Goal: Task Accomplishment & Management: Complete application form

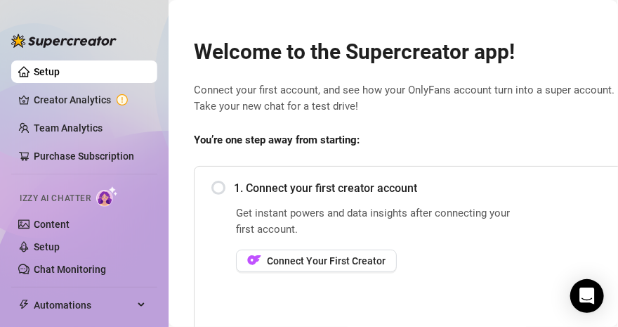
click at [219, 187] on div "1. Connect your first creator account" at bounding box center [524, 188] width 624 height 34
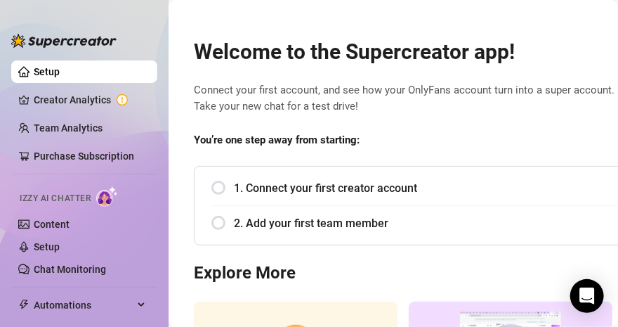
click at [308, 179] on span "1. Connect your first creator account" at bounding box center [535, 188] width 602 height 18
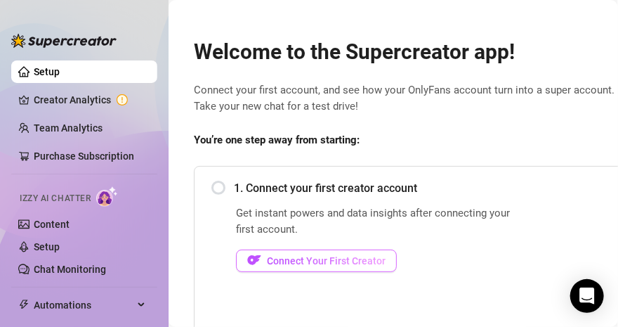
click at [286, 261] on span "Connect Your First Creator" at bounding box center [326, 260] width 119 height 11
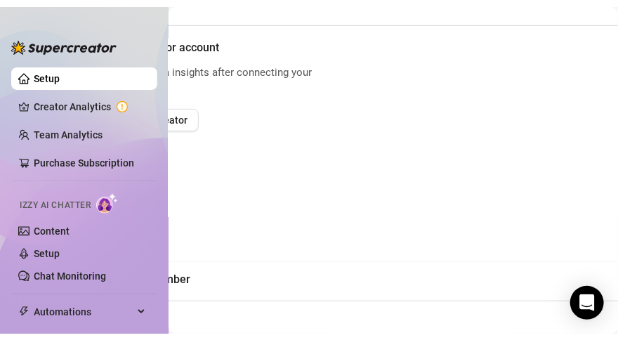
scroll to position [148, 212]
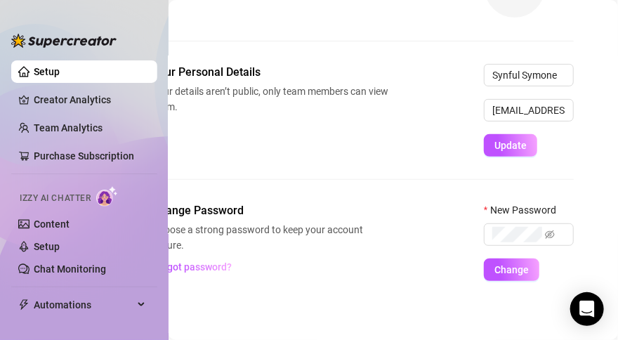
scroll to position [148, 40]
click at [353, 28] on div "Profile image Your profile isn’t public, only team members can view it. Change" at bounding box center [363, 10] width 422 height 108
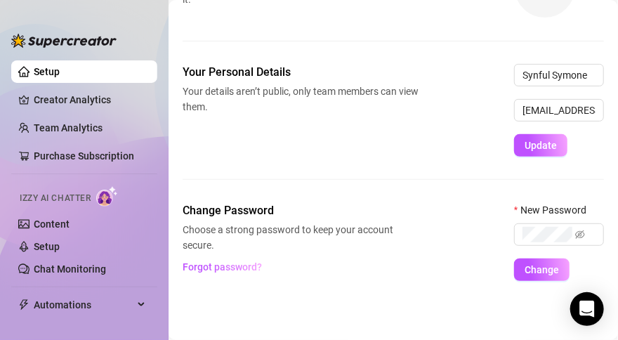
click at [60, 74] on link "Setup" at bounding box center [47, 71] width 26 height 11
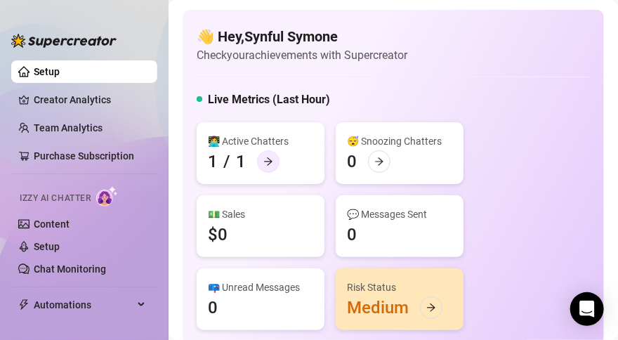
click at [269, 164] on icon "arrow-right" at bounding box center [269, 162] width 10 height 10
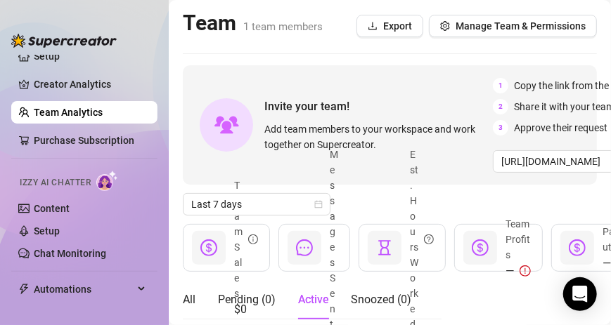
scroll to position [20, 0]
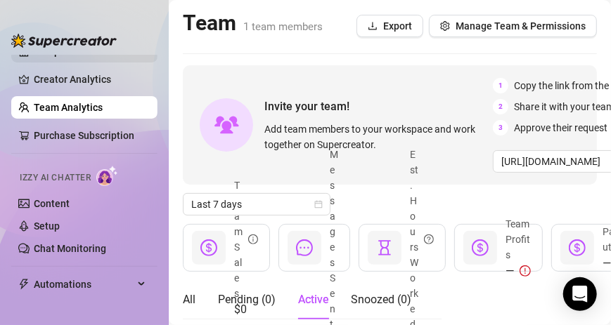
click at [52, 56] on link "Setup" at bounding box center [47, 51] width 26 height 11
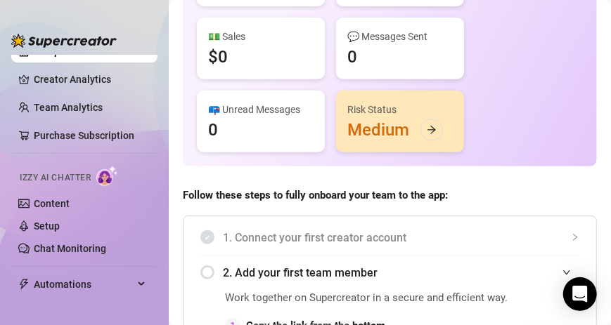
scroll to position [181, 0]
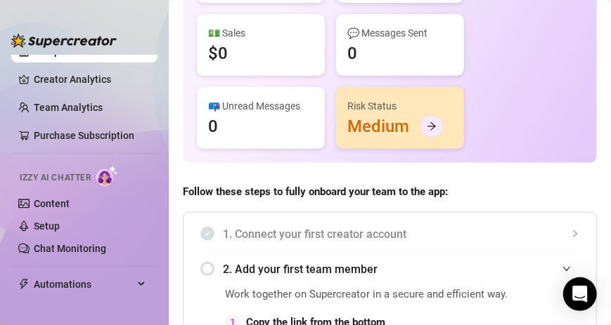
click at [435, 130] on div at bounding box center [431, 126] width 22 height 22
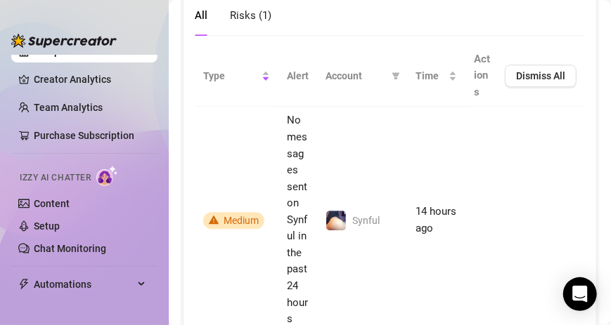
scroll to position [1216, 0]
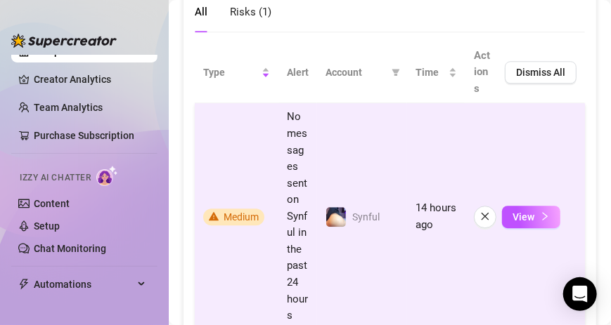
click at [214, 212] on icon "warning" at bounding box center [214, 216] width 10 height 8
click at [210, 212] on icon "warning" at bounding box center [214, 216] width 10 height 8
click at [534, 216] on button "View" at bounding box center [531, 217] width 58 height 22
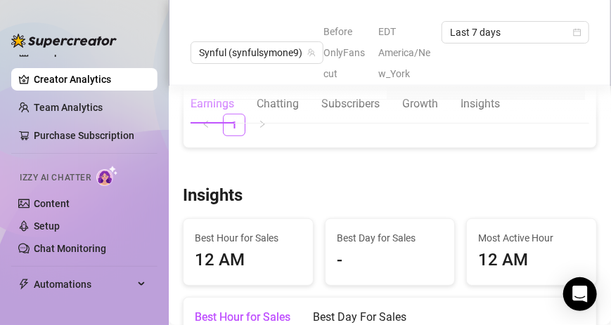
scroll to position [1856, 0]
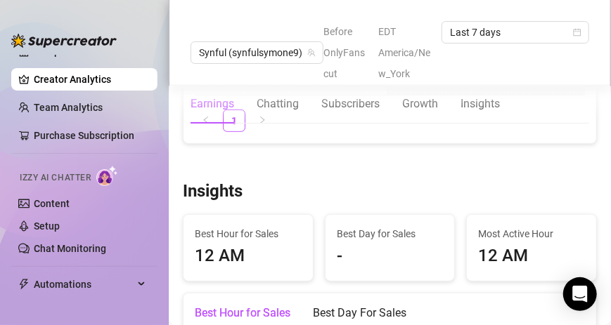
drag, startPoint x: 598, startPoint y: 191, endPoint x: 605, endPoint y: 188, distance: 7.6
click at [605, 188] on div "Synful (synfulsymone9) Before OnlyFans cut EDT America/New_York Last 7 days Ear…" at bounding box center [390, 162] width 442 height 325
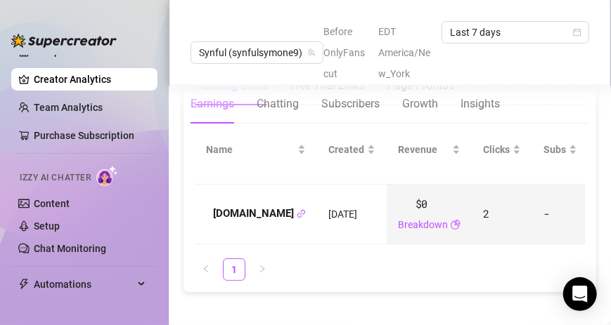
scroll to position [1692, 0]
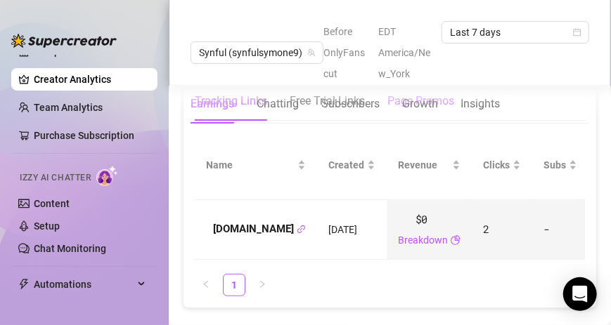
click at [448, 110] on div "Page Promos" at bounding box center [420, 101] width 67 height 17
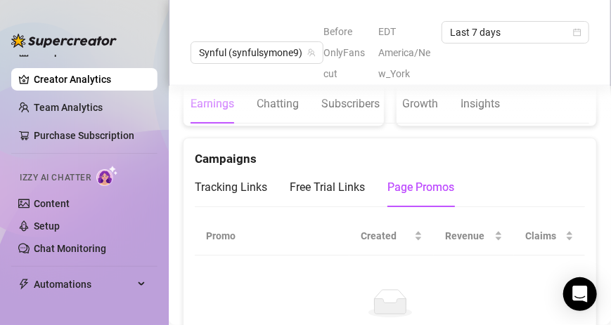
scroll to position [1625, 0]
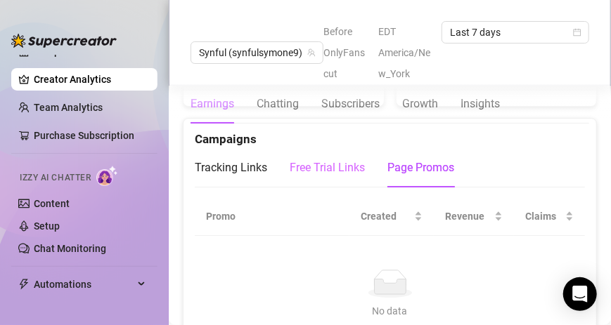
click at [312, 188] on div "Free Trial Links" at bounding box center [327, 167] width 75 height 39
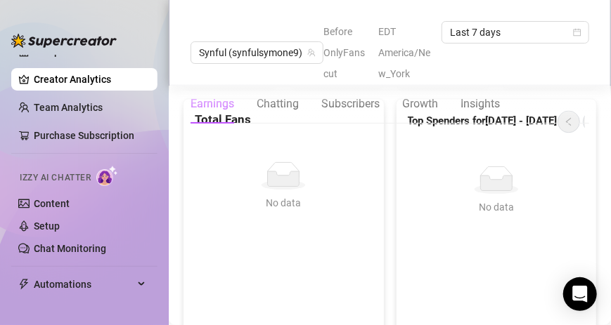
scroll to position [963, 0]
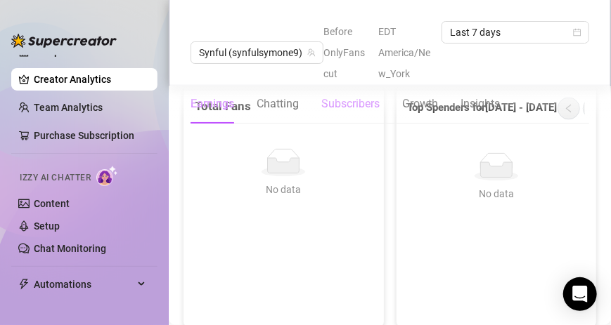
click at [372, 96] on div "Subscribers" at bounding box center [350, 104] width 58 height 17
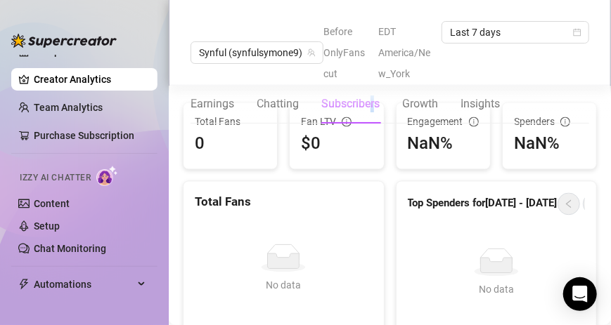
scroll to position [860, 0]
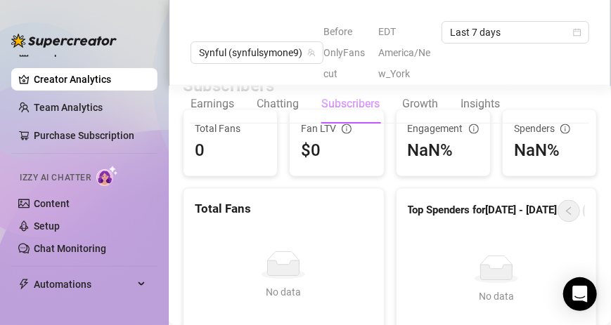
click at [338, 110] on div "Subscribers" at bounding box center [350, 104] width 58 height 17
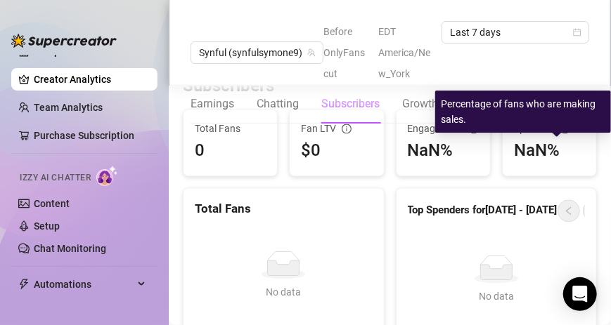
click at [564, 132] on icon "info-circle" at bounding box center [564, 129] width 1 height 5
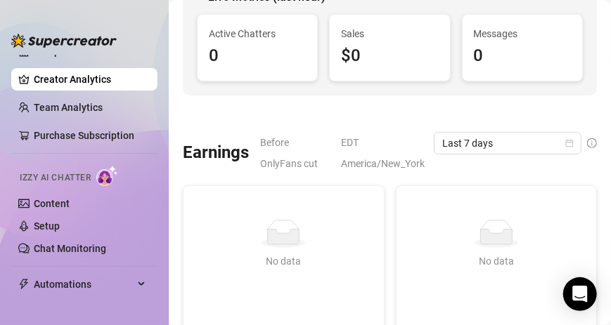
scroll to position [0, 0]
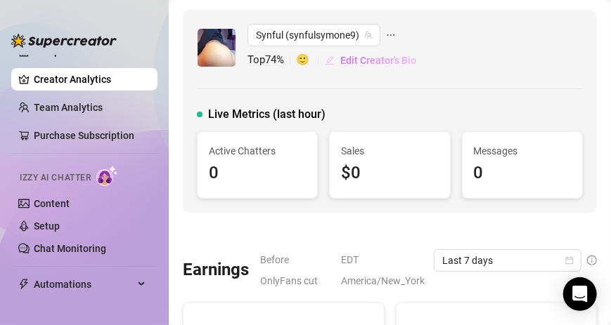
click at [358, 60] on span "Edit Creator's Bio" at bounding box center [378, 60] width 76 height 11
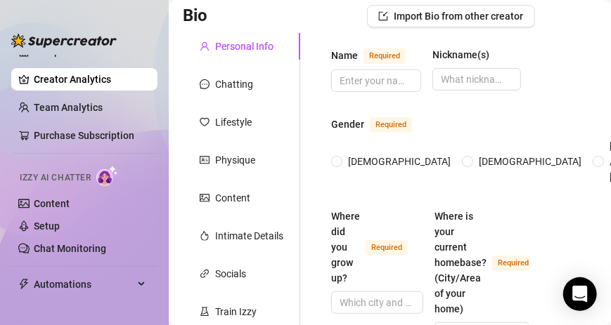
scroll to position [96, 0]
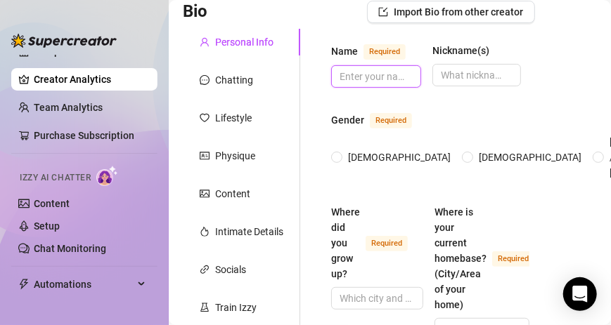
click at [371, 80] on input "Name Required" at bounding box center [374, 76] width 70 height 15
type input "[DATE]"
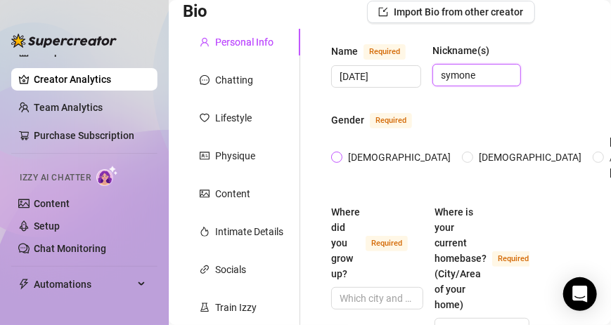
type input "symone"
click at [341, 152] on span at bounding box center [336, 157] width 11 height 11
click at [340, 154] on input "[DEMOGRAPHIC_DATA]" at bounding box center [338, 158] width 6 height 9
radio input "true"
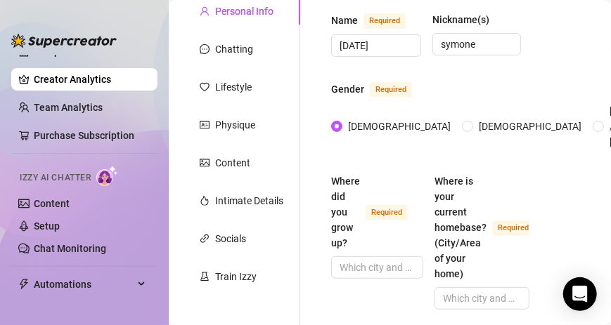
scroll to position [198, 0]
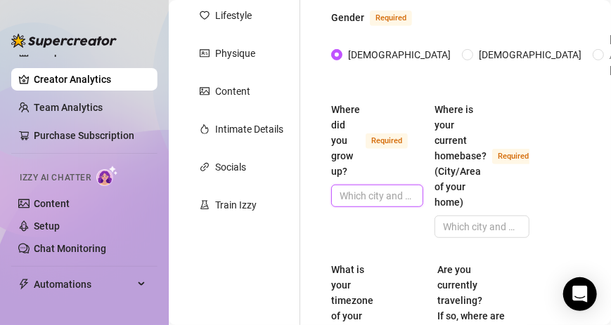
click at [368, 188] on input "Where did you grow up? Required" at bounding box center [375, 195] width 72 height 15
type input "n"
type input "[GEOGRAPHIC_DATA], [US_STATE]"
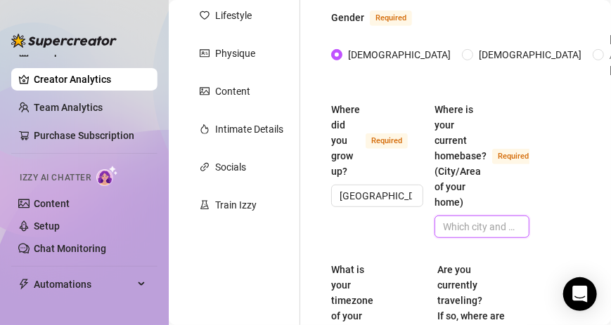
click at [481, 219] on input "Where is your current homebase? (City/Area of your home) Required" at bounding box center [480, 226] width 75 height 15
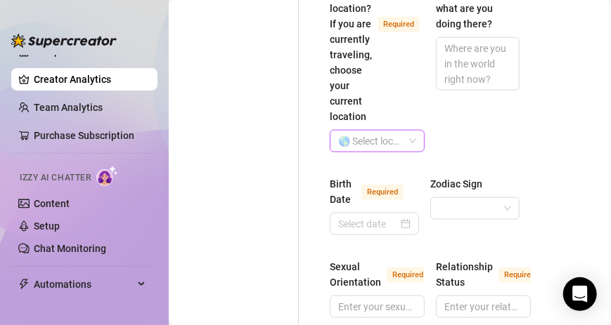
scroll to position [535, 0]
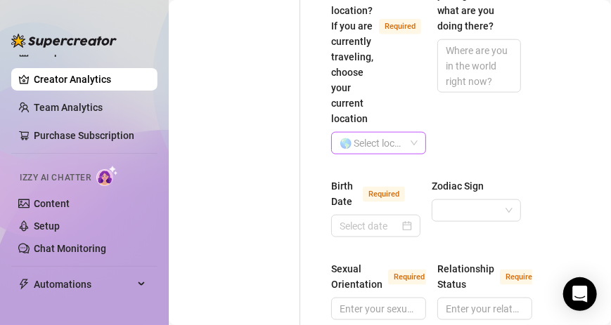
type input "[PERSON_NAME]"
click at [365, 134] on input "What is your timezone of your current location? If you are currently traveling,…" at bounding box center [371, 143] width 65 height 21
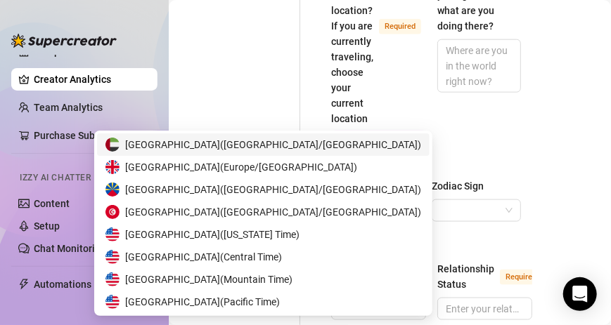
type input "unit"
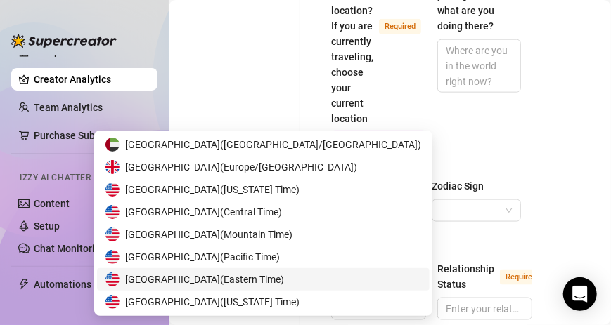
click at [284, 286] on span "United States of America ( Eastern Time )" at bounding box center [204, 279] width 159 height 15
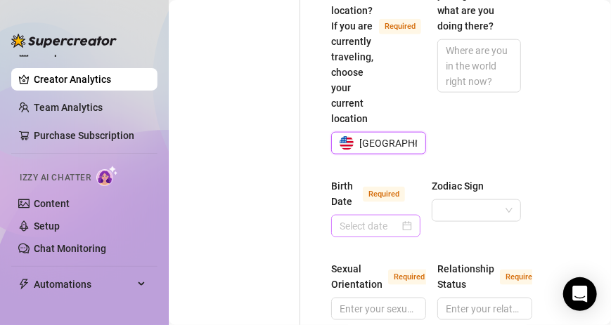
click at [401, 221] on div at bounding box center [375, 226] width 72 height 15
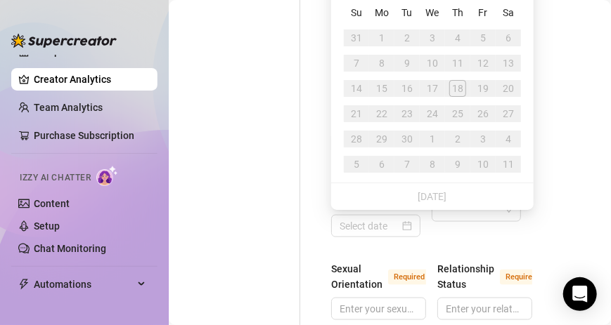
drag, startPoint x: 457, startPoint y: 69, endPoint x: 460, endPoint y: 60, distance: 9.6
click at [457, 69] on div "11" at bounding box center [457, 63] width 17 height 17
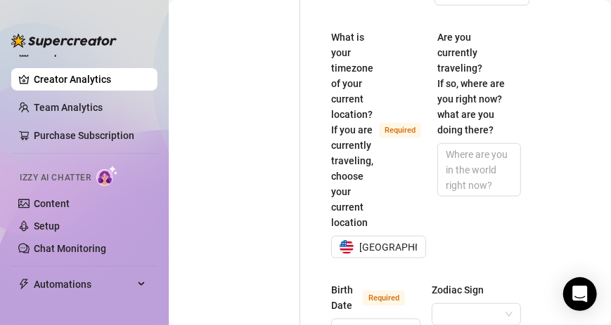
scroll to position [440, 0]
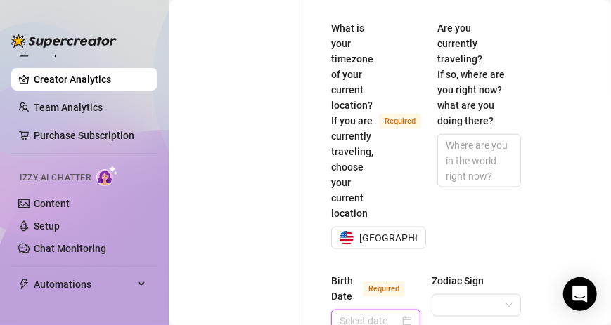
click at [382, 313] on input "Birth Date Required" at bounding box center [369, 320] width 60 height 15
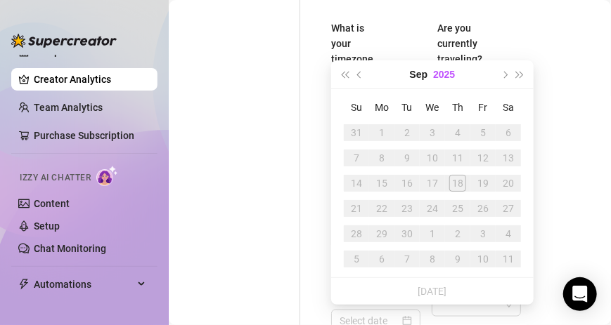
click at [444, 77] on button "2025" at bounding box center [444, 74] width 22 height 28
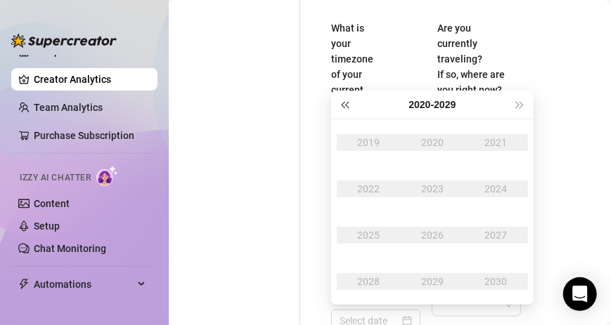
click at [348, 98] on button "Last year (Control + left)" at bounding box center [344, 105] width 15 height 28
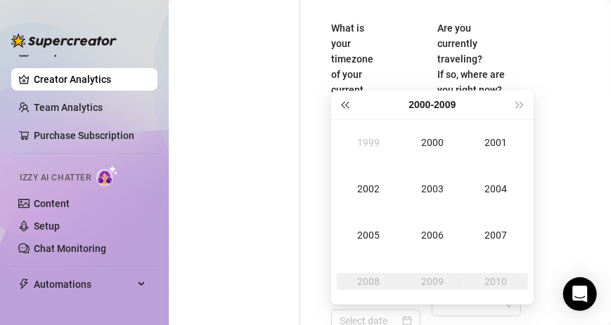
click at [348, 98] on button "Last year (Control + left)" at bounding box center [344, 105] width 15 height 28
click at [382, 232] on div "1995" at bounding box center [368, 235] width 42 height 17
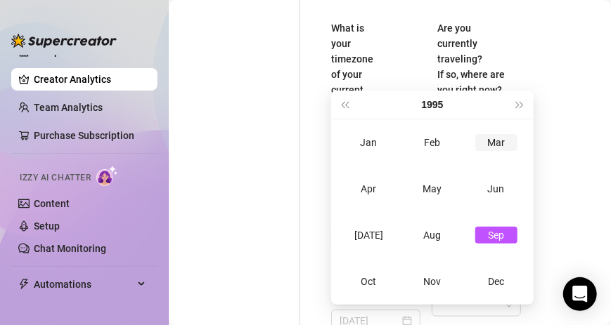
click at [499, 152] on td "Mar" at bounding box center [496, 142] width 64 height 46
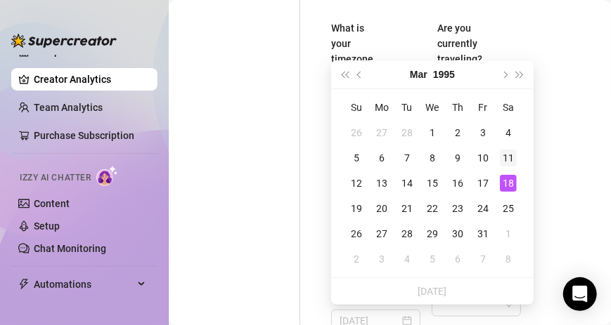
type input "[DATE]"
click at [501, 152] on div "11" at bounding box center [508, 158] width 17 height 17
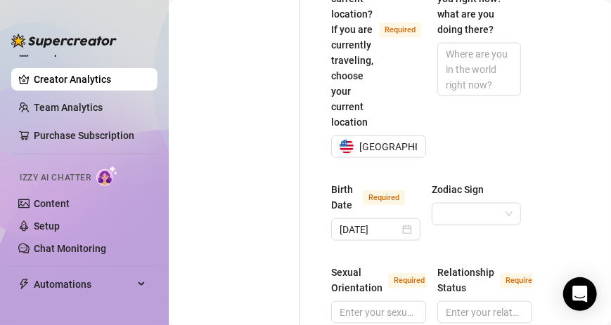
scroll to position [570, 0]
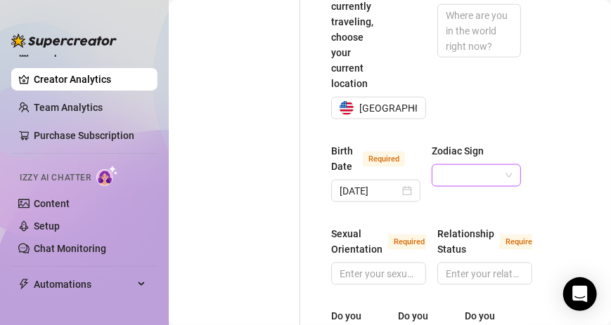
click at [504, 182] on body "Setup Creator Analytics Team Analytics Purchase Subscription Izzy AI Chatter Co…" at bounding box center [305, 162] width 611 height 325
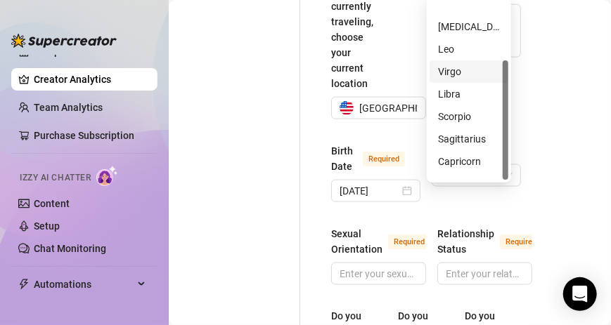
scroll to position [89, 0]
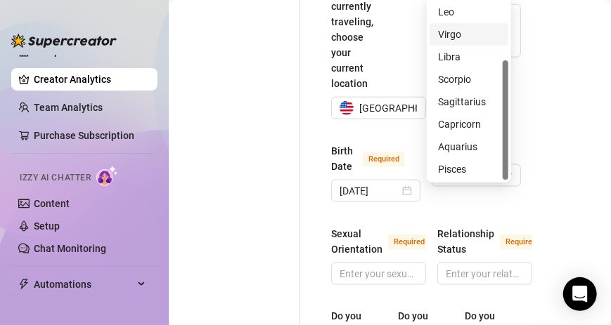
drag, startPoint x: 504, startPoint y: 109, endPoint x: 511, endPoint y: 210, distance: 101.4
click at [511, 210] on body "Setup Creator Analytics Team Analytics Purchase Subscription Izzy AI Chatter Co…" at bounding box center [305, 162] width 611 height 325
click at [475, 174] on div "Pisces" at bounding box center [469, 169] width 62 height 15
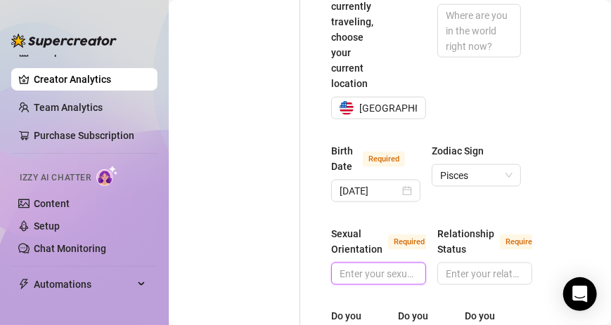
drag, startPoint x: 383, startPoint y: 264, endPoint x: 363, endPoint y: 273, distance: 21.4
click at [363, 273] on input "Sexual Orientation Required" at bounding box center [376, 273] width 75 height 15
type input "[DEMOGRAPHIC_DATA]"
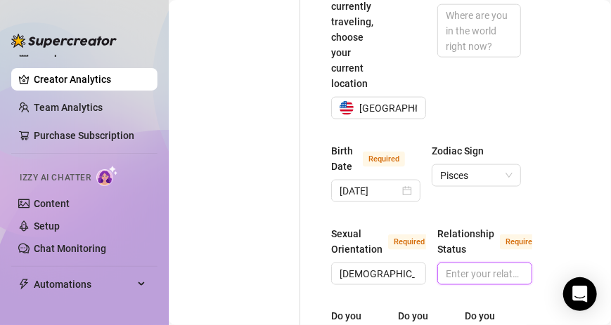
click at [487, 266] on input "Relationship Status Required" at bounding box center [483, 273] width 75 height 15
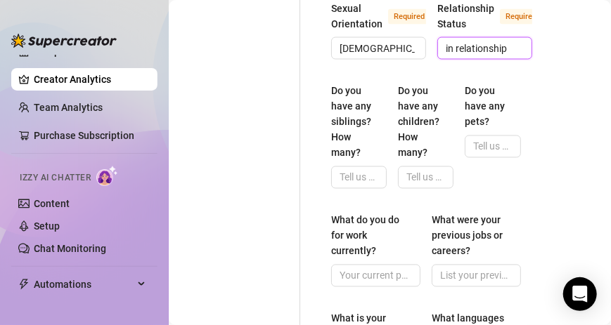
scroll to position [813, 0]
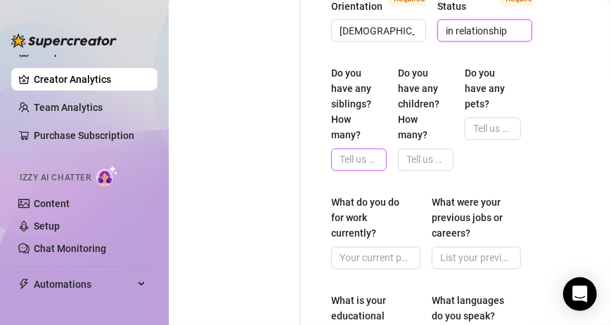
type input "in relationship"
click at [375, 162] on span at bounding box center [359, 160] width 56 height 22
type input "1"
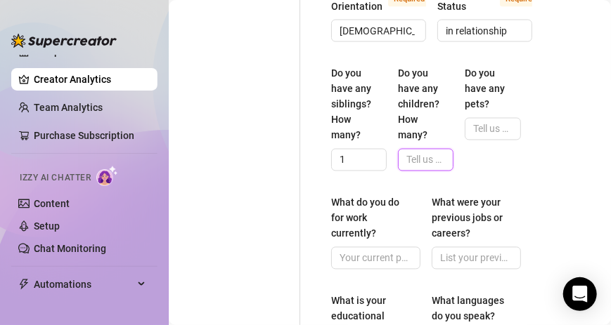
drag, startPoint x: 418, startPoint y: 152, endPoint x: 413, endPoint y: 144, distance: 9.8
click at [417, 152] on input "Do you have any children? How many?" at bounding box center [424, 159] width 36 height 15
type input "1"
click at [483, 124] on input "Do you have any pets?" at bounding box center [491, 129] width 36 height 15
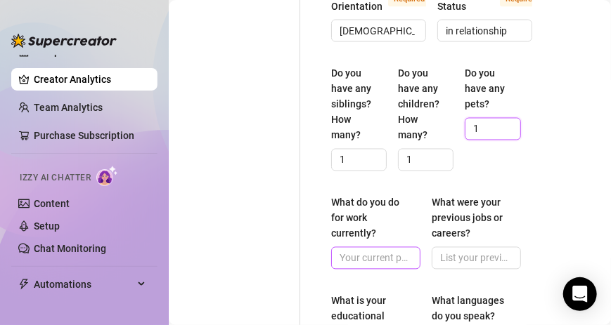
type input "1"
click at [375, 259] on input "What do you do for work currently?" at bounding box center [374, 258] width 70 height 15
type input "food service"
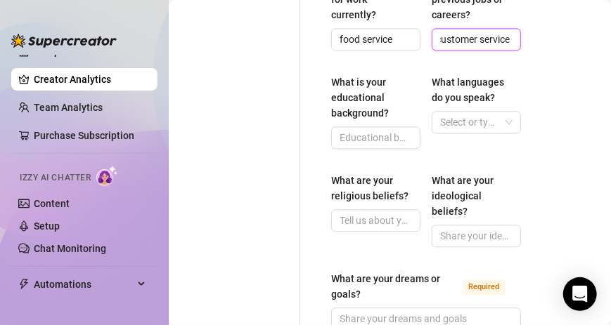
scroll to position [1046, 0]
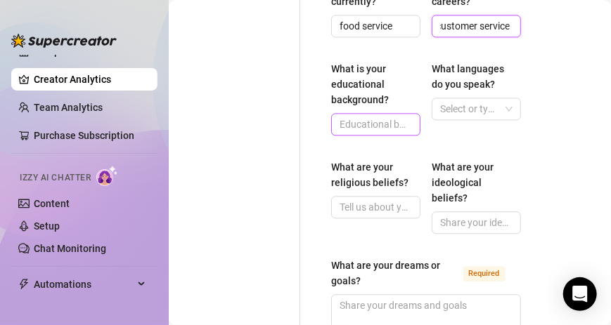
type input "customer service"
click at [389, 113] on span at bounding box center [375, 124] width 89 height 22
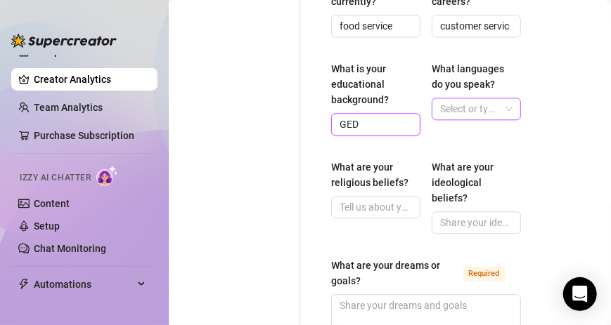
click at [465, 108] on div at bounding box center [468, 109] width 69 height 20
type input "GED"
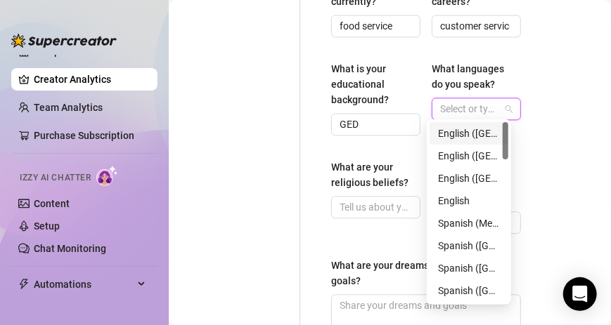
click at [466, 133] on div "English ([GEOGRAPHIC_DATA])" at bounding box center [469, 133] width 62 height 15
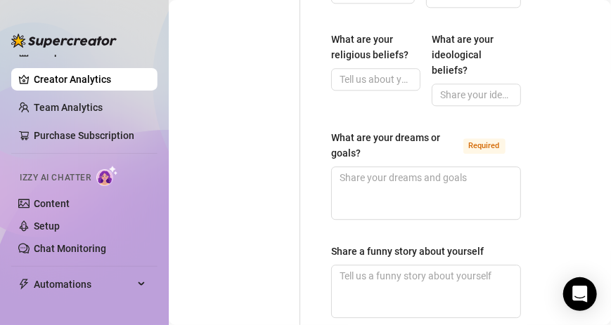
scroll to position [1180, 0]
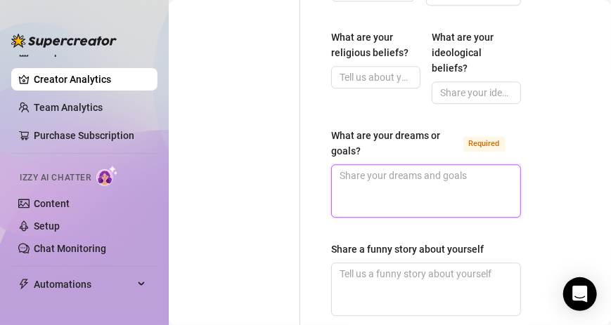
click at [495, 179] on textarea "What are your dreams or goals? Required" at bounding box center [426, 191] width 188 height 52
type textarea "be"
type textarea "beco"
type textarea "becom"
type textarea "become"
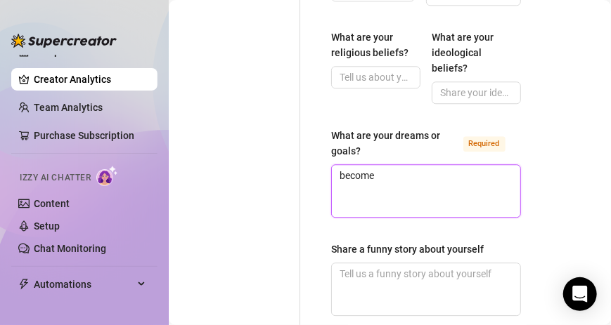
type textarea "become"
type textarea "become fi"
type textarea "become fin"
type textarea "become fina"
type textarea "become [PERSON_NAME]"
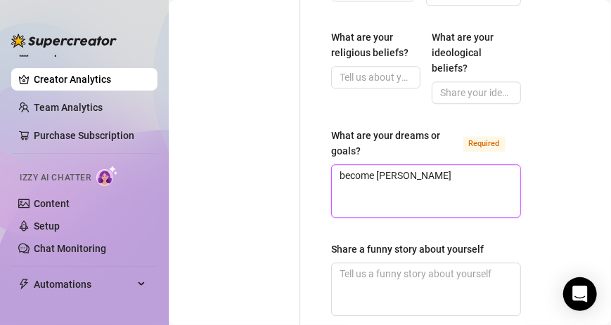
type textarea "become financ"
type textarea "become financi"
type textarea "become financia"
type textarea "become financial"
type textarea "become financiall"
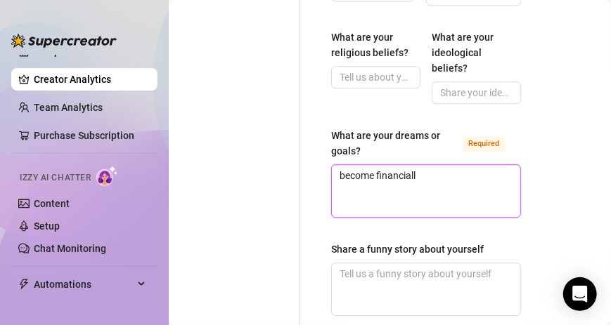
type textarea "become financially"
type textarea "become financially s"
type textarea "become financially st"
type textarea "become financially sta"
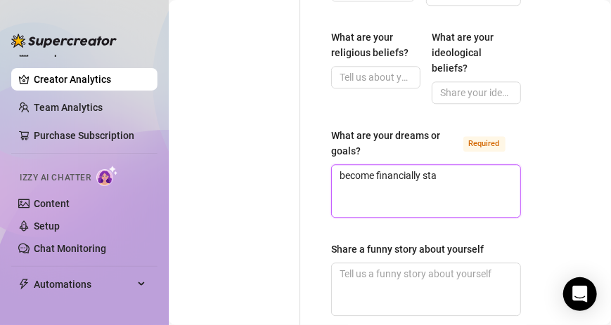
type textarea "become financially stab"
type textarea "become financially stabl"
type textarea "become financially stable"
type textarea "become financially stable,"
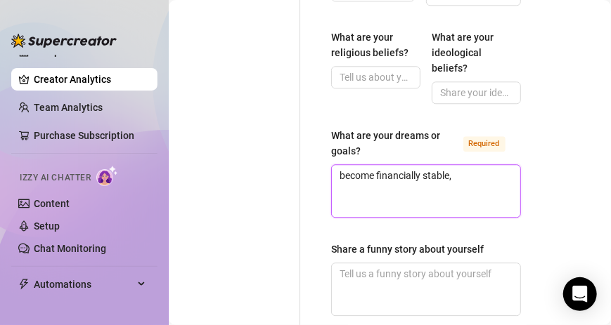
type textarea "become financially stable, b"
type textarea "become financially stable, be"
type textarea "become financially stable, be a"
type textarea "become financially stable, be ab"
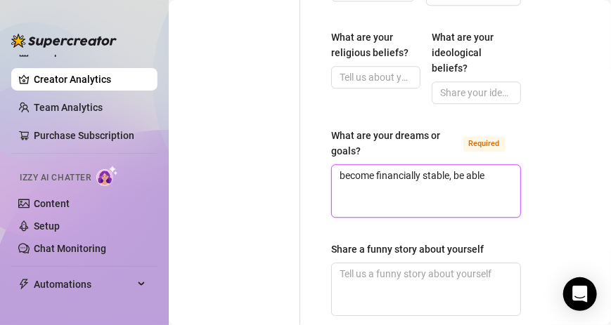
type textarea "become financially stable, be ablew"
type textarea "become financially stable, be ablew t"
type textarea "become financially stable, be ablew"
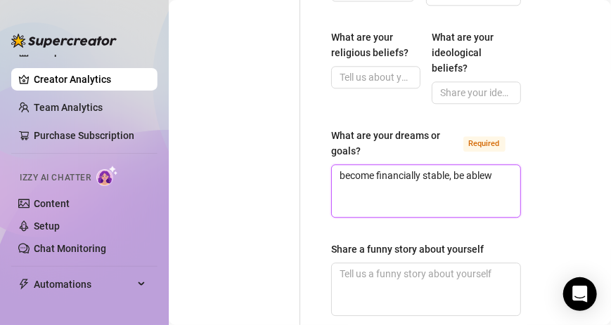
type textarea "become financially stable, be ablew"
type textarea "become financially stable, be able"
type textarea "become financially stable, be able t"
type textarea "become financially stable, be able to"
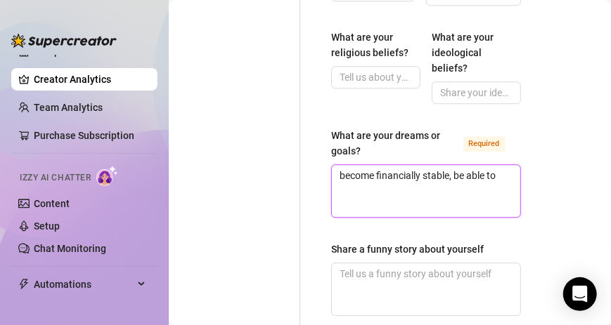
type textarea "become financially stable, be able to"
type textarea "become financially stable, be able to s"
type textarea "become financially stable, be able to su"
type textarea "become financially stable, be able to sup"
type textarea "become financially stable, be able to supp"
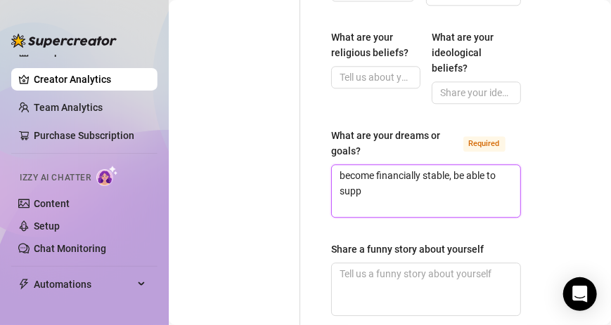
type textarea "become financially stable, be able to suppo"
type textarea "become financially stable, be able to suppor"
type textarea "become financially stable, be able to support"
type textarea "become financially stable, be able to support m"
type textarea "become financially stable, be able to support my"
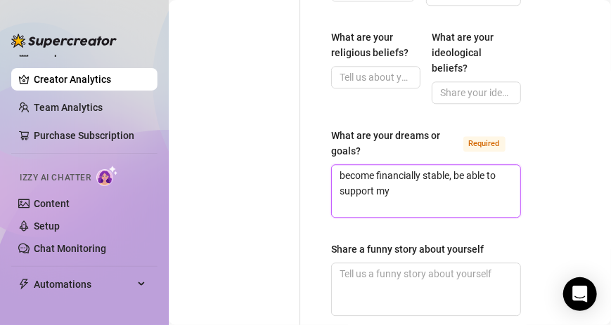
type textarea "become financially stable, be able to support mys"
type textarea "become financially stable, be able to support myse"
type textarea "become financially stable, be able to support mysel"
type textarea "become financially stable, be able to support myself"
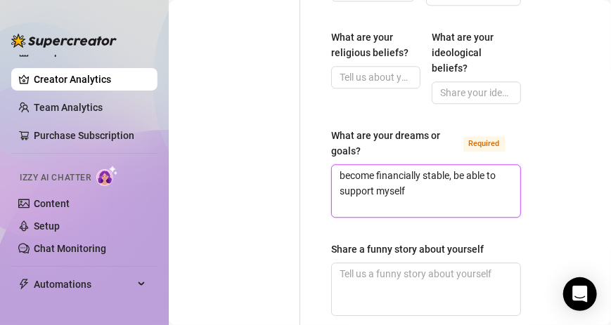
type textarea "become financially stable, be able to support myself &"
type textarea "become financially stable, be able to support myself & m"
type textarea "become financially stable, be able to support myself & my"
type textarea "become financially stable, be able to support myself & my s"
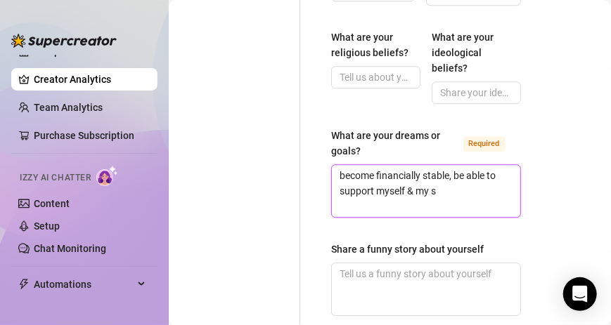
type textarea "become financially stable, be able to support myself & my so"
type textarea "become financially stable, be able to support myself & my son"
type textarea "become financially stable, be able to support myself & my son b"
type textarea "become financially stable, be able to support myself & my son by"
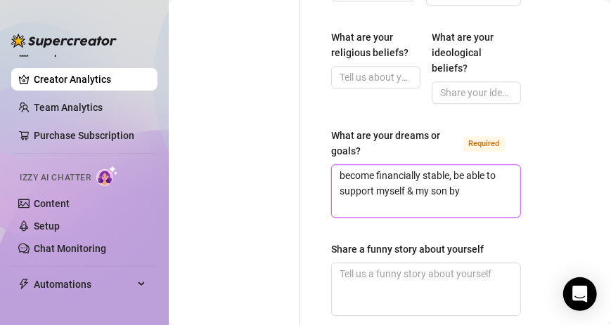
type textarea "become financially stable, be able to support myself & my son by m"
type textarea "become financially stable, be able to support myself & my son by my"
type textarea "become financially stable, be able to support myself & my son by mys"
type textarea "become financially stable, be able to support myself & my son by myse"
type textarea "become financially stable, be able to support myself & my son by [PERSON_NAME]"
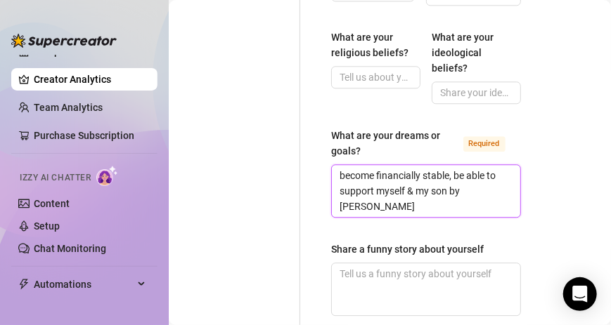
type textarea "become financially stable, be able to support myself & my son by myself"
type textarea "become financially stable, be able to support myself & my son by myself."
type textarea "become financially stable, be able to support myself & my son by myself. b"
type textarea "become financially stable, be able to support myself & my son by myself. bu"
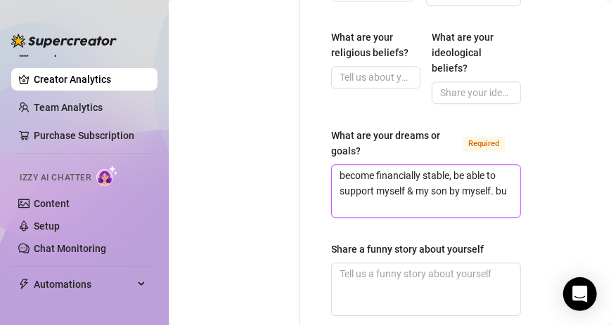
type textarea "become financially stable, be able to support myself & my son by myself. buy"
type textarea "become financially stable, be able to support myself & my son by myself. buy a"
type textarea "become financially stable, be able to support myself & my son by myself. buy a c"
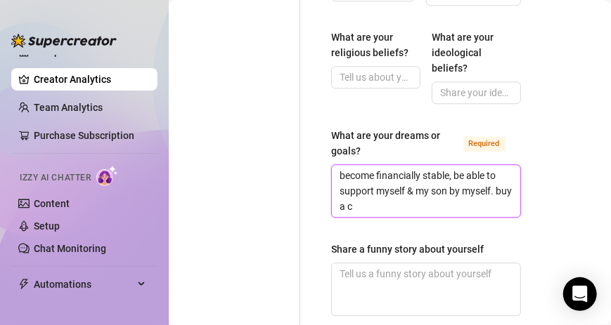
type textarea "become financially stable, be able to support myself & my son by myself. buy a …"
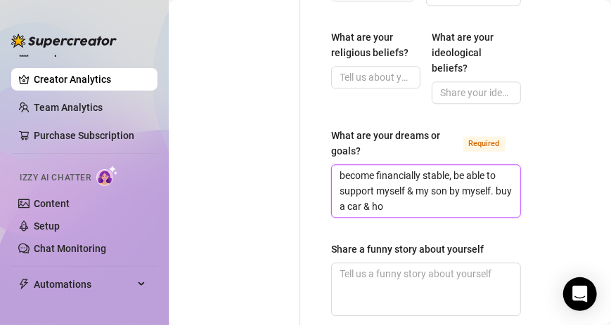
type textarea "become financially stable, be able to support myself & my son by myself. buy a …"
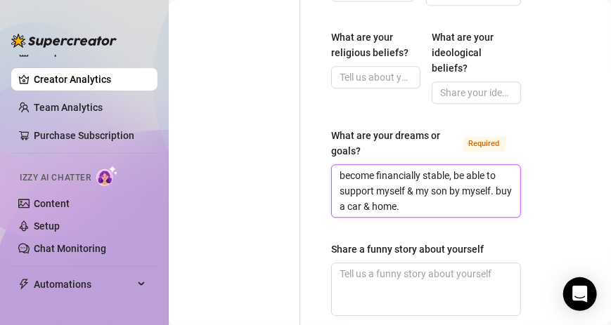
type textarea "become financially stable, be able to support myself & my son by myself. buy a …"
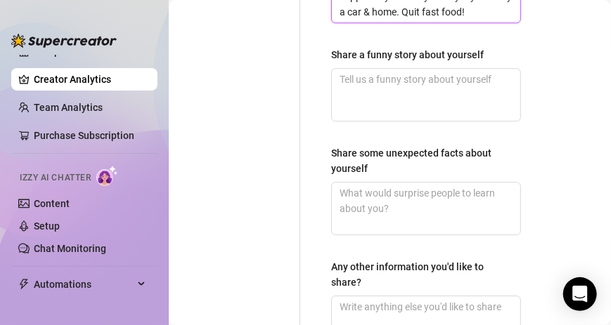
scroll to position [1390, 0]
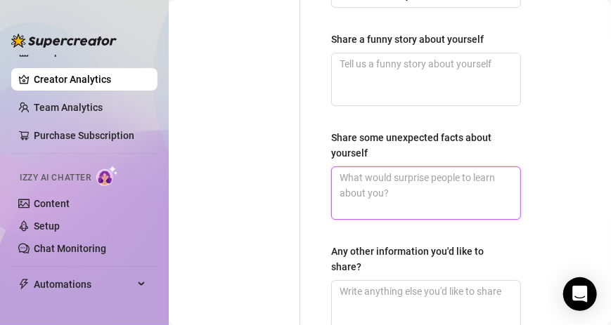
click at [462, 183] on textarea "Share some unexpected facts about yourself" at bounding box center [426, 193] width 188 height 52
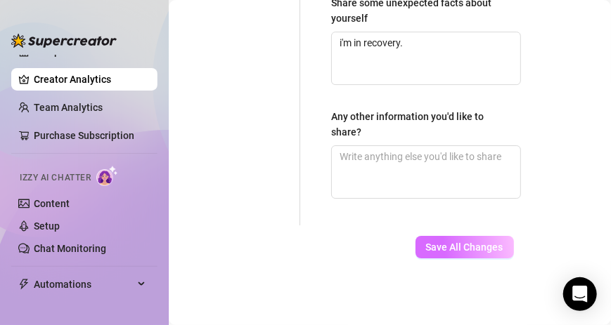
click at [443, 243] on button "Save All Changes" at bounding box center [464, 247] width 98 height 22
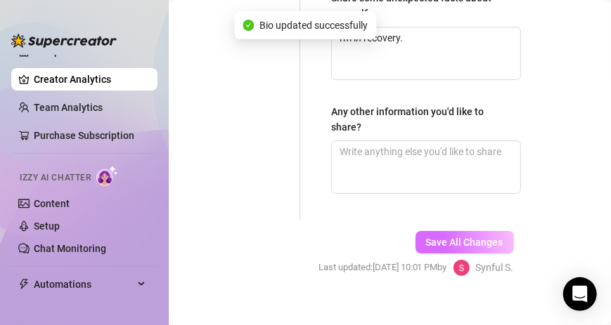
click at [443, 243] on button "Save All Changes" at bounding box center [464, 242] width 98 height 22
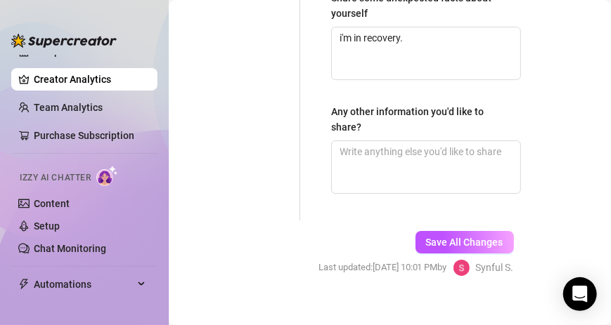
scroll to position [0, 0]
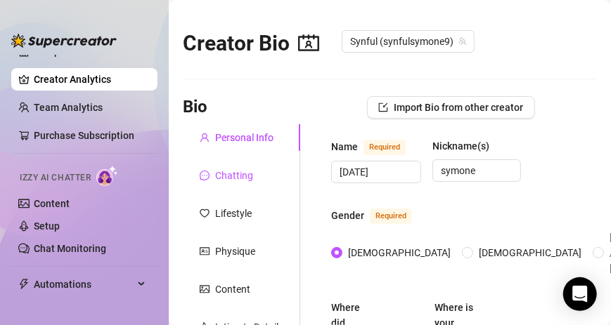
click at [223, 178] on div "Chatting" at bounding box center [234, 175] width 38 height 15
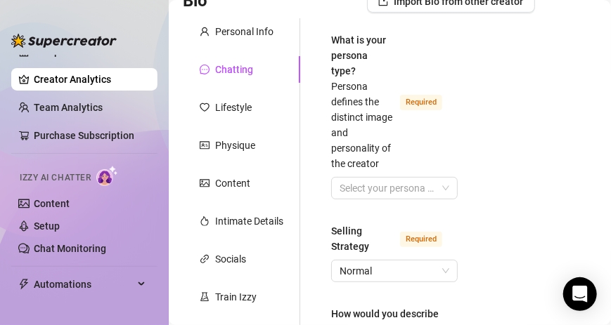
scroll to position [124, 0]
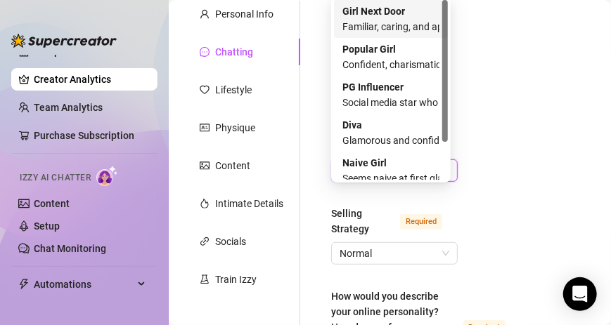
click at [400, 181] on input "What is your persona type? [PERSON_NAME] defines the distinct image and persona…" at bounding box center [387, 170] width 97 height 21
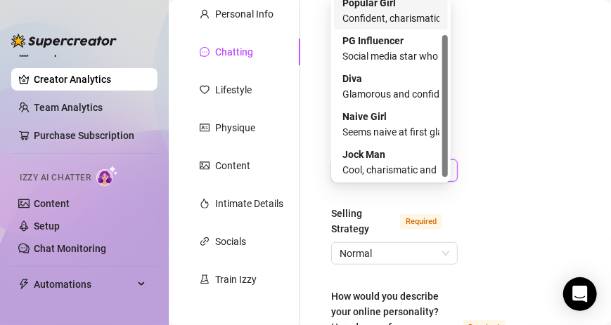
drag, startPoint x: 445, startPoint y: 63, endPoint x: 443, endPoint y: 100, distance: 37.3
click at [443, 100] on div at bounding box center [445, 106] width 6 height 142
drag, startPoint x: 443, startPoint y: 100, endPoint x: 441, endPoint y: 155, distance: 54.9
click at [441, 155] on div "Popular Girl Confident, charismatic, and effortlessly commands attention PG Inf…" at bounding box center [391, 90] width 114 height 180
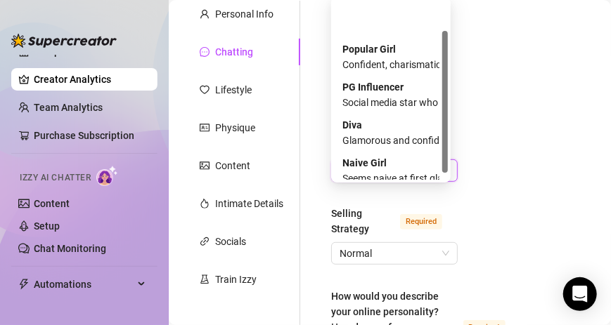
scroll to position [0, 0]
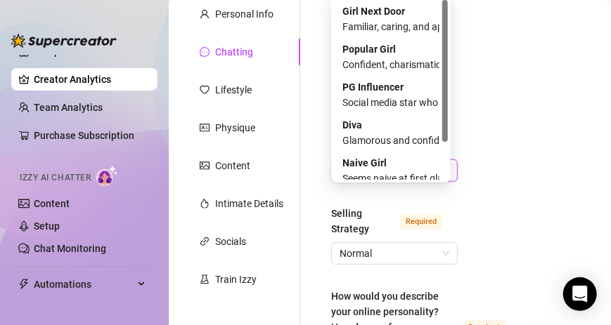
drag, startPoint x: 444, startPoint y: 150, endPoint x: 441, endPoint y: 51, distance: 99.1
click at [441, 51] on div "Girl Next Door Familiar, caring, and approachable, builds deep connections with…" at bounding box center [391, 90] width 114 height 180
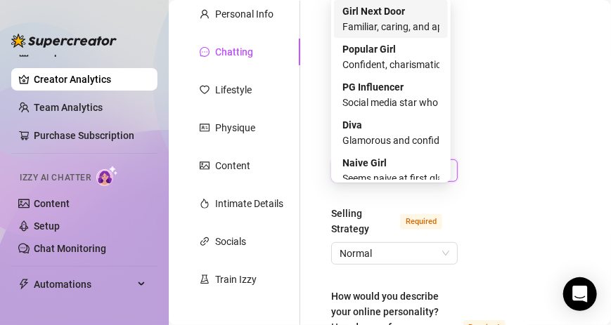
click at [399, 30] on div "Familiar, caring, and approachable, builds deep connections with fans" at bounding box center [390, 26] width 97 height 15
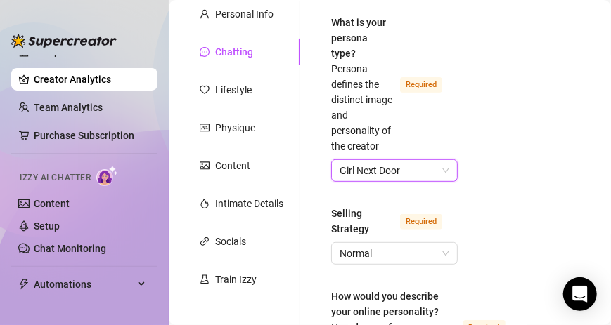
click at [444, 181] on body "Setup Creator Analytics Team Analytics Purchase Subscription Izzy AI Chatter Co…" at bounding box center [305, 162] width 611 height 325
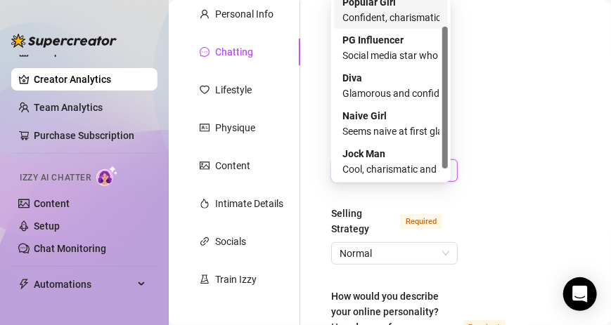
scroll to position [47, 0]
drag, startPoint x: 446, startPoint y: 83, endPoint x: 447, endPoint y: 154, distance: 71.0
click at [447, 154] on div at bounding box center [445, 109] width 6 height 142
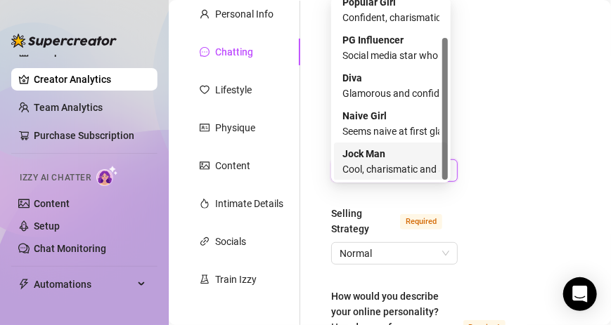
drag, startPoint x: 397, startPoint y: 160, endPoint x: 361, endPoint y: 166, distance: 36.4
click at [361, 166] on div "Cool, charismatic and attractive, the ultimate dream guy" at bounding box center [390, 169] width 97 height 15
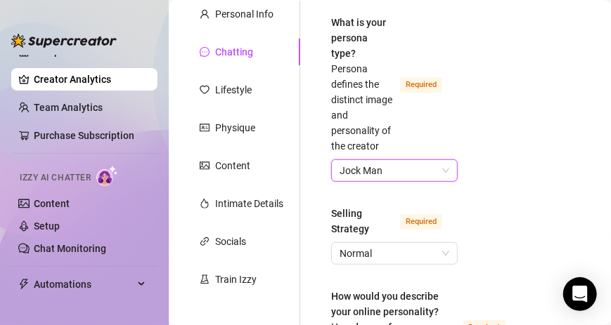
click at [437, 181] on span "Jock Man" at bounding box center [394, 170] width 110 height 21
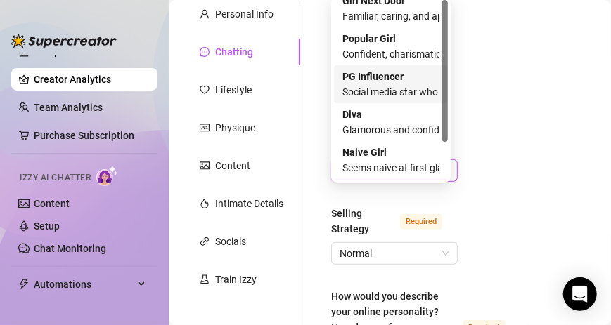
scroll to position [0, 0]
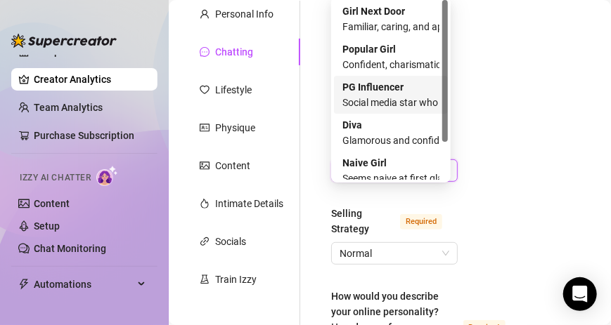
drag, startPoint x: 443, startPoint y: 64, endPoint x: 447, endPoint y: -10, distance: 73.9
click at [447, 0] on html "Setup Creator Analytics Team Analytics Purchase Subscription Izzy AI Chatter Co…" at bounding box center [305, 162] width 611 height 325
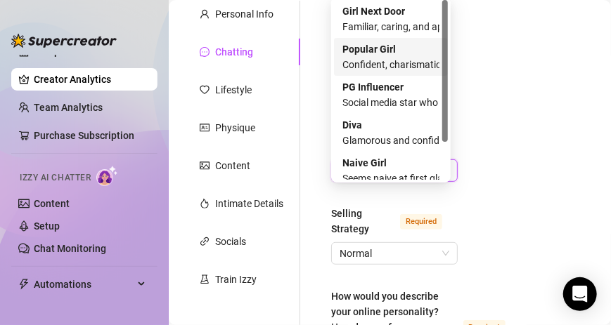
click at [379, 53] on strong "Popular Girl" at bounding box center [368, 49] width 53 height 11
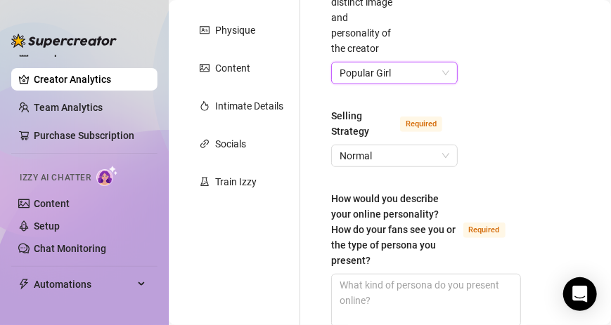
scroll to position [249, 0]
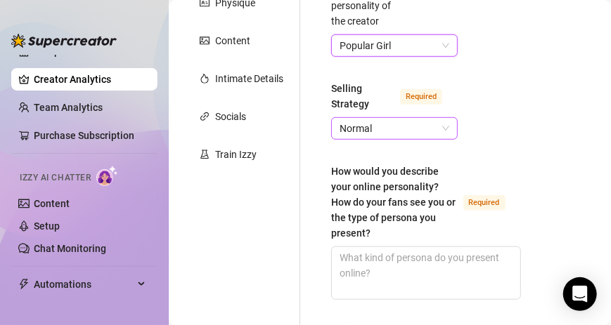
click at [360, 139] on span "Normal" at bounding box center [394, 128] width 110 height 21
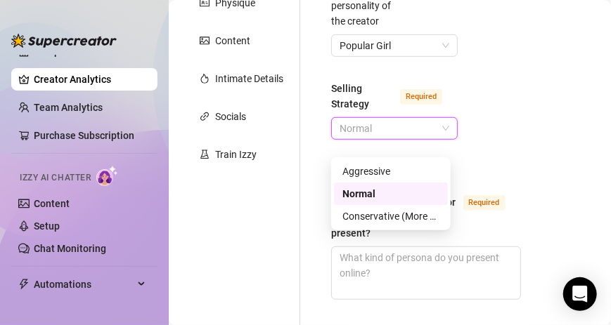
click at [363, 195] on div "Normal" at bounding box center [390, 193] width 97 height 15
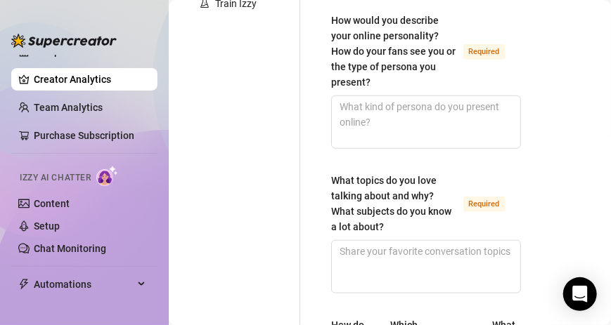
scroll to position [402, 0]
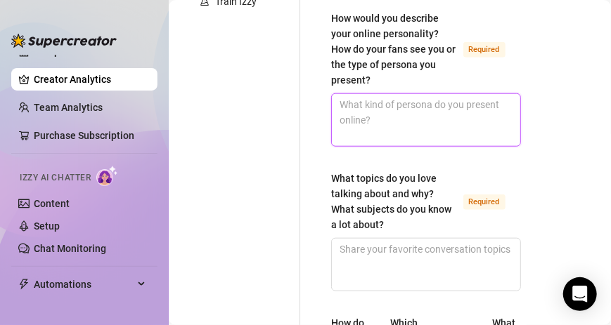
click at [396, 128] on textarea "How would you describe your online personality? How do your fans see you or the…" at bounding box center [426, 120] width 188 height 52
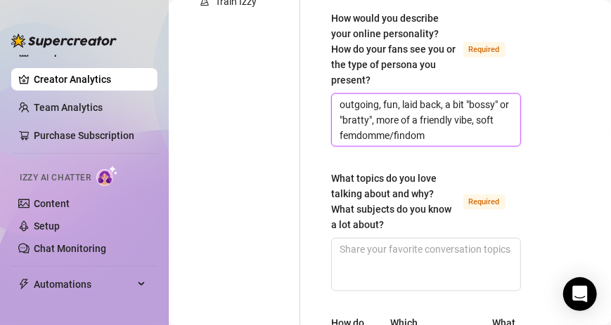
click at [410, 146] on textarea "outgoing, fun, laid back, a bit "bossy" or "bratty", more of a friendly vibe, s…" at bounding box center [426, 120] width 188 height 52
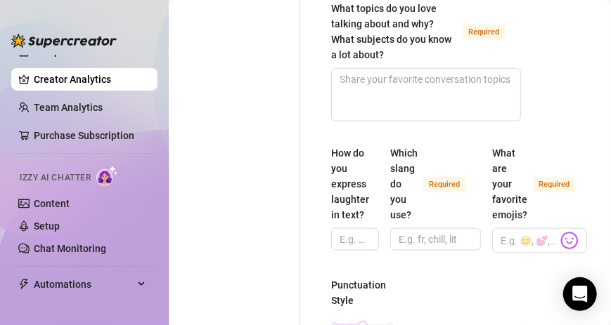
scroll to position [597, 0]
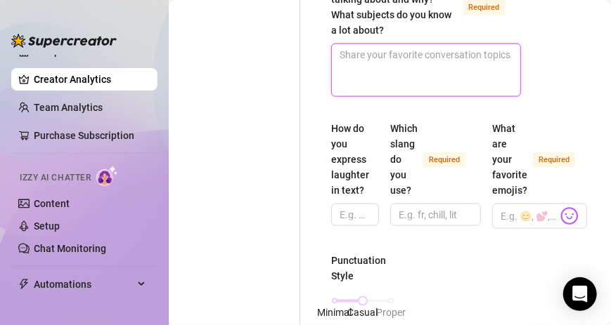
click at [461, 77] on textarea "What topics do you love talking about and why? What subjects do you know a lot …" at bounding box center [426, 70] width 188 height 52
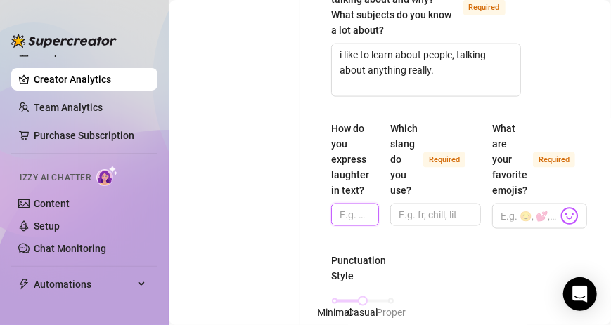
click at [356, 223] on input "How do you express laughter in text?" at bounding box center [353, 214] width 28 height 15
click at [462, 223] on input "Which slang do you use? Required" at bounding box center [433, 214] width 71 height 15
click at [562, 229] on div "😏" at bounding box center [562, 229] width 0 height 0
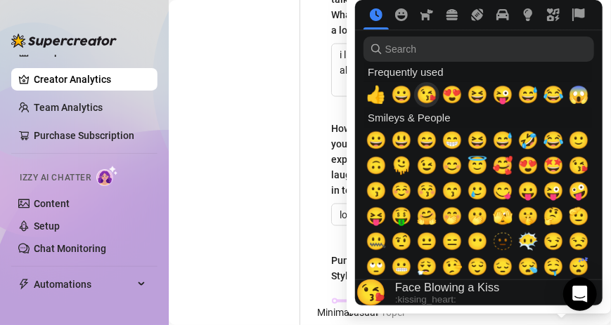
click at [427, 96] on span "😘" at bounding box center [426, 95] width 21 height 20
click at [498, 172] on span "🥰" at bounding box center [502, 166] width 21 height 20
click at [401, 219] on span "🤑" at bounding box center [401, 217] width 21 height 20
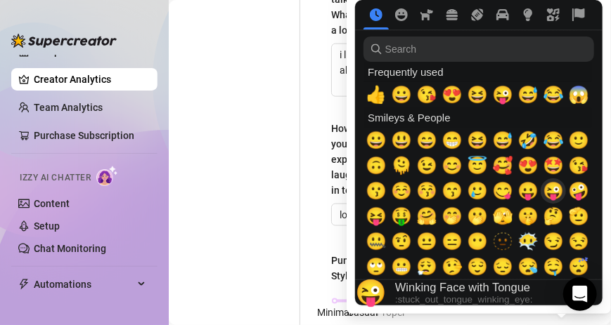
click at [551, 190] on span "😜" at bounding box center [553, 191] width 21 height 20
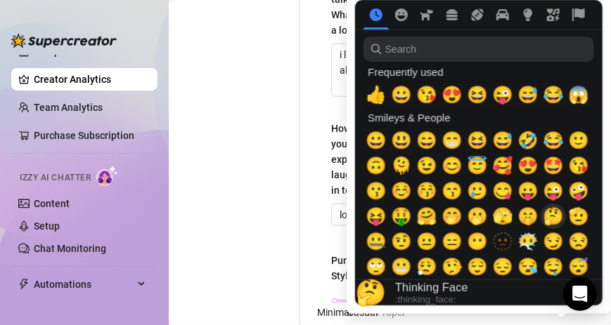
click at [556, 223] on span "🤔" at bounding box center [553, 217] width 21 height 20
click at [564, 227] on button "🤔" at bounding box center [552, 216] width 25 height 25
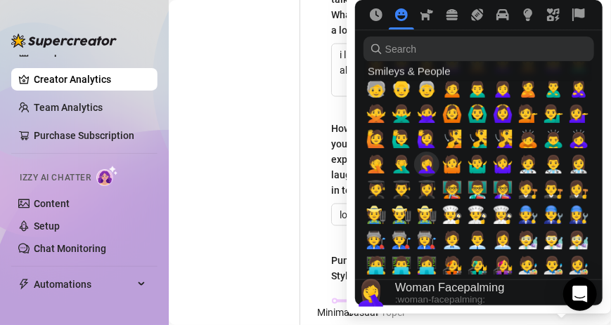
scroll to position [0, 0]
click at [421, 166] on span "🤦‍♀️" at bounding box center [426, 165] width 21 height 20
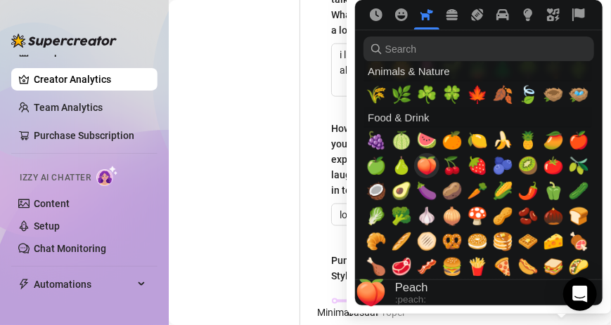
click at [436, 167] on span "🍑" at bounding box center [426, 166] width 21 height 20
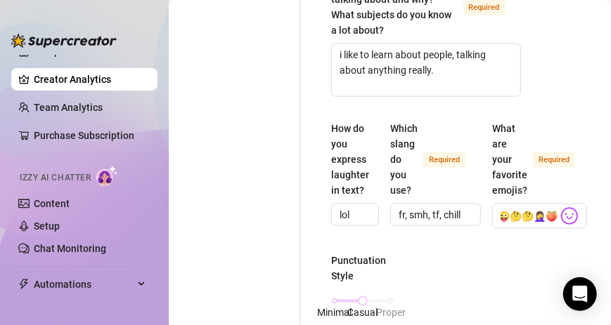
drag, startPoint x: 595, startPoint y: 167, endPoint x: 536, endPoint y: 282, distance: 129.2
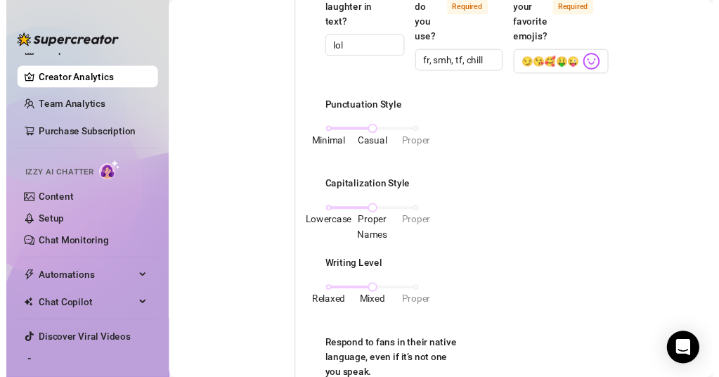
scroll to position [597, 0]
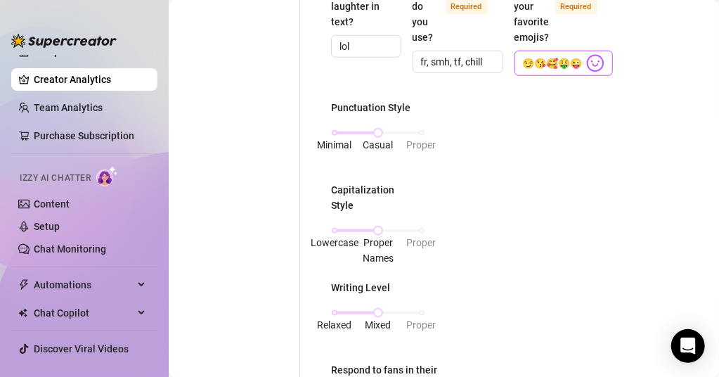
click at [604, 58] on img at bounding box center [595, 63] width 18 height 18
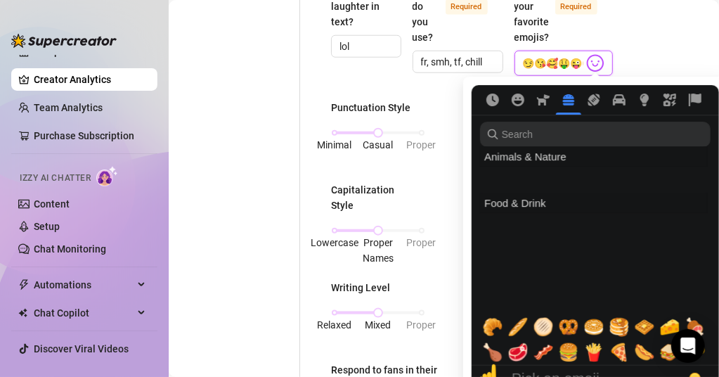
scroll to position [0, 75]
click at [591, 66] on img at bounding box center [595, 63] width 18 height 18
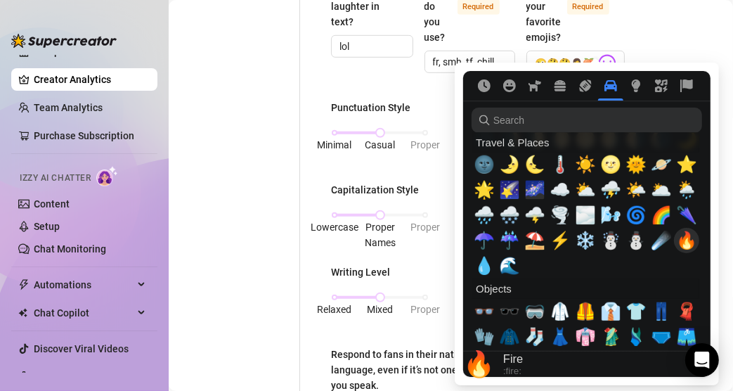
scroll to position [0, 0]
click at [618, 234] on span "🔥" at bounding box center [686, 241] width 21 height 20
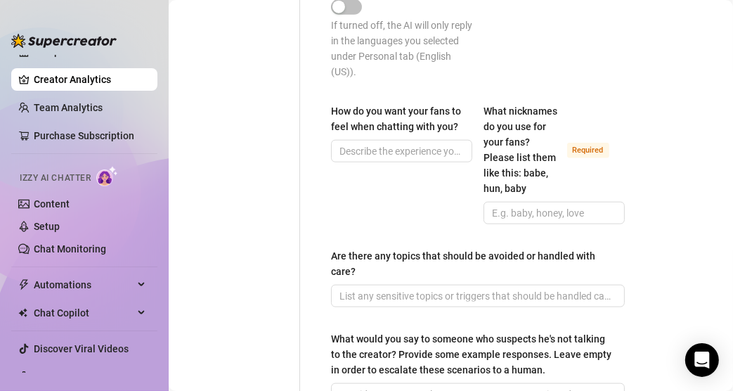
scroll to position [1023, 0]
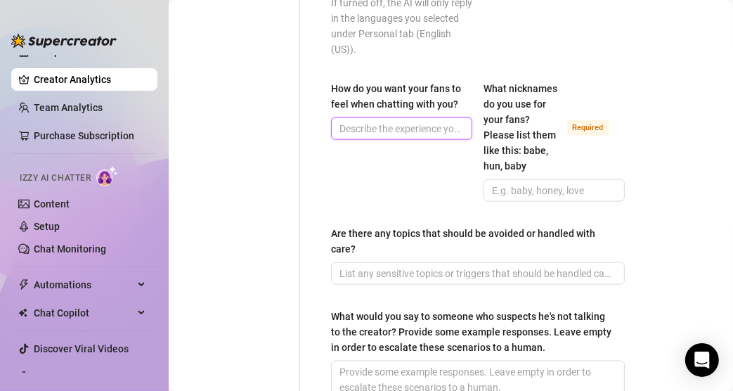
click at [413, 136] on input "How do you want your fans to feel when chatting with you?" at bounding box center [400, 128] width 122 height 15
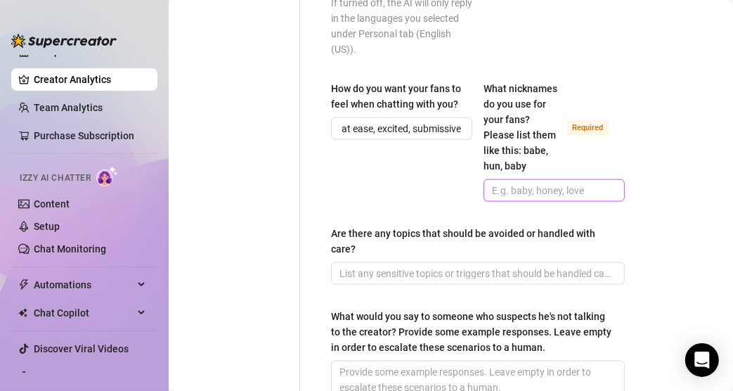
scroll to position [0, 0]
click at [505, 193] on span at bounding box center [553, 190] width 141 height 22
click at [505, 198] on input "What nicknames do you use for your fans? Please list them like this: babe, hun,…" at bounding box center [553, 190] width 122 height 15
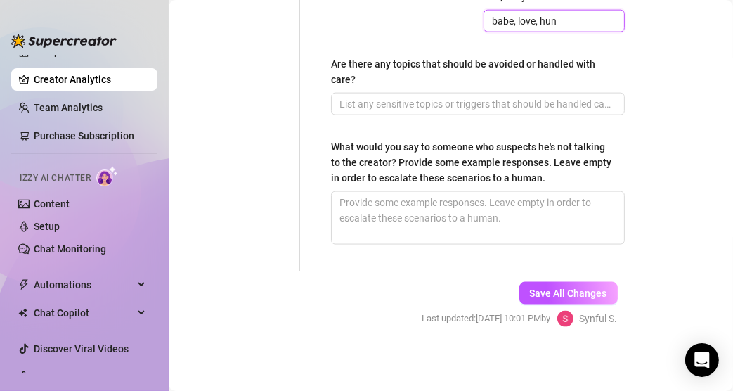
scroll to position [1200, 0]
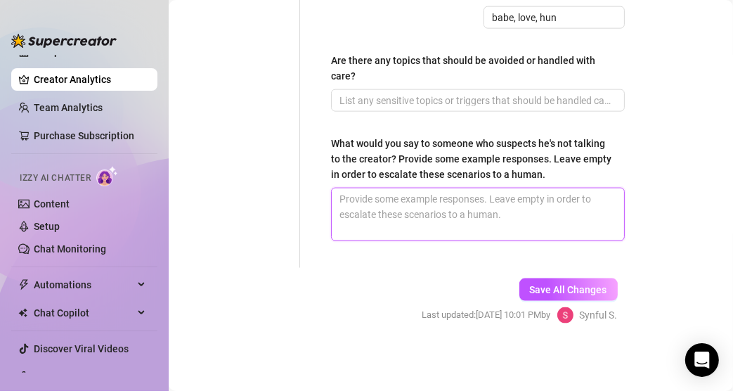
click at [570, 221] on textarea "What would you say to someone who suspects he's not talking to the creator? Pro…" at bounding box center [478, 214] width 292 height 52
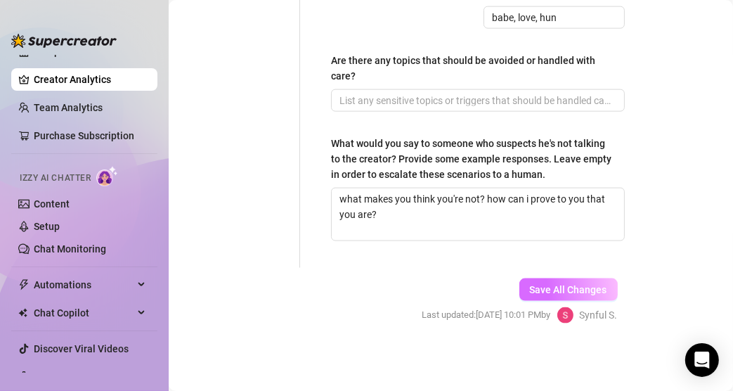
click at [546, 294] on span "Save All Changes" at bounding box center [568, 289] width 77 height 11
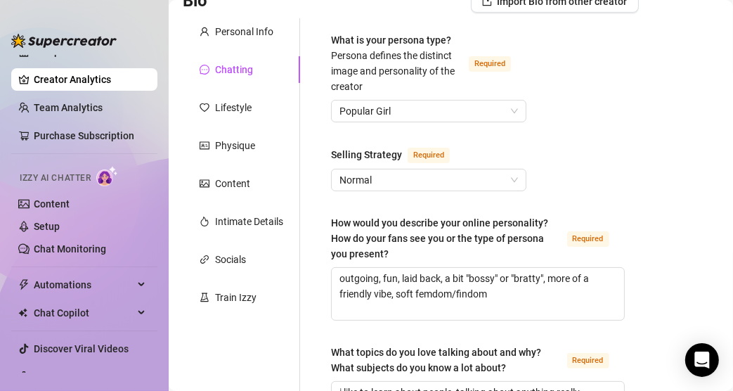
scroll to position [108, 0]
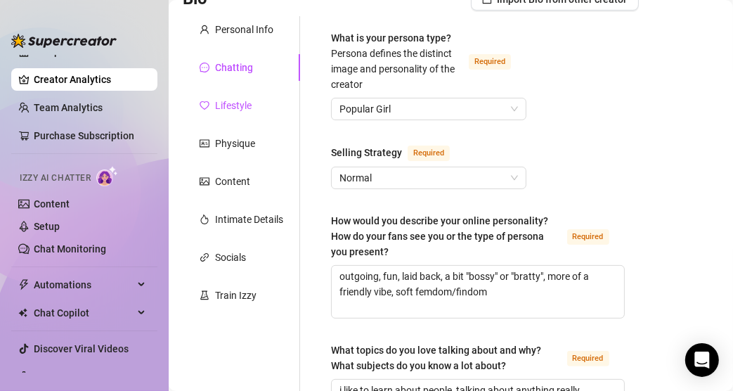
click at [231, 100] on div "Lifestyle" at bounding box center [233, 105] width 37 height 15
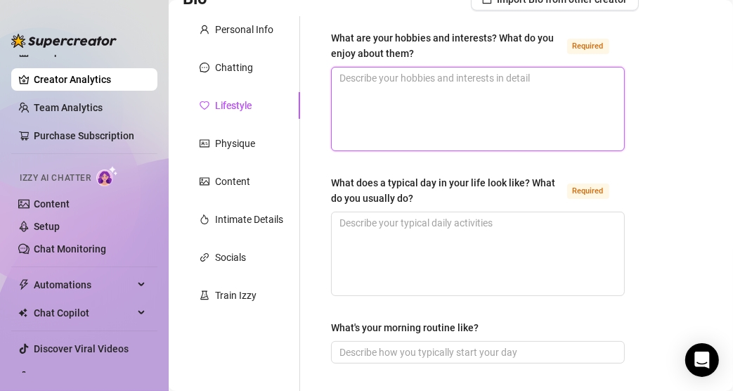
click at [365, 96] on textarea "What are your hobbies and interests? What do you enjoy about them? Required" at bounding box center [478, 108] width 292 height 83
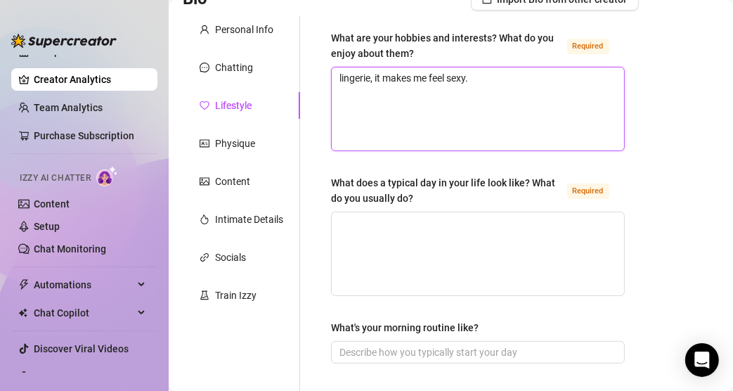
click at [481, 81] on textarea "lingerie, it makes me feel sexy." at bounding box center [478, 108] width 292 height 83
click at [418, 97] on textarea "lingerie, it makes me feel sexy. g, [PERSON_NAME] live, im an attention hog. i …" at bounding box center [478, 108] width 292 height 83
click at [485, 72] on textarea "lingerie, it makes me feel sexy. g, [PERSON_NAME] live, im an attention hog. i …" at bounding box center [478, 108] width 292 height 83
click at [433, 89] on textarea "lingerie, it makes me feel sexy. going live, im an attention hog. i like makeup" at bounding box center [478, 108] width 292 height 83
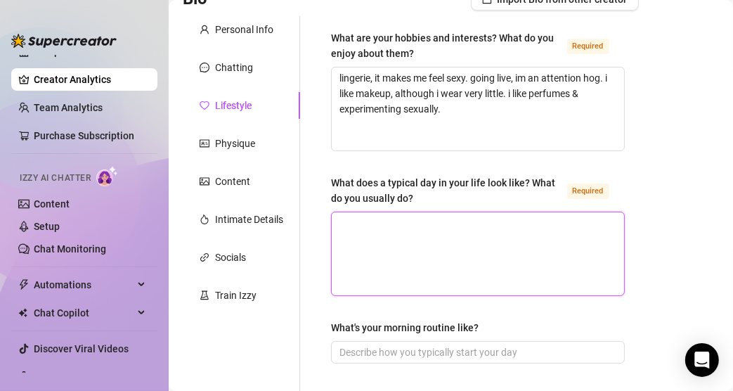
click at [427, 240] on textarea "What does a typical day in your life look like? What do you usually do? Required" at bounding box center [478, 253] width 292 height 83
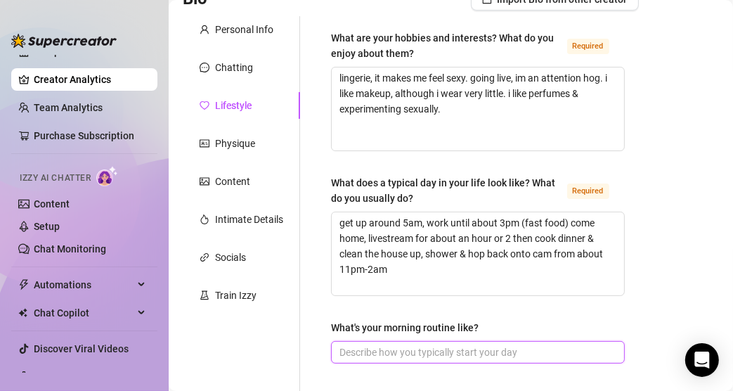
click at [449, 326] on input "What's your morning routine like?" at bounding box center [476, 351] width 274 height 15
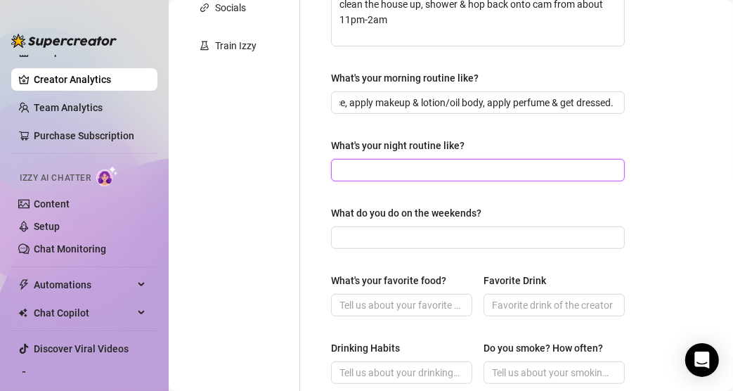
scroll to position [0, 0]
click at [585, 172] on input "What's your night routine like?" at bounding box center [476, 169] width 274 height 15
click at [585, 172] on input "shower, wash face, livestream," at bounding box center [476, 169] width 274 height 15
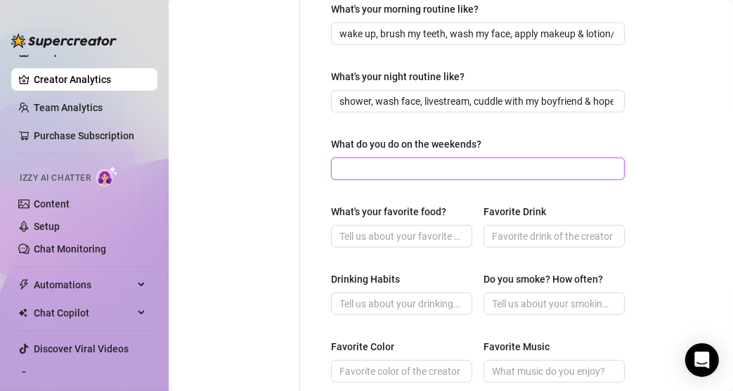
click at [550, 169] on input "What do you do on the weekends?" at bounding box center [476, 168] width 274 height 15
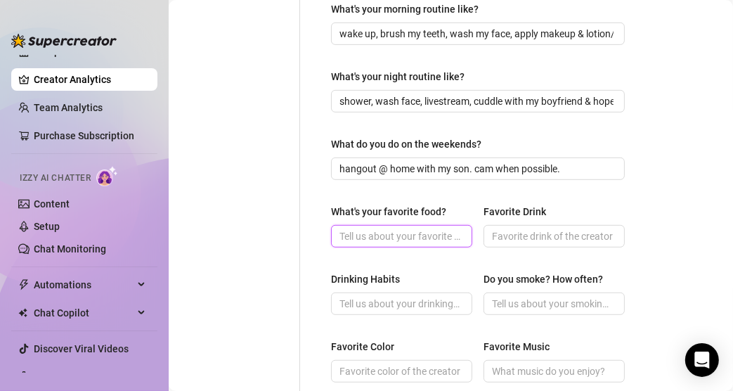
click at [429, 228] on input "What's your favorite food?" at bounding box center [400, 235] width 122 height 15
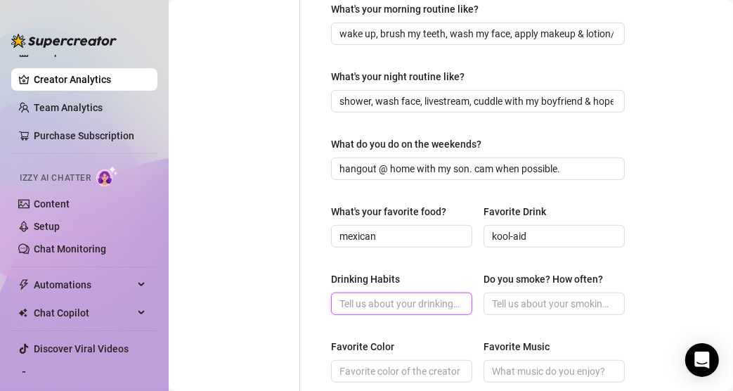
click at [419, 307] on input "Drinking Habits" at bounding box center [400, 303] width 122 height 15
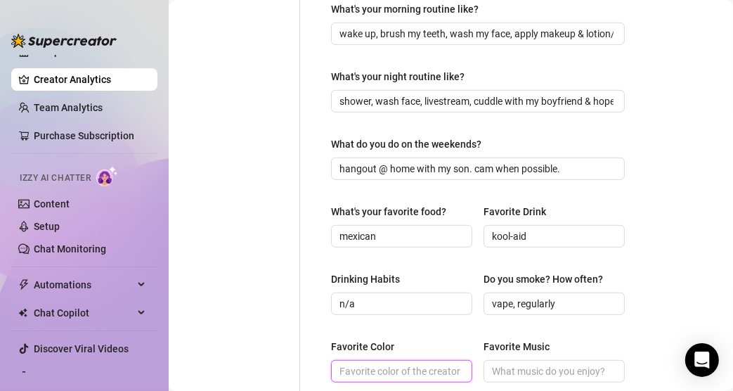
click at [437, 326] on input "Favorite Color" at bounding box center [400, 370] width 122 height 15
click at [531, 326] on input "Favorite Music" at bounding box center [553, 370] width 122 height 15
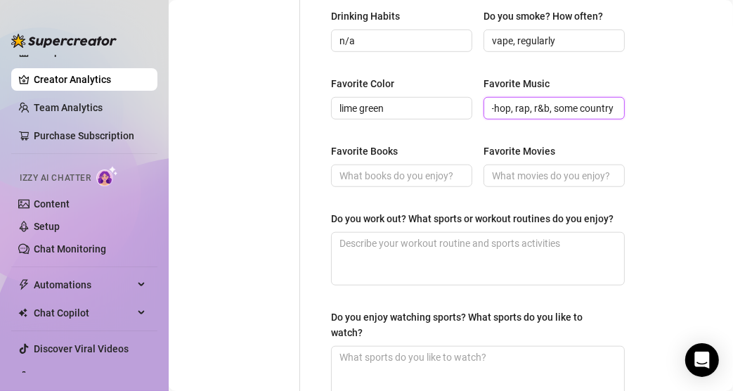
scroll to position [707, 0]
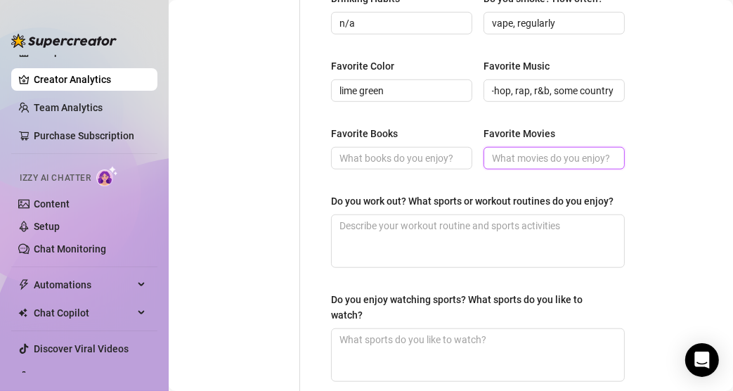
click at [507, 157] on input "Favorite Movies" at bounding box center [553, 157] width 122 height 15
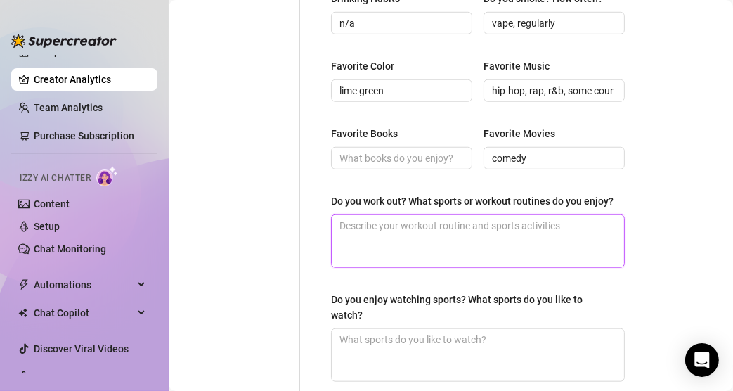
click at [458, 247] on textarea "Do you work out? What sports or workout routines do you enjoy?" at bounding box center [478, 241] width 292 height 52
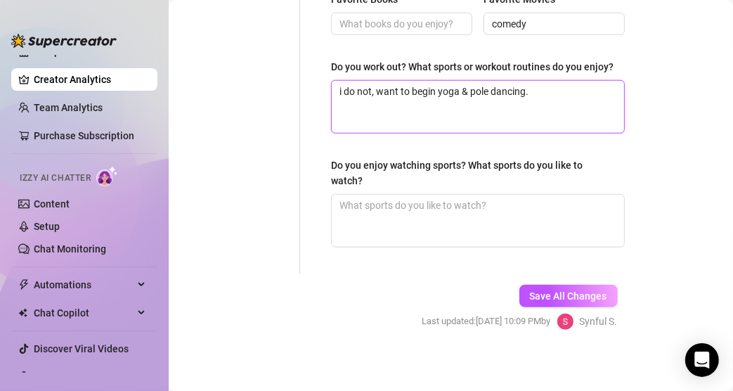
scroll to position [860, 0]
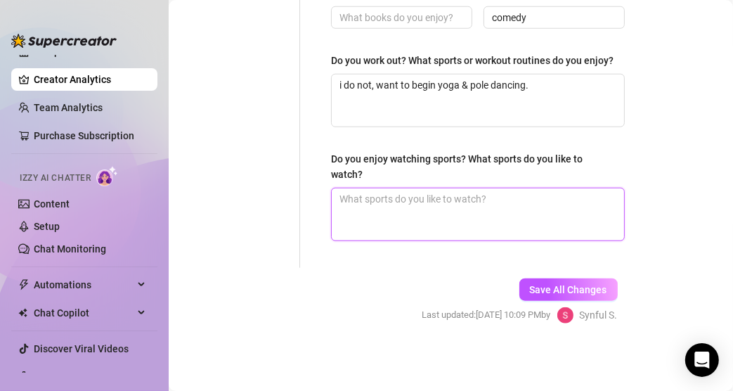
click at [567, 233] on textarea "Do you enjoy watching sports? What sports do you like to watch?" at bounding box center [478, 214] width 292 height 52
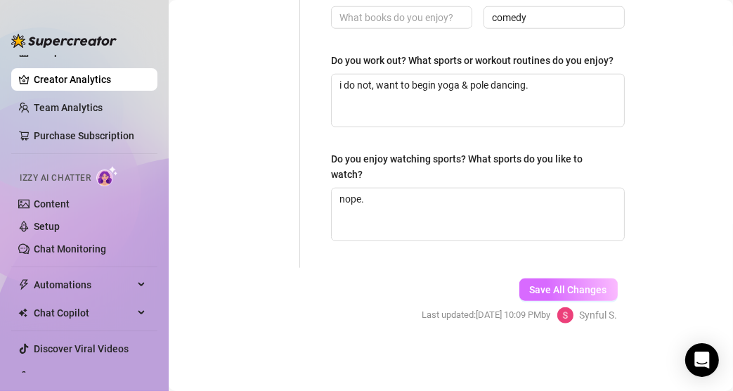
click at [532, 281] on button "Save All Changes" at bounding box center [568, 289] width 98 height 22
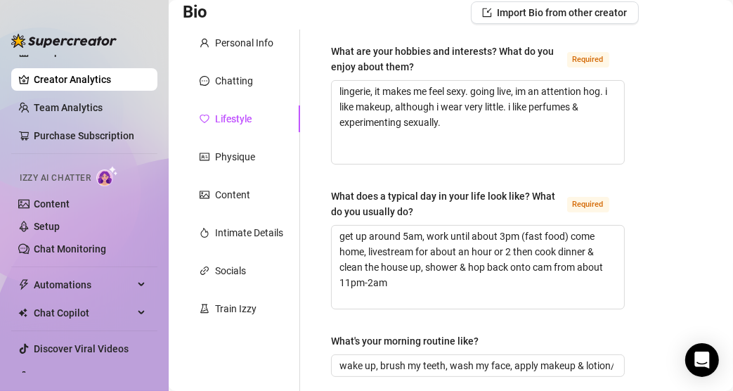
scroll to position [79, 0]
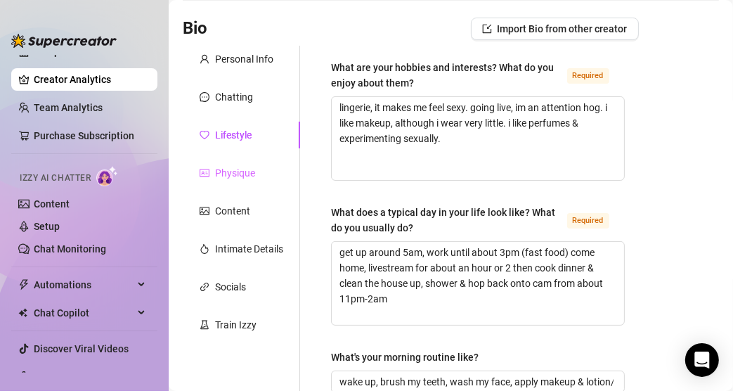
click at [247, 162] on div "Physique" at bounding box center [241, 173] width 117 height 27
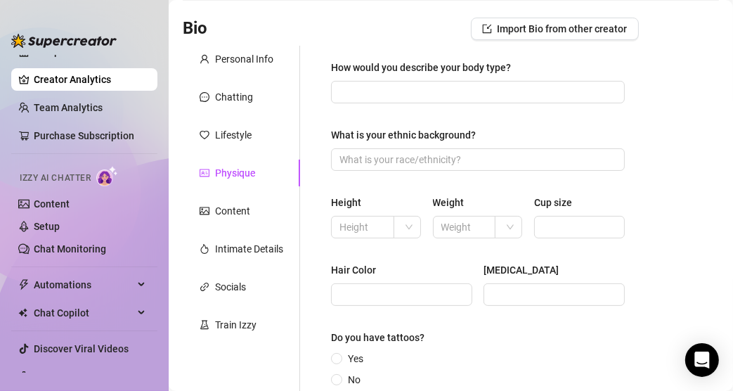
click at [478, 79] on div "How would you describe your body type?" at bounding box center [478, 70] width 294 height 21
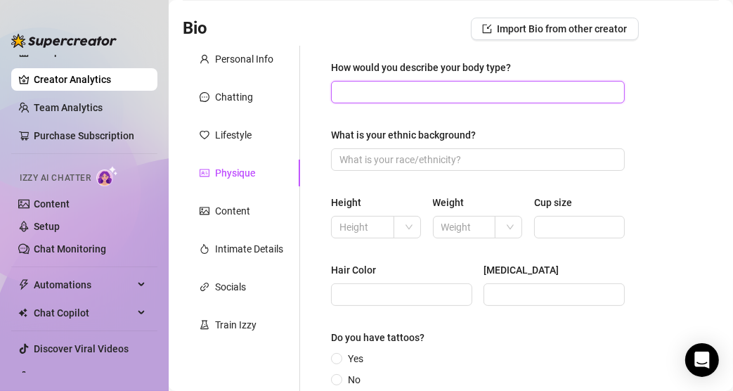
click at [476, 89] on input "How would you describe your body type?" at bounding box center [476, 91] width 274 height 15
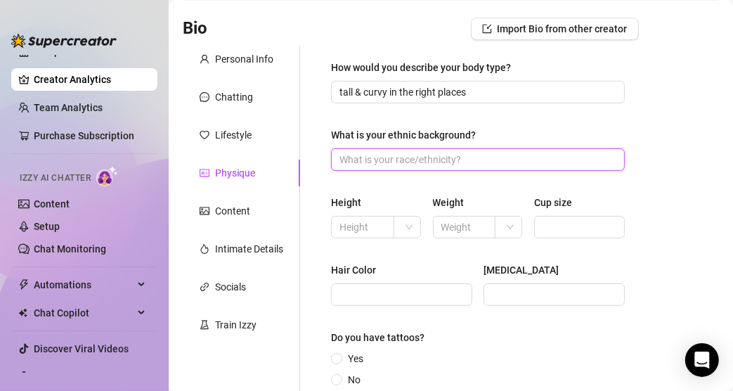
click at [533, 161] on input "What is your ethnic background?" at bounding box center [476, 159] width 274 height 15
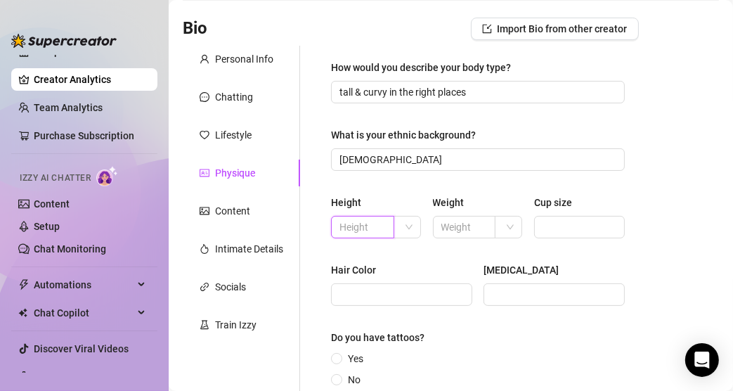
click at [380, 223] on input "text" at bounding box center [361, 226] width 44 height 15
click at [443, 228] on input "text" at bounding box center [463, 226] width 44 height 15
click at [468, 231] on input "200l" at bounding box center [463, 226] width 44 height 15
click at [503, 226] on span at bounding box center [509, 226] width 13 height 21
click at [505, 277] on div "lbs" at bounding box center [501, 277] width 20 height 22
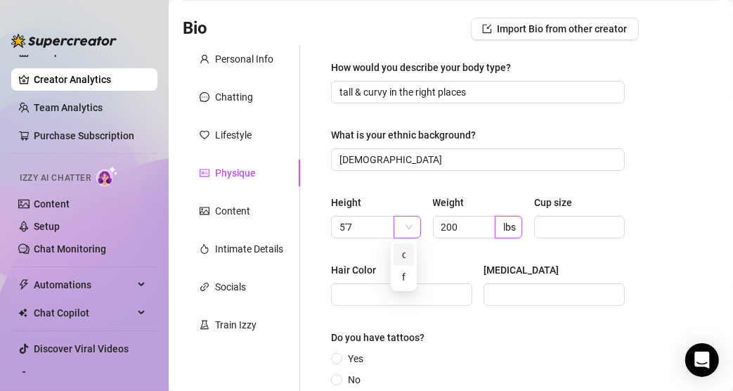
click at [405, 226] on span at bounding box center [408, 226] width 13 height 21
click at [408, 280] on div "ft" at bounding box center [404, 277] width 20 height 22
click at [574, 221] on input "Cup size" at bounding box center [578, 226] width 71 height 15
click at [413, 295] on input "Hair Color" at bounding box center [400, 294] width 122 height 15
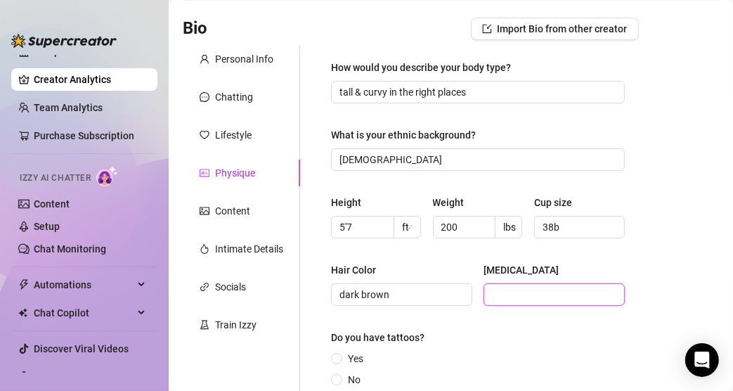
click at [495, 296] on input "[MEDICAL_DATA]" at bounding box center [553, 294] width 122 height 15
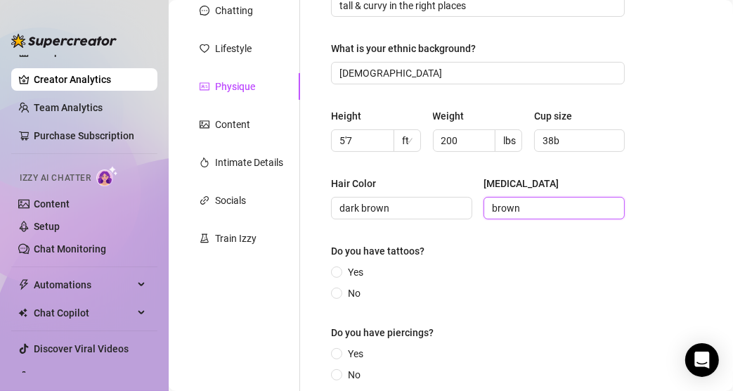
scroll to position [172, 0]
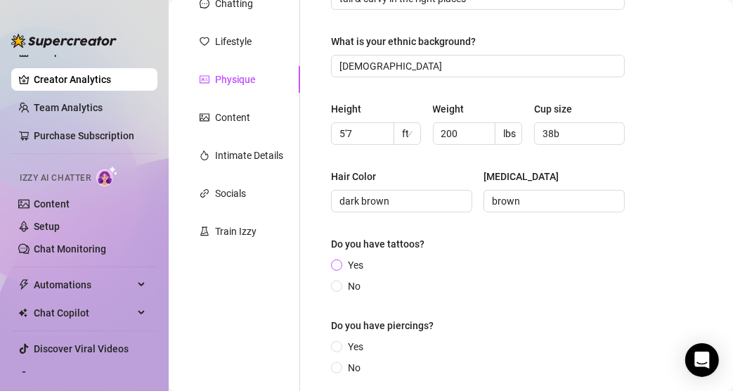
click at [351, 263] on span "Yes" at bounding box center [355, 264] width 27 height 15
click at [340, 263] on input "Yes" at bounding box center [338, 265] width 6 height 9
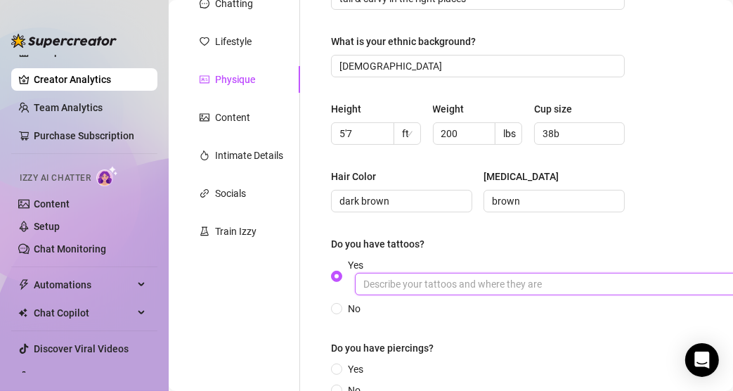
click at [505, 276] on input "Yes" at bounding box center [566, 284] width 422 height 22
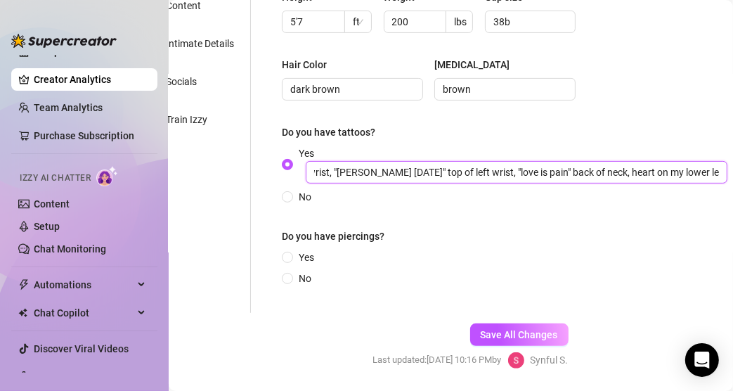
scroll to position [285, 49]
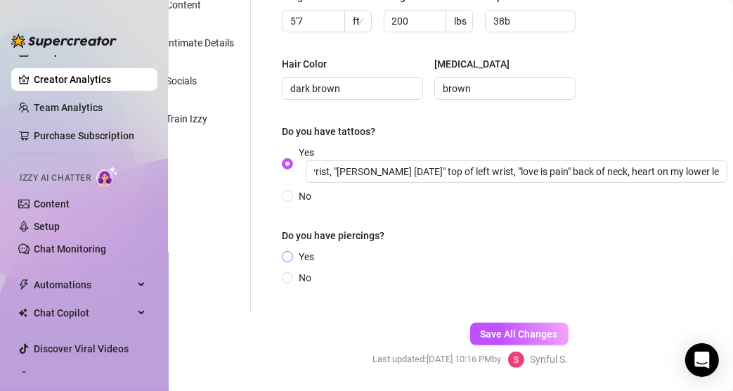
click at [296, 251] on span "Yes" at bounding box center [306, 256] width 27 height 15
click at [291, 253] on input "Yes" at bounding box center [288, 257] width 6 height 9
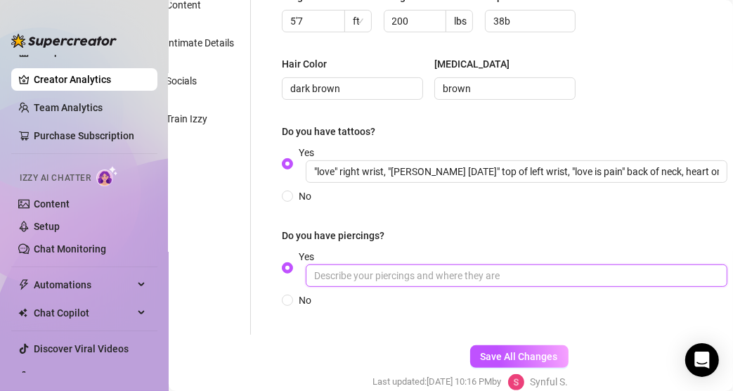
click at [357, 280] on input "Yes" at bounding box center [517, 275] width 422 height 22
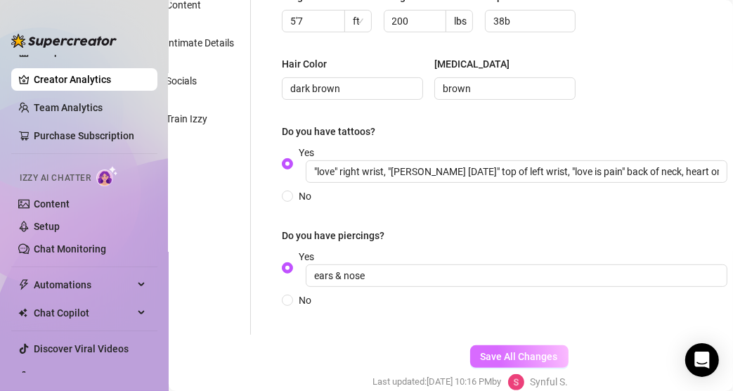
click at [522, 326] on button "Save All Changes" at bounding box center [519, 356] width 98 height 22
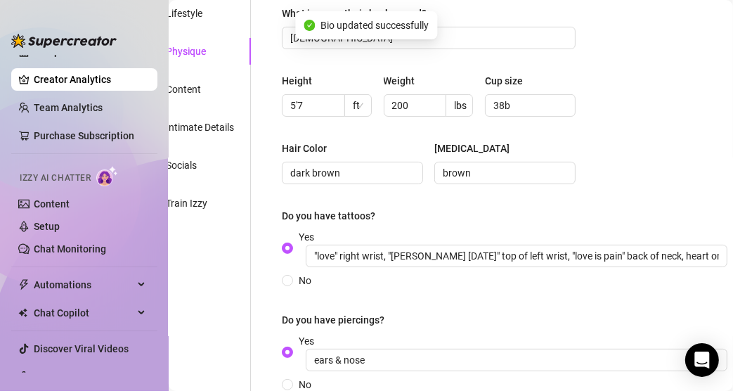
scroll to position [189, 49]
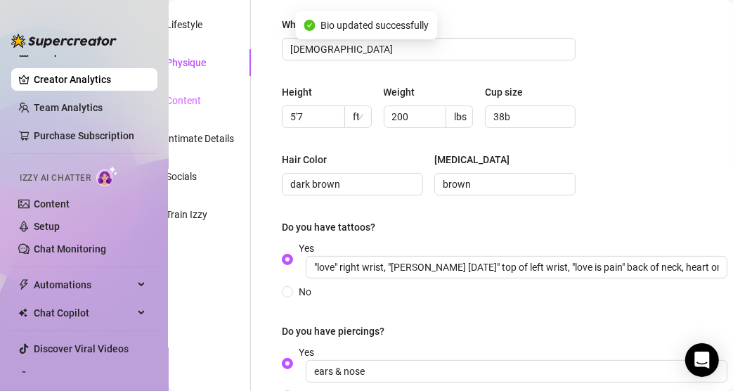
click at [213, 105] on div "Content" at bounding box center [192, 100] width 117 height 27
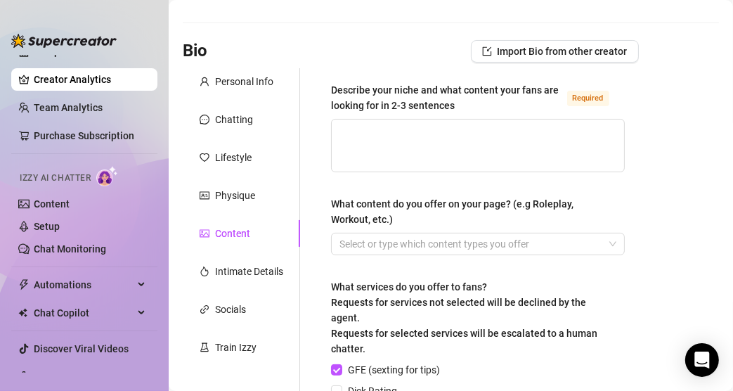
scroll to position [51, 0]
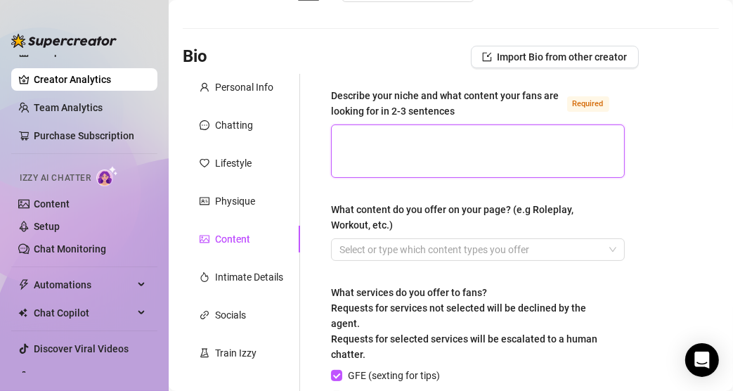
click at [432, 136] on textarea "Describe your niche and what content your fans are looking for in 2-3 sentences…" at bounding box center [478, 151] width 292 height 52
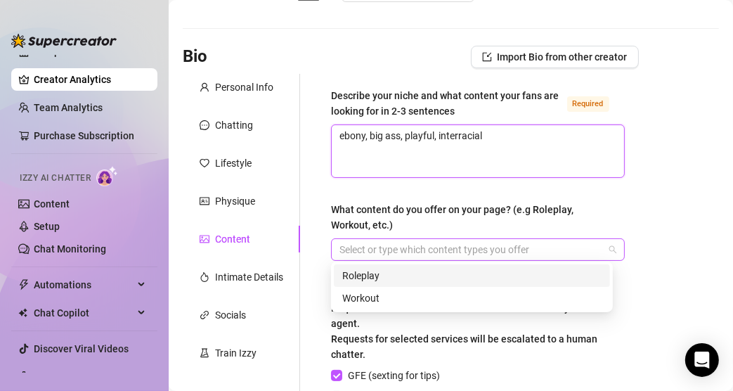
click at [491, 245] on div at bounding box center [470, 250] width 273 height 20
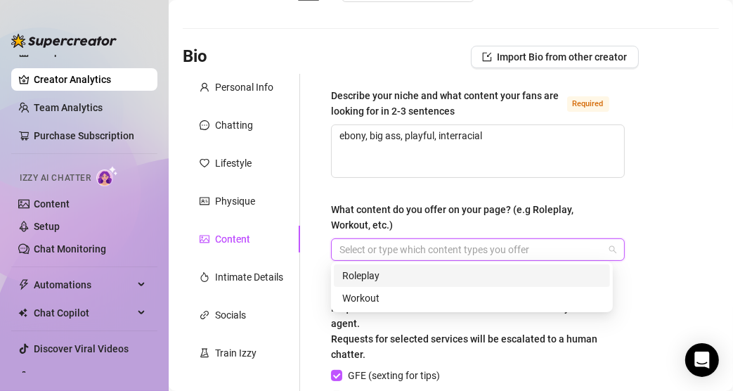
click at [618, 226] on main "Creator Bio Synful (synfulsymone9) Bio Import Bio from other creator Personal I…" at bounding box center [451, 341] width 564 height 784
click at [504, 248] on div at bounding box center [470, 250] width 273 height 20
click at [618, 201] on main "Creator Bio Synful (synfulsymone9) Bio Import Bio from other creator Personal I…" at bounding box center [451, 341] width 564 height 784
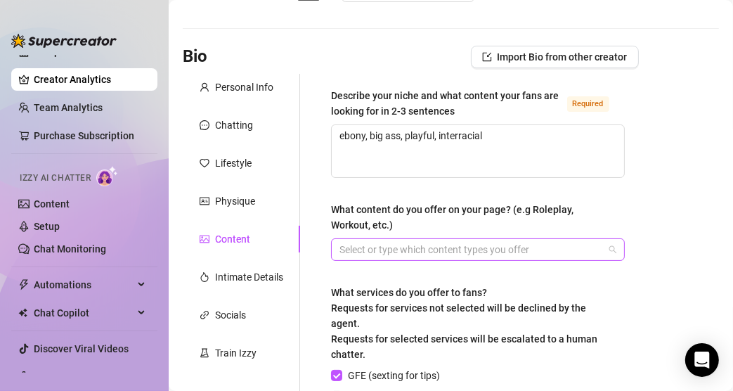
click at [455, 242] on div at bounding box center [470, 250] width 273 height 20
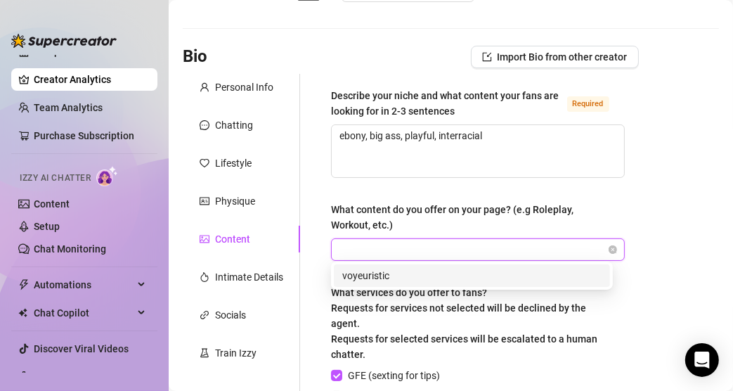
click at [618, 228] on main "Creator Bio Synful (synfulsymone9) Bio Import Bio from other creator Personal I…" at bounding box center [451, 341] width 564 height 784
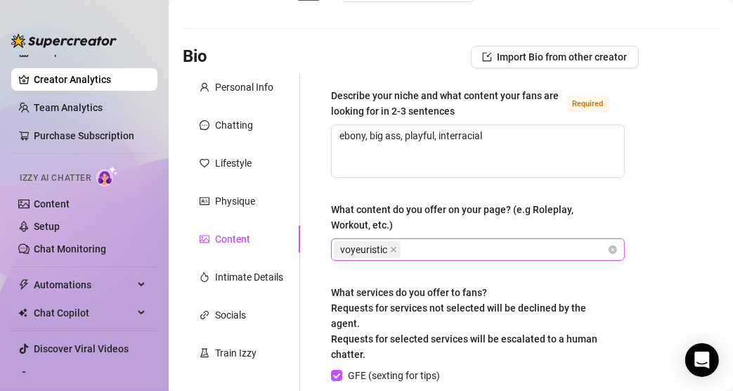
click at [476, 242] on div "voyeuristic" at bounding box center [470, 250] width 273 height 20
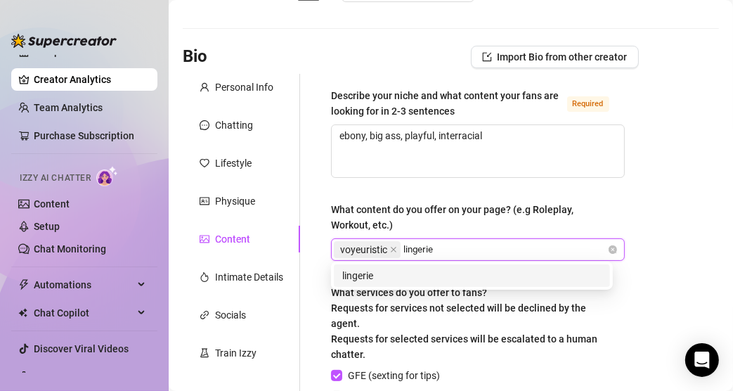
click at [385, 282] on div "lingerie" at bounding box center [471, 275] width 259 height 15
click at [439, 271] on div "solo masturbation" at bounding box center [471, 275] width 259 height 15
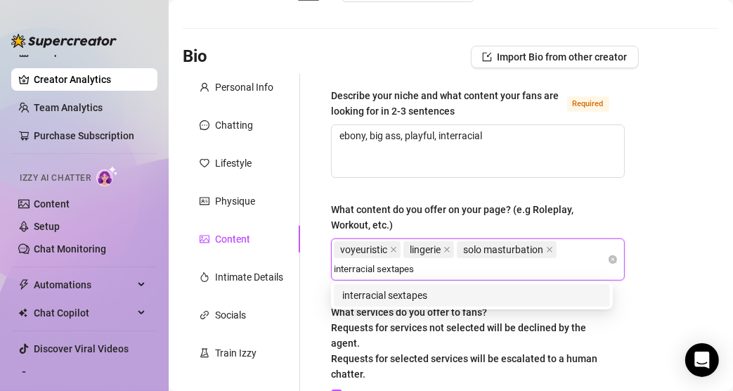
click at [450, 295] on div "interracial sextapes" at bounding box center [471, 294] width 259 height 15
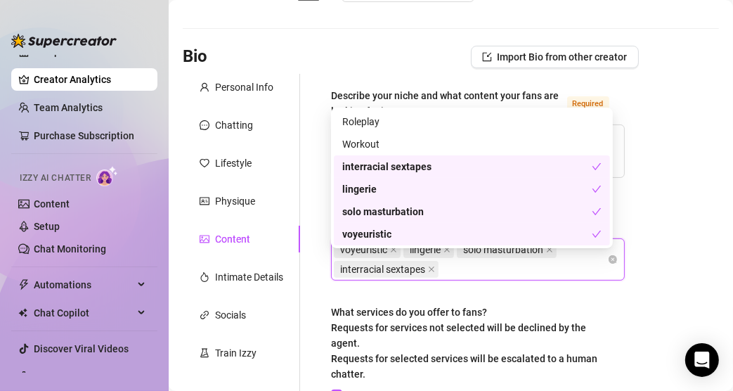
click at [618, 245] on main "Creator Bio Synful (synfulsymone9) Bio Import Bio from other creator Personal I…" at bounding box center [451, 351] width 564 height 804
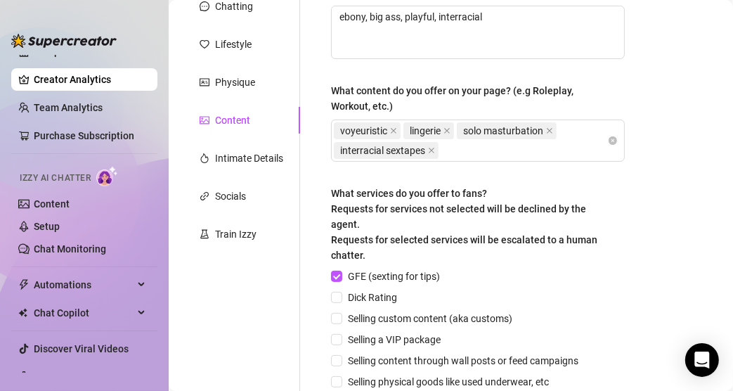
scroll to position [200, 0]
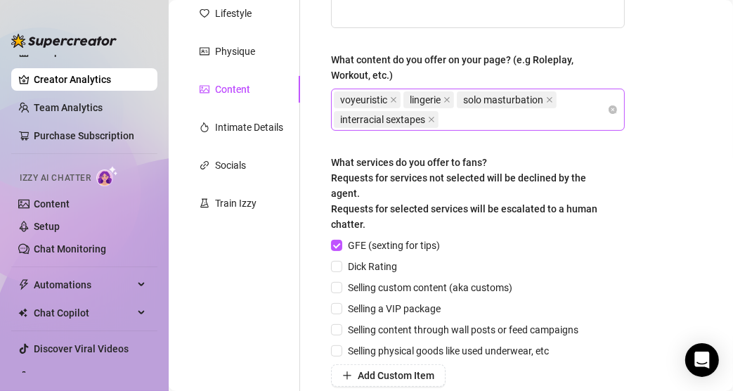
click at [491, 119] on div "voyeuristic lingerie solo masturbation interracial sextapes" at bounding box center [470, 109] width 273 height 39
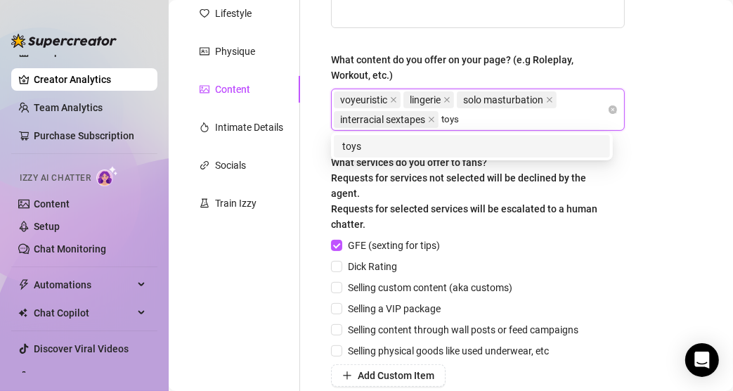
click at [454, 145] on div "toys" at bounding box center [471, 145] width 259 height 15
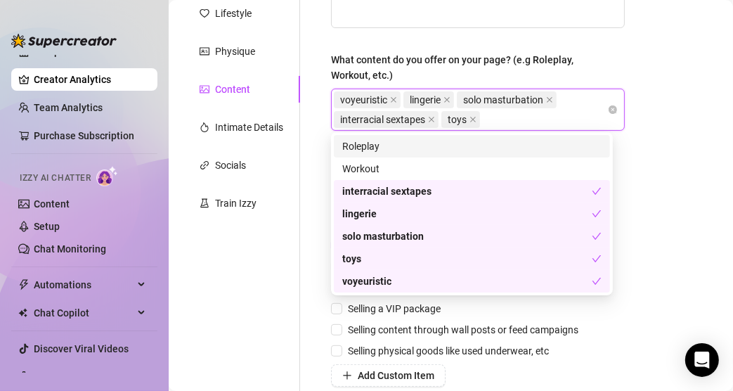
click at [618, 136] on main "Creator Bio Synful (synfulsymone9) Bio Import Bio from other creator Personal I…" at bounding box center [451, 202] width 564 height 804
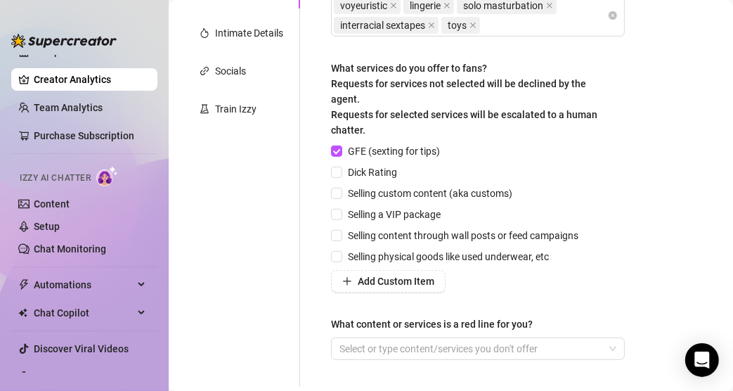
scroll to position [297, 0]
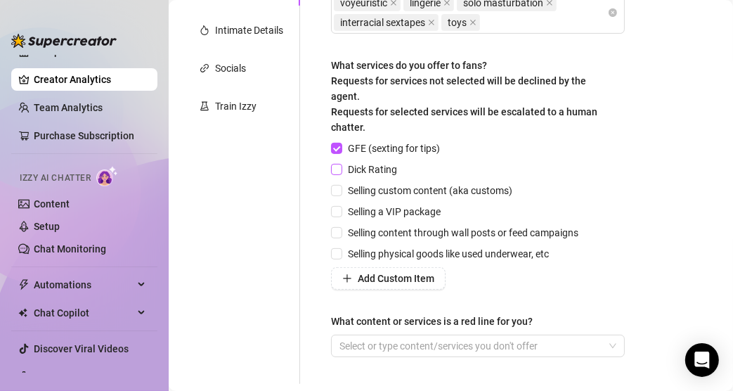
click at [341, 171] on span at bounding box center [336, 169] width 11 height 11
click at [341, 171] on input "Dick Rating" at bounding box center [336, 169] width 10 height 10
click at [334, 188] on input "Selling custom content (aka customs)" at bounding box center [336, 190] width 10 height 10
click at [338, 212] on input "Selling a VIP package" at bounding box center [336, 211] width 10 height 10
click at [335, 232] on input "Selling content through wall posts or feed campaigns" at bounding box center [336, 232] width 10 height 10
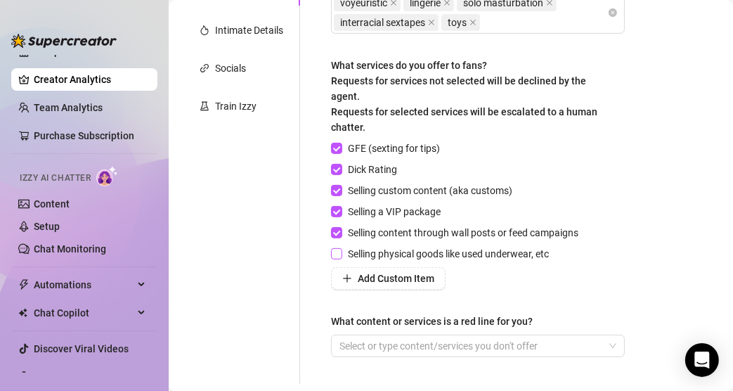
click at [337, 250] on input "Selling physical goods like used underwear, etc" at bounding box center [336, 253] width 10 height 10
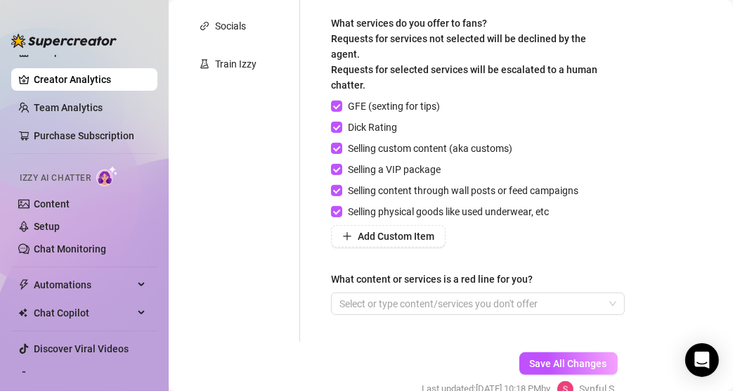
scroll to position [315, 0]
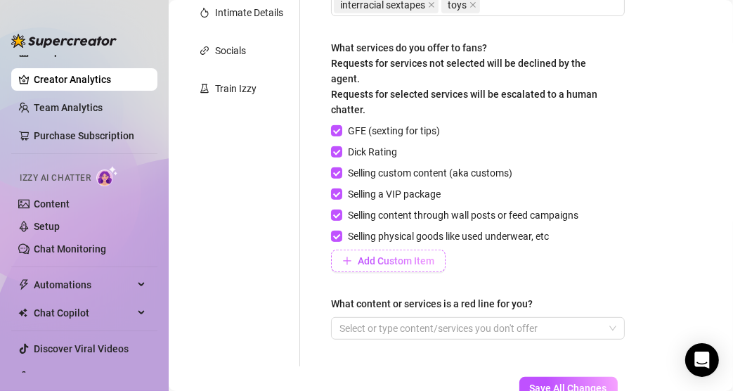
click at [374, 257] on span "Add Custom Item" at bounding box center [396, 260] width 77 height 11
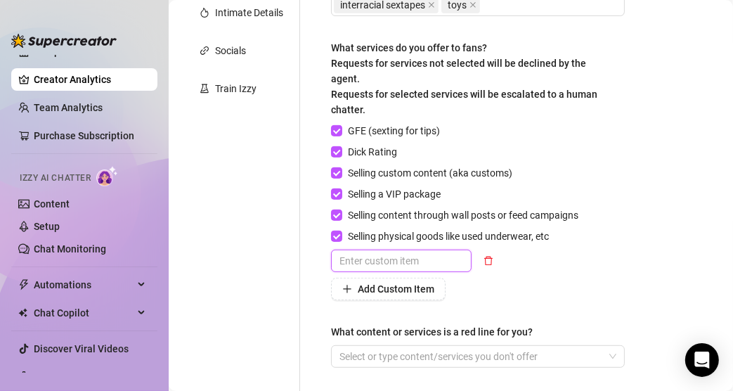
click at [374, 257] on input "text" at bounding box center [401, 260] width 141 height 22
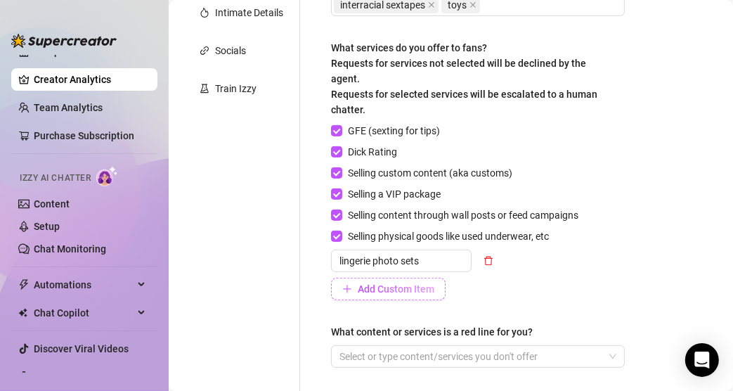
click at [404, 283] on span "Add Custom Item" at bounding box center [396, 288] width 77 height 11
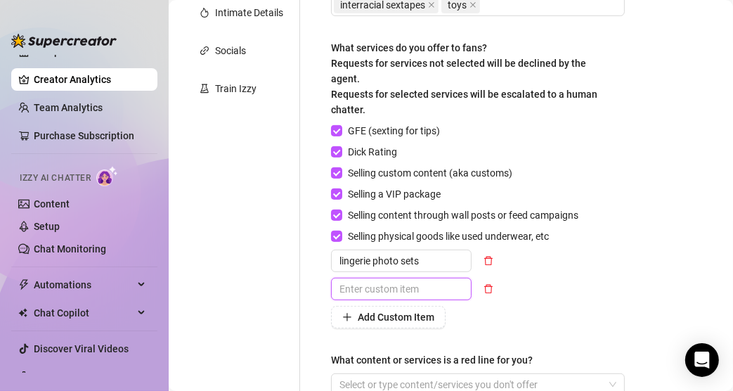
click at [372, 285] on input "text" at bounding box center [401, 289] width 141 height 22
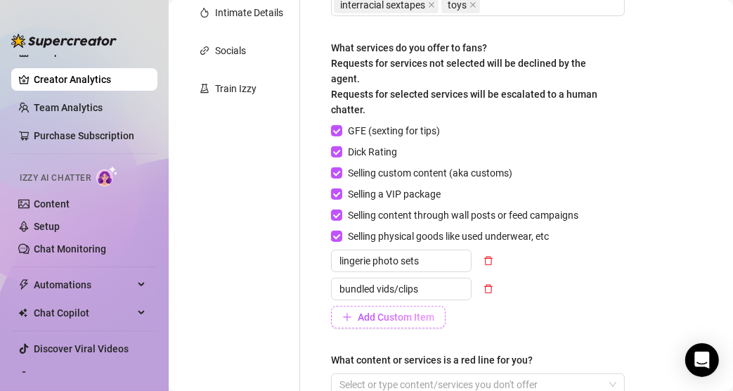
click at [379, 318] on span "Add Custom Item" at bounding box center [396, 316] width 77 height 11
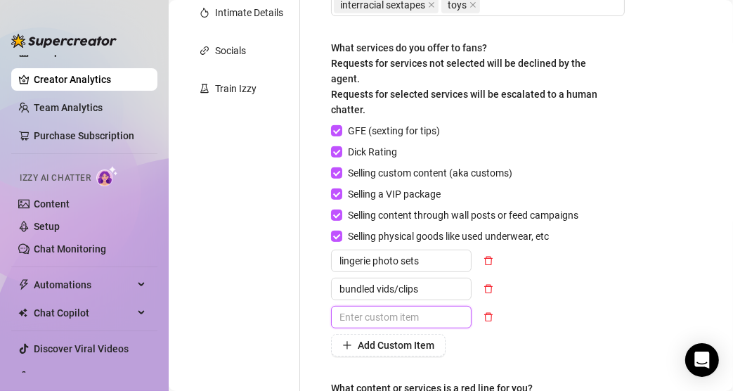
click at [409, 312] on input "text" at bounding box center [401, 317] width 141 height 22
click at [604, 300] on div "GFE (sexting for tips) Dick Rating Selling custom content (aka customs) Selling…" at bounding box center [478, 239] width 294 height 233
click at [397, 326] on span "Add Custom Item" at bounding box center [396, 344] width 77 height 11
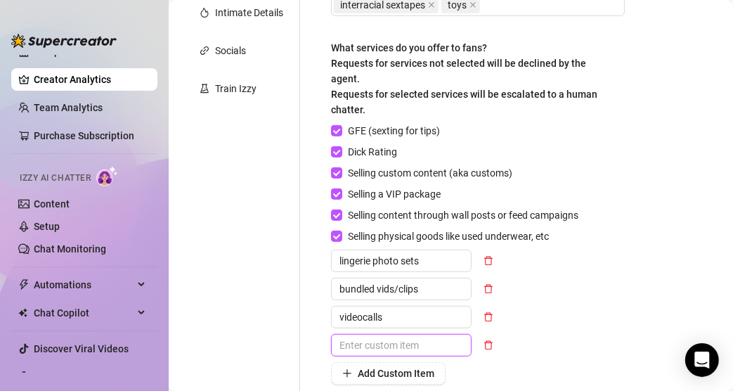
click at [384, 326] on input "text" at bounding box center [401, 345] width 141 height 22
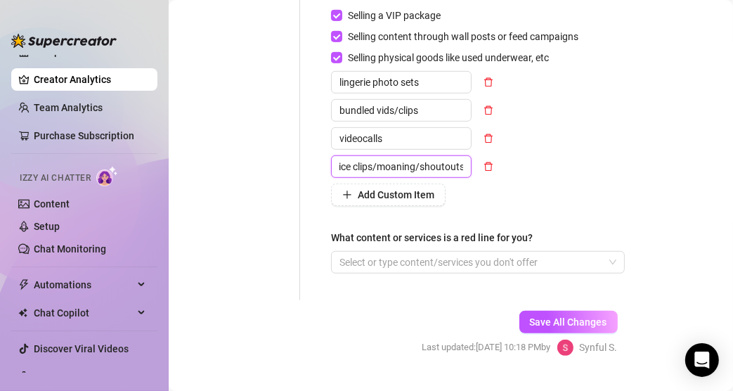
scroll to position [524, 0]
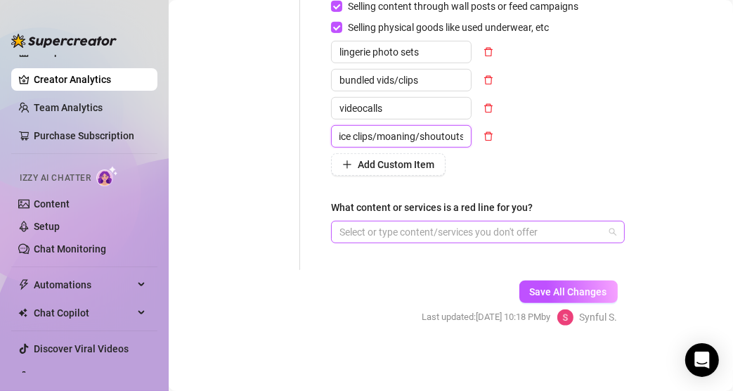
click at [500, 225] on div at bounding box center [470, 232] width 273 height 20
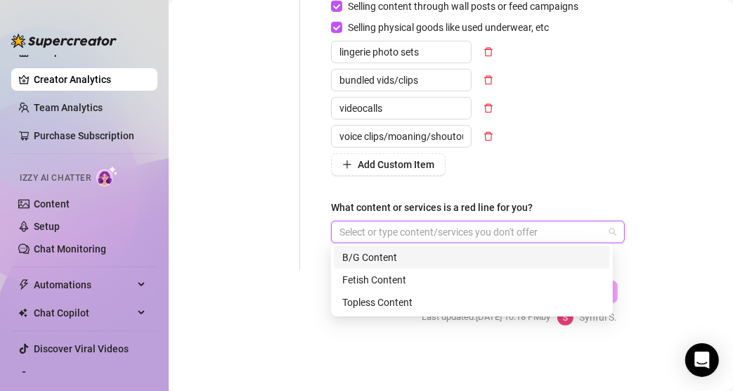
click at [471, 231] on div at bounding box center [470, 232] width 273 height 20
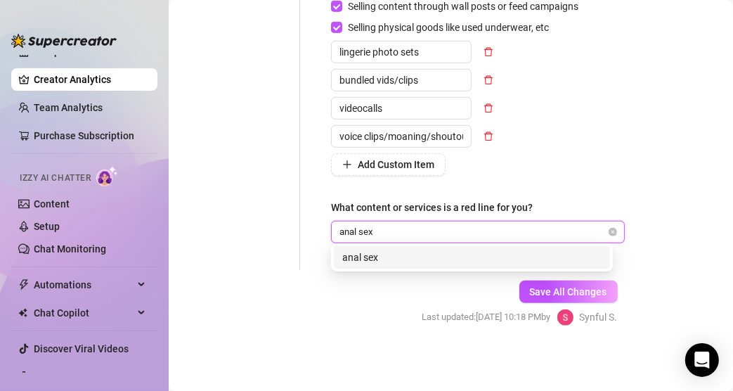
click at [422, 260] on div "anal sex" at bounding box center [471, 256] width 259 height 15
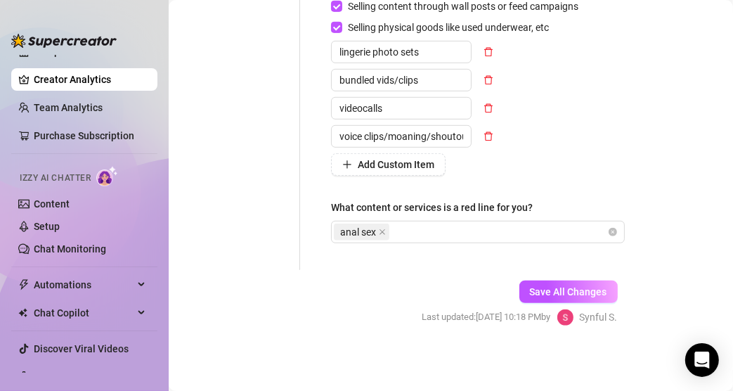
click at [467, 215] on div "What content or services is a red line for you?" at bounding box center [478, 210] width 294 height 21
click at [459, 224] on div "anal sex" at bounding box center [470, 232] width 273 height 20
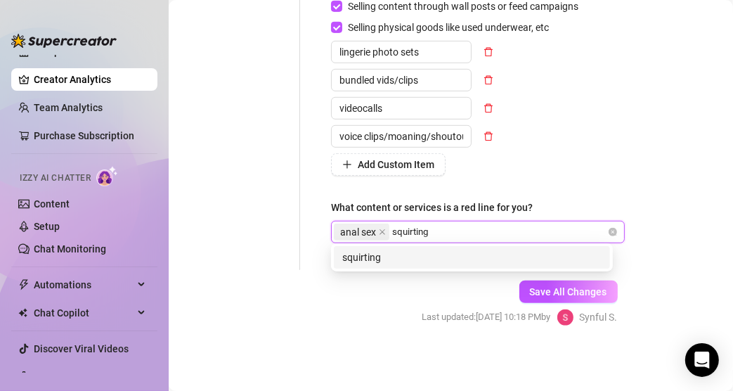
click at [390, 257] on div "squirting" at bounding box center [471, 256] width 259 height 15
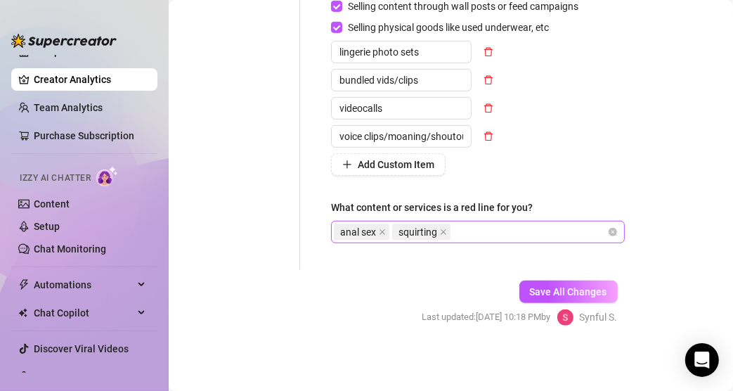
click at [540, 231] on div "anal sex squirting" at bounding box center [470, 232] width 273 height 20
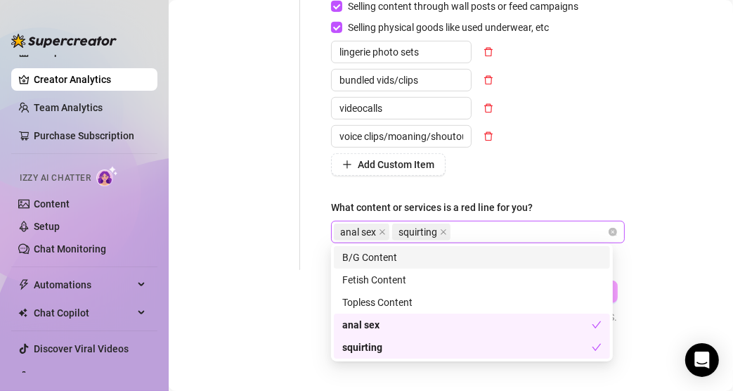
click at [483, 227] on div "anal sex squirting" at bounding box center [470, 232] width 273 height 20
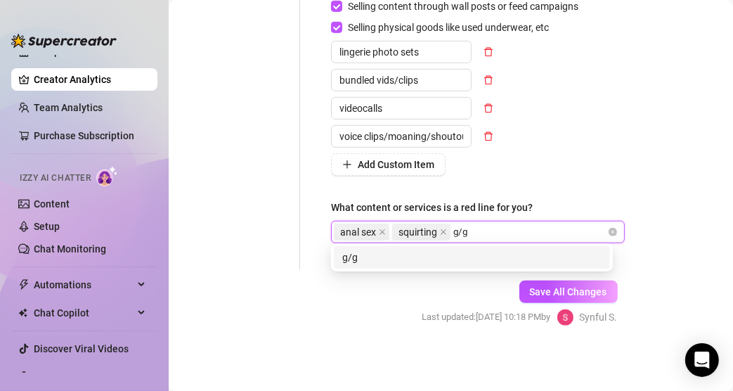
click at [437, 252] on div "g/g" at bounding box center [471, 256] width 259 height 15
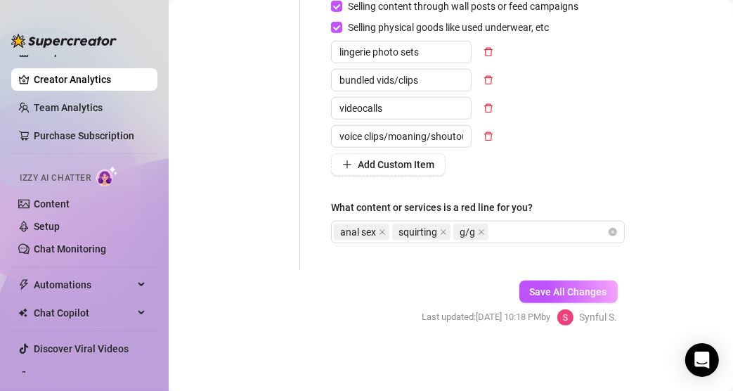
click at [554, 289] on span "Save All Changes" at bounding box center [568, 291] width 77 height 11
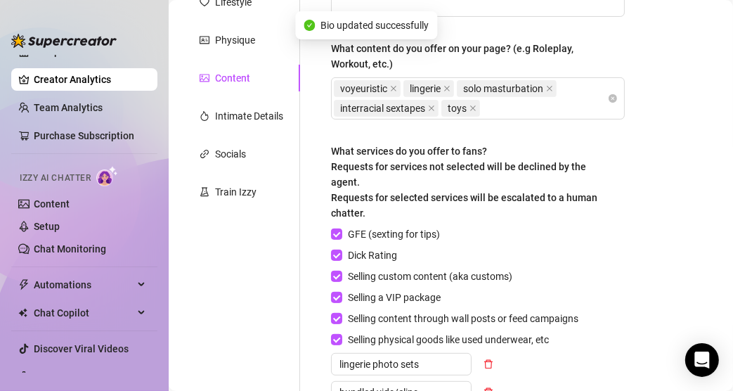
scroll to position [79, 0]
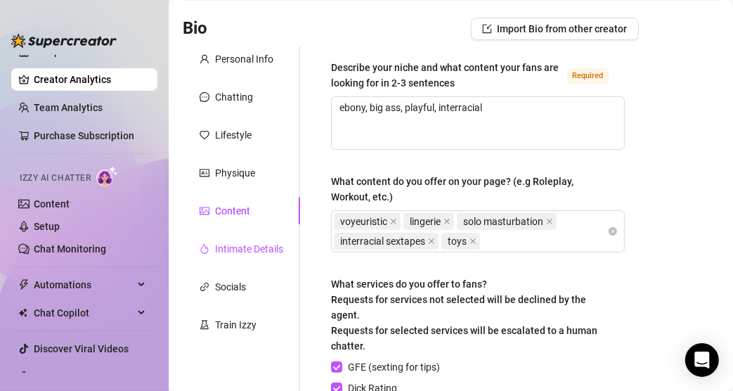
click at [242, 245] on div "Intimate Details" at bounding box center [249, 248] width 68 height 15
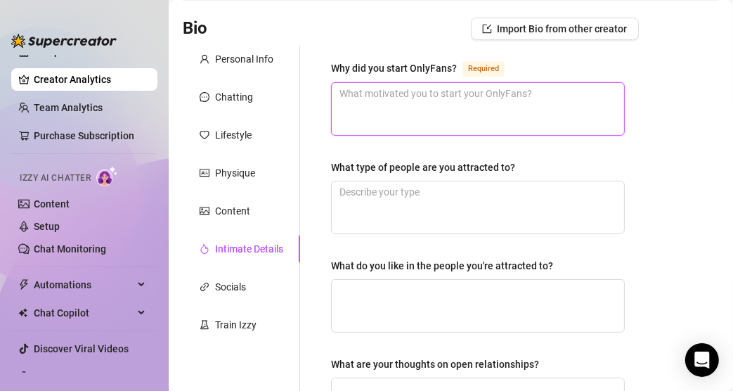
click at [513, 96] on textarea "Why did you start OnlyFans? Required" at bounding box center [478, 109] width 292 height 52
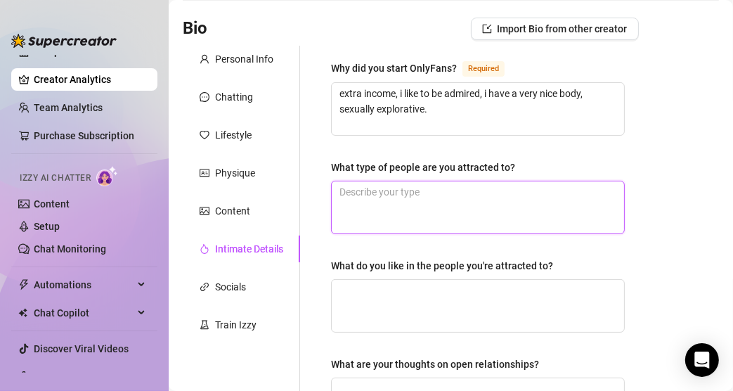
click at [445, 200] on textarea "What type of people are you attracted to?" at bounding box center [478, 207] width 292 height 52
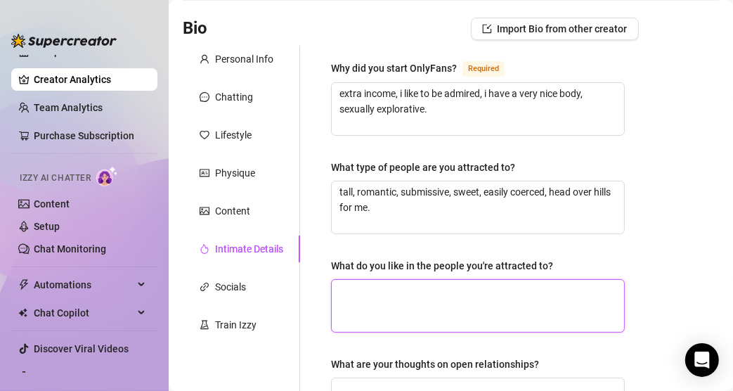
click at [447, 291] on textarea "What do you like in the people you're attracted to?" at bounding box center [478, 306] width 292 height 52
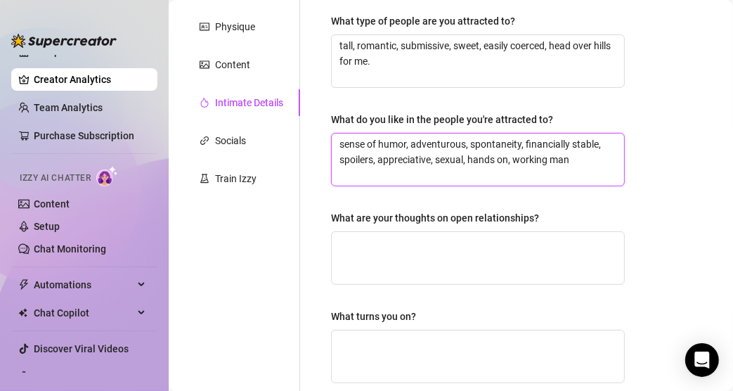
scroll to position [334, 0]
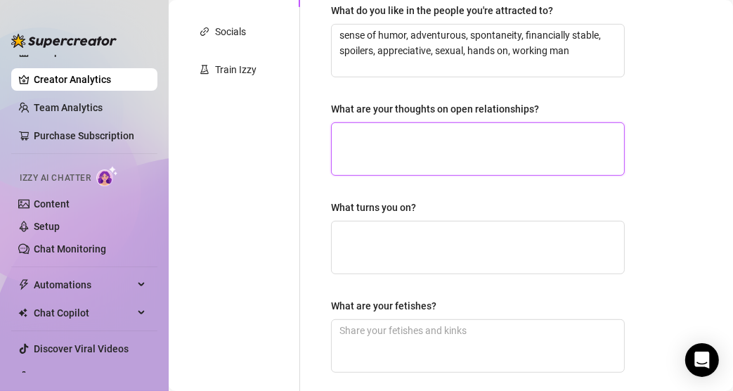
click at [514, 134] on textarea "What are your thoughts on open relationships?" at bounding box center [478, 149] width 292 height 52
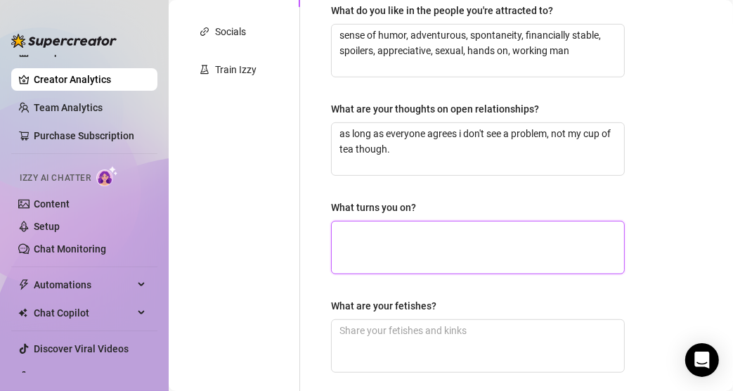
click at [509, 223] on textarea "What turns you on?" at bounding box center [478, 247] width 292 height 52
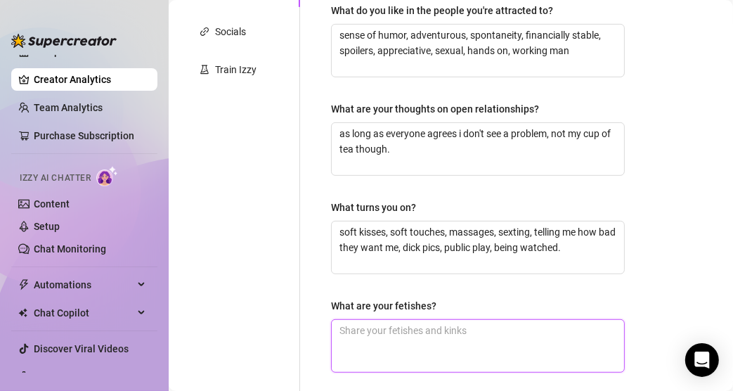
click at [395, 320] on textarea "What are your fetishes?" at bounding box center [478, 346] width 292 height 52
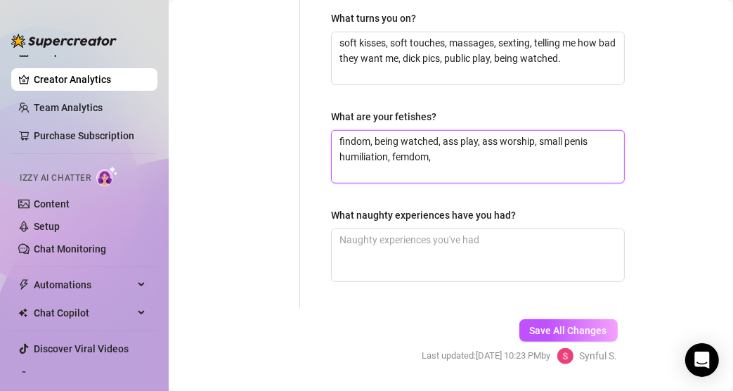
scroll to position [524, 0]
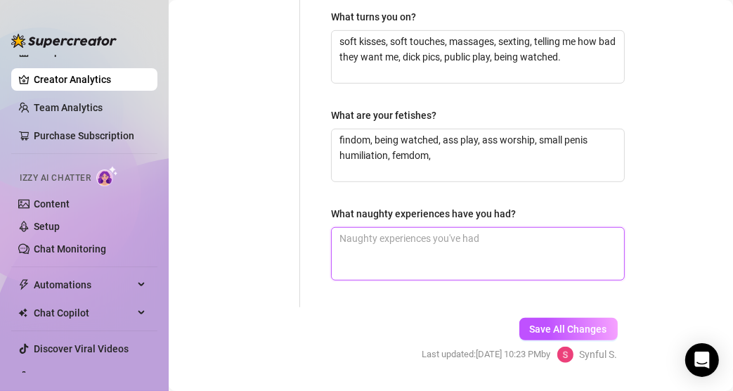
click at [489, 240] on textarea "What naughty experiences have you had?" at bounding box center [478, 254] width 292 height 52
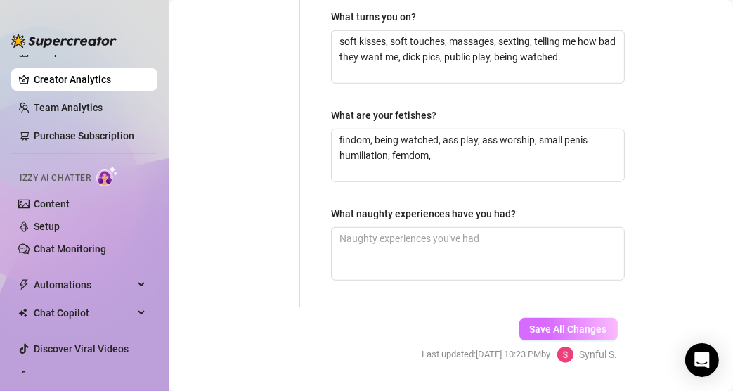
click at [535, 323] on span "Save All Changes" at bounding box center [568, 328] width 77 height 11
click at [530, 326] on span "Save All Changes" at bounding box center [568, 328] width 77 height 11
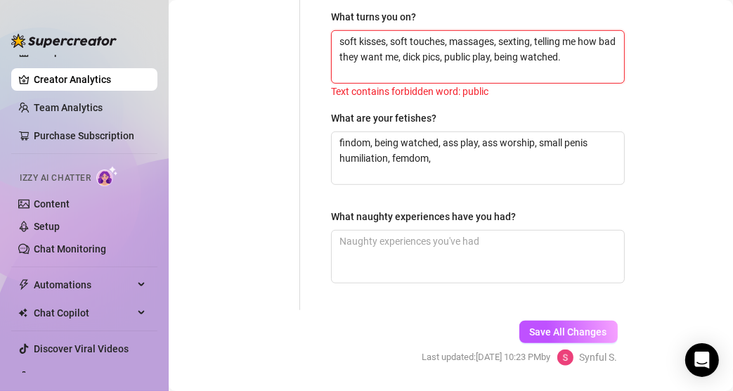
click at [491, 56] on textarea "soft kisses, soft touches, massages, sexting, telling me how bad they want me, …" at bounding box center [478, 57] width 292 height 52
click at [564, 326] on span "Save All Changes" at bounding box center [568, 331] width 77 height 11
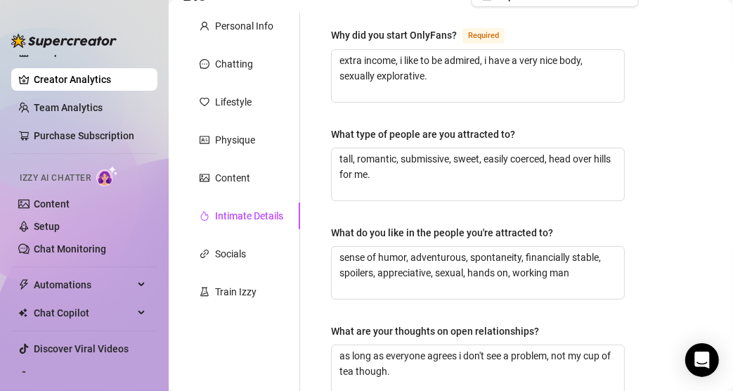
scroll to position [56, 0]
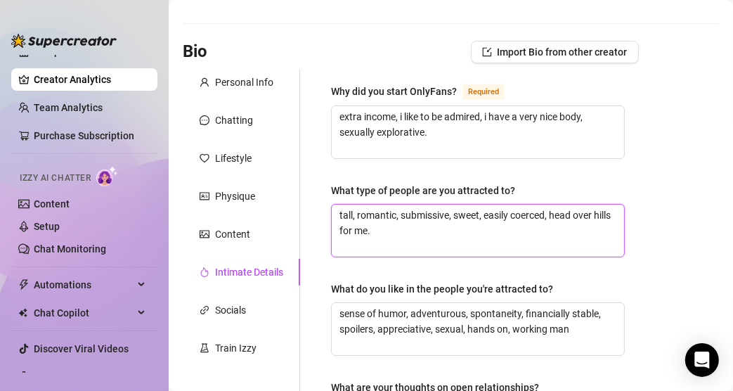
click at [547, 209] on textarea "tall, romantic, submissive, sweet, easily coerced, head over hills for me." at bounding box center [478, 231] width 292 height 52
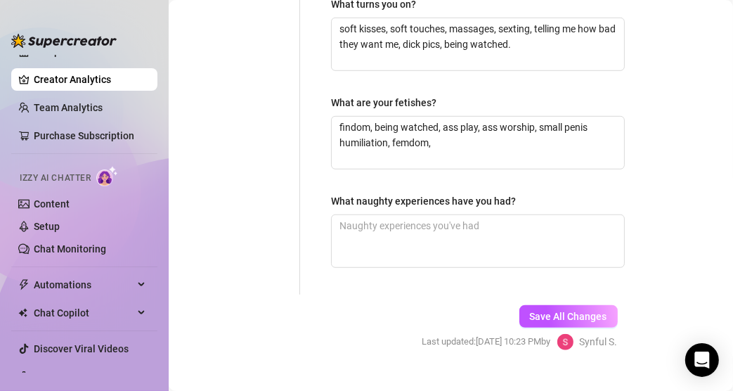
scroll to position [558, 0]
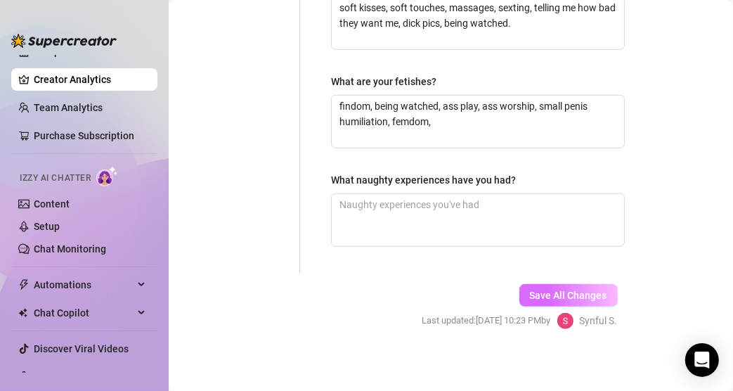
click at [579, 292] on span "Save All Changes" at bounding box center [568, 295] width 77 height 11
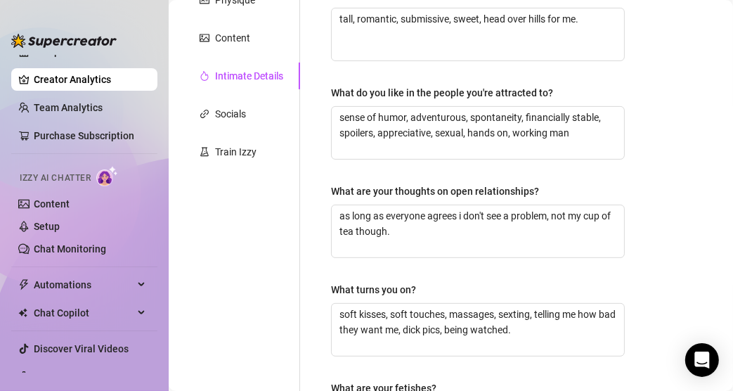
scroll to position [181, 0]
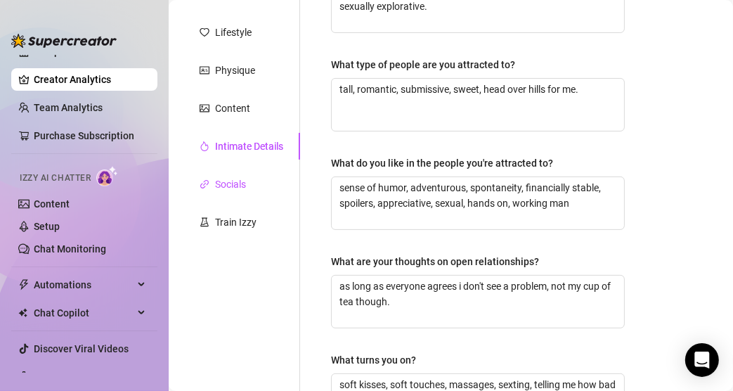
click at [221, 181] on div "Socials" at bounding box center [230, 183] width 31 height 15
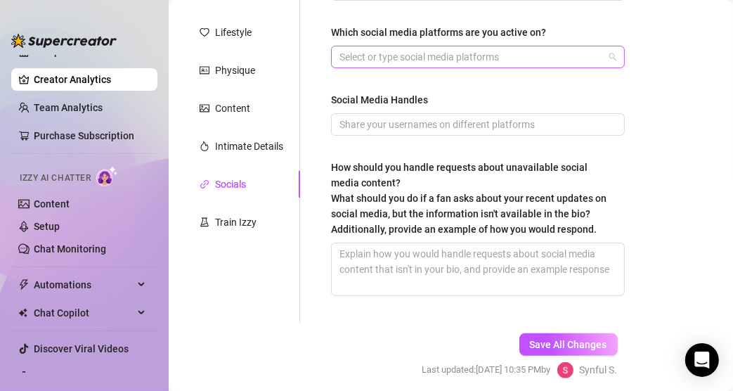
click at [438, 48] on div at bounding box center [470, 57] width 273 height 20
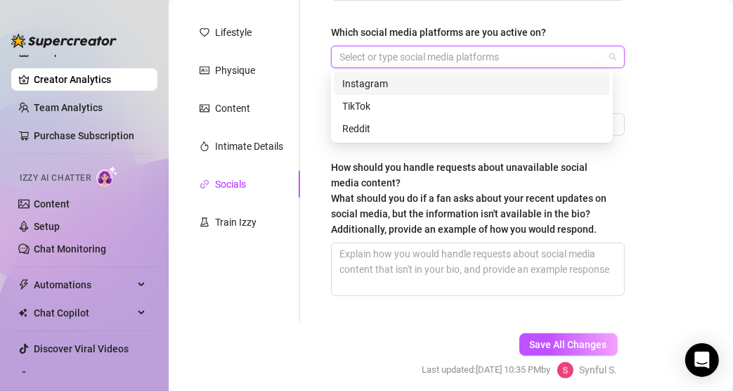
click at [374, 79] on div "Instagram" at bounding box center [471, 83] width 259 height 15
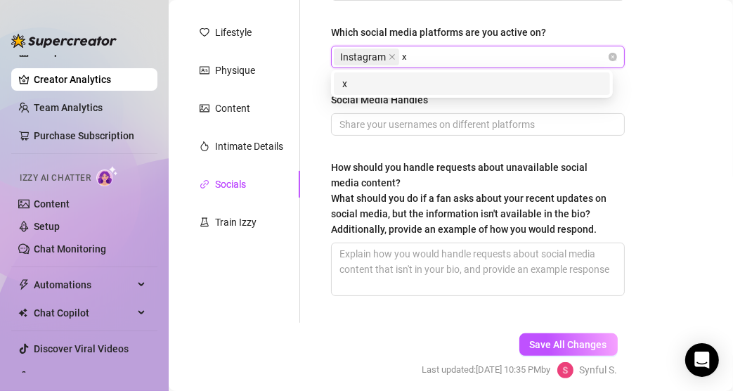
click at [415, 79] on div "x" at bounding box center [471, 83] width 259 height 15
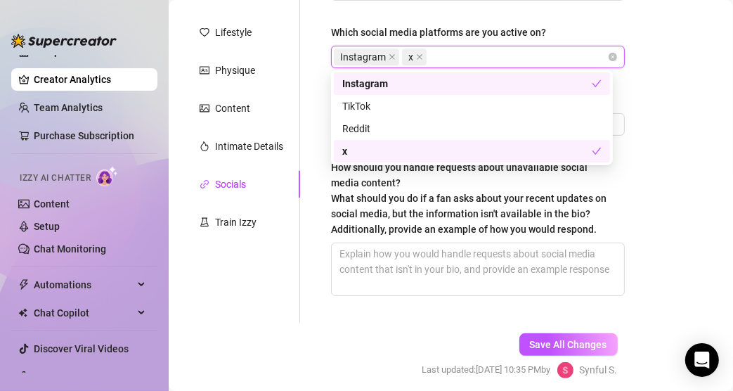
click at [618, 74] on main "Creator Bio Synful (synfulsymone9) Bio Import Bio from other creator Personal I…" at bounding box center [451, 132] width 564 height 627
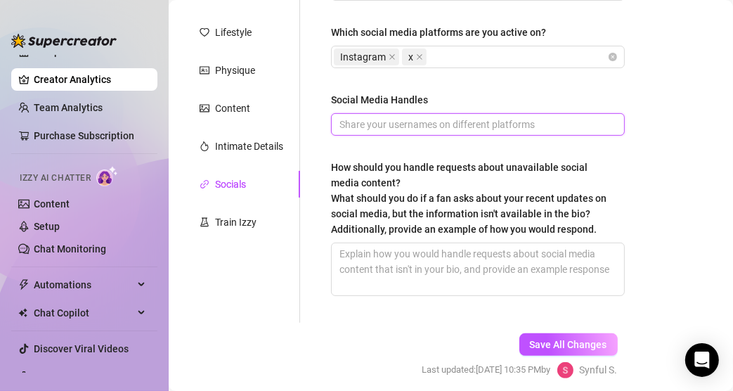
click at [379, 122] on input "Social Media Handles" at bounding box center [476, 124] width 274 height 15
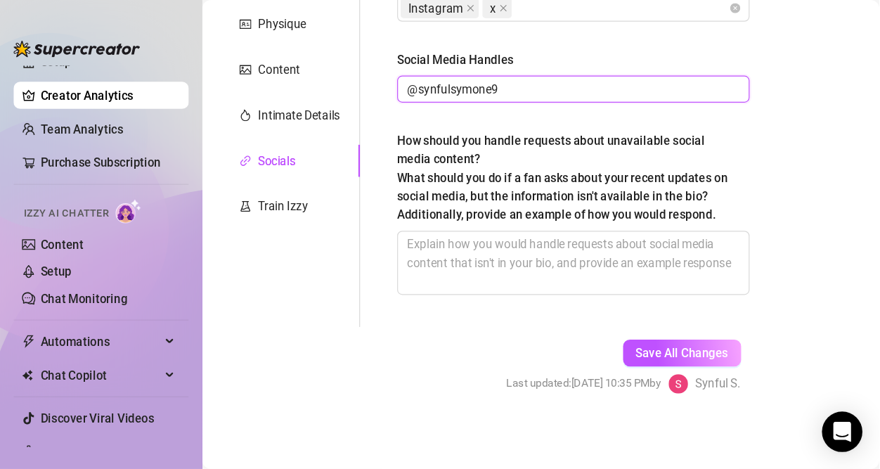
scroll to position [235, 0]
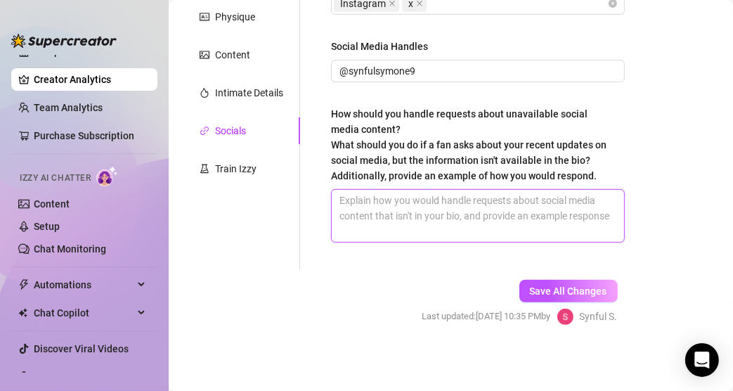
click at [404, 209] on textarea "How should you handle requests about unavailable social media content? What sho…" at bounding box center [478, 216] width 292 height 52
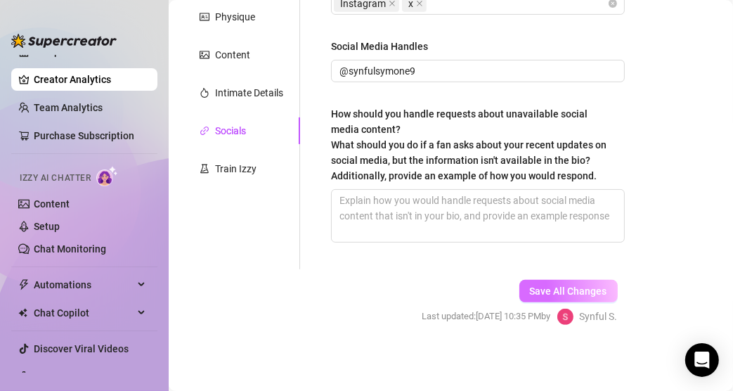
click at [542, 285] on span "Save All Changes" at bounding box center [568, 290] width 77 height 11
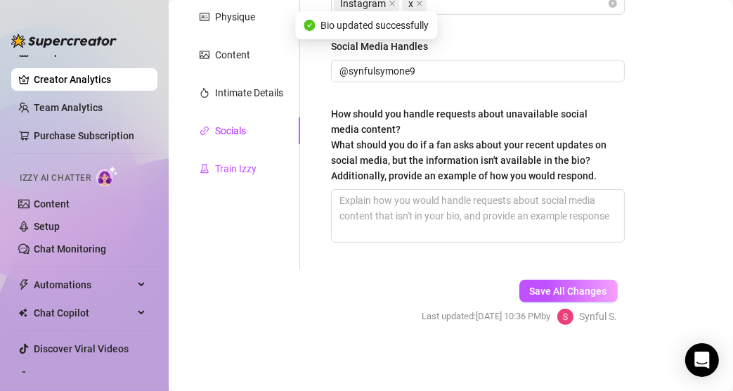
click at [238, 164] on div "Train Izzy" at bounding box center [235, 168] width 41 height 15
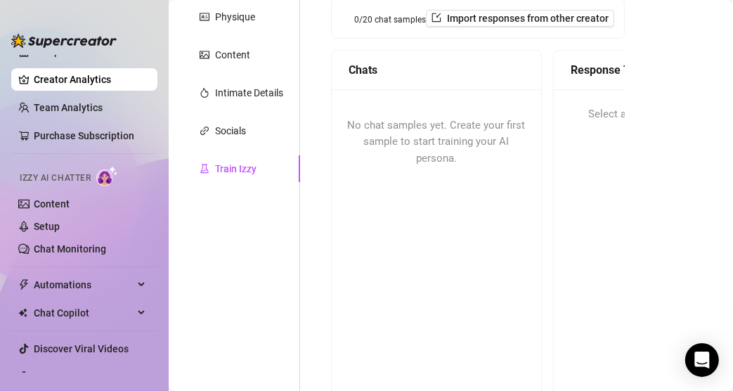
click at [307, 227] on div "Help fine-tune [PERSON_NAME] by replying to chats in your own tone and style. S…" at bounding box center [469, 153] width 339 height 526
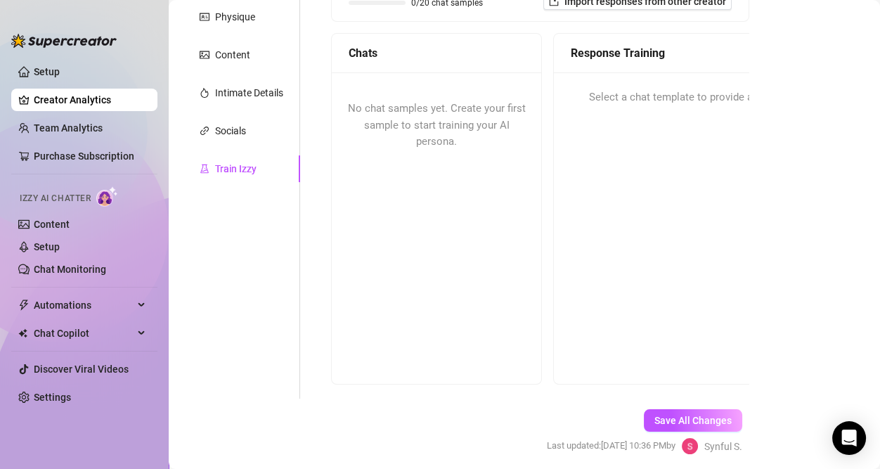
click at [426, 119] on span "No chat samples yet. Create your first sample to start training your AI persona." at bounding box center [437, 125] width 178 height 46
click at [444, 278] on div "No chat samples yet. Create your first sample to start training your AI persona." at bounding box center [436, 227] width 209 height 310
click at [441, 129] on span "No chat samples yet. Create your first sample to start training your AI persona." at bounding box center [437, 125] width 178 height 46
click at [424, 44] on div "Chats" at bounding box center [436, 53] width 209 height 39
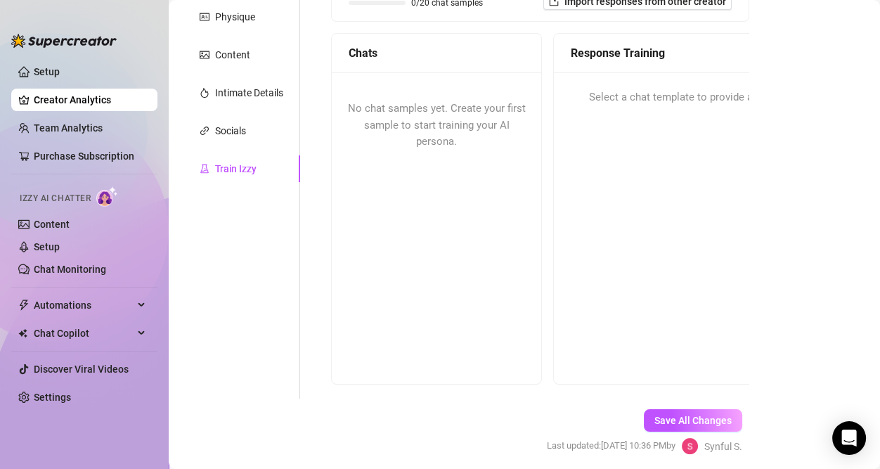
click at [420, 218] on div "No chat samples yet. Create your first sample to start training your AI persona." at bounding box center [436, 227] width 209 height 310
click at [421, 219] on div "No chat samples yet. Create your first sample to start training your AI persona." at bounding box center [436, 227] width 209 height 310
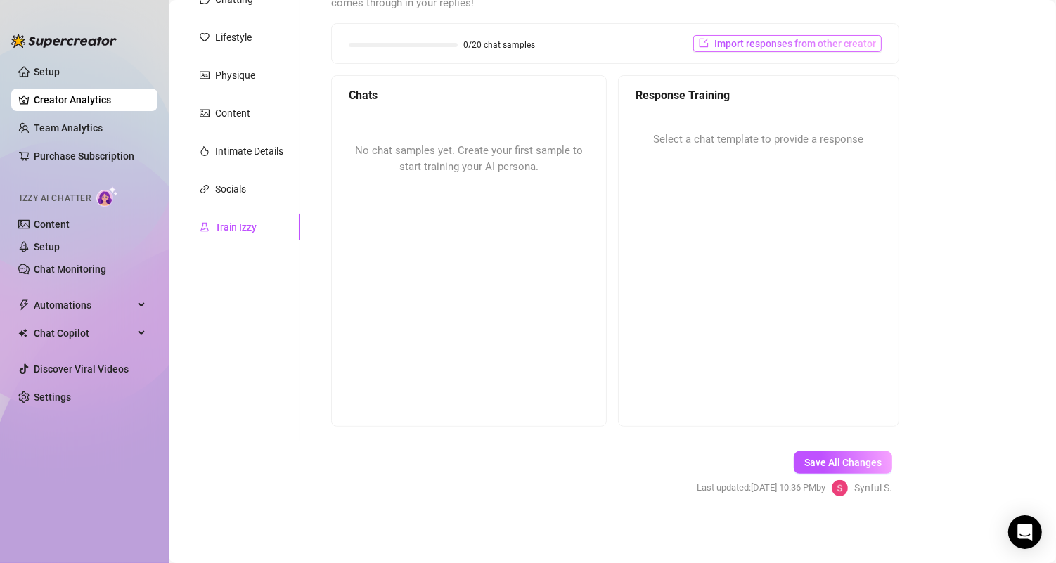
click at [618, 38] on span "Import responses from other creator" at bounding box center [795, 43] width 162 height 11
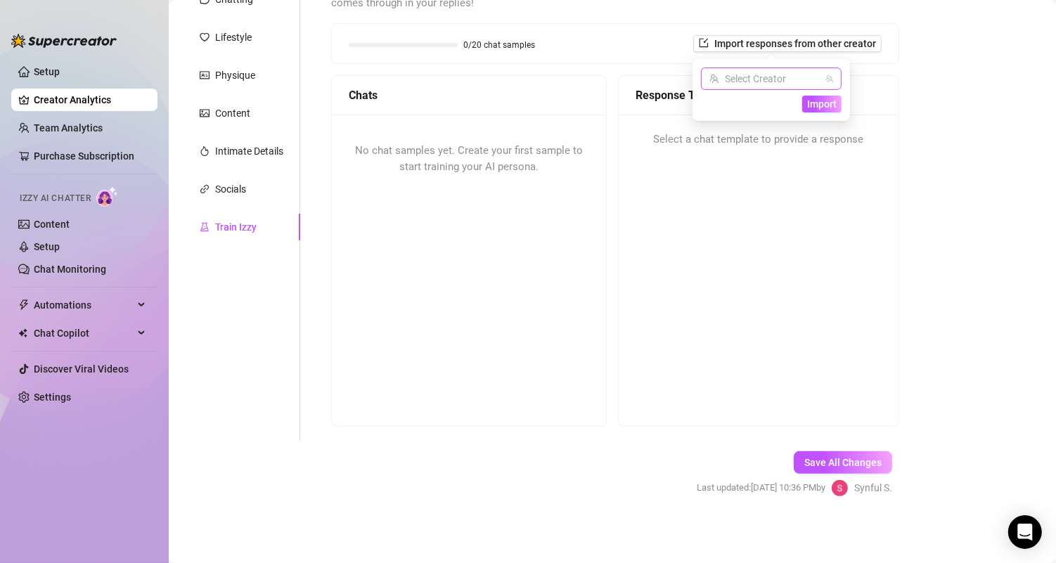
click at [618, 89] on input "search" at bounding box center [764, 78] width 111 height 21
click at [618, 178] on main "Creator Bio Synful (synfulsymone9) Bio Import Bio from other creator Personal I…" at bounding box center [612, 194] width 887 height 740
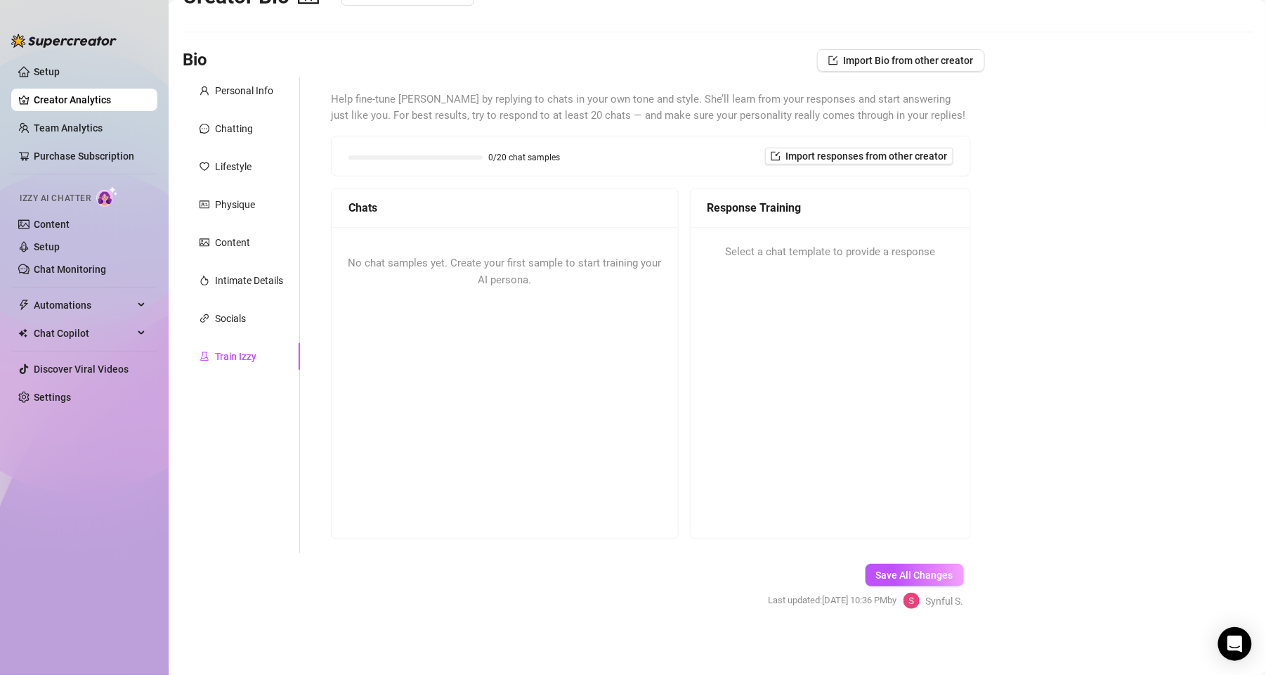
drag, startPoint x: 1257, startPoint y: 155, endPoint x: 1153, endPoint y: 382, distance: 250.3
click at [618, 326] on main "Creator Bio Synful (synfulsymone9) Bio Import Bio from other creator Personal I…" at bounding box center [718, 314] width 1098 height 723
click at [460, 199] on div "Chats" at bounding box center [505, 208] width 313 height 18
click at [203, 119] on div "Chatting" at bounding box center [241, 128] width 117 height 27
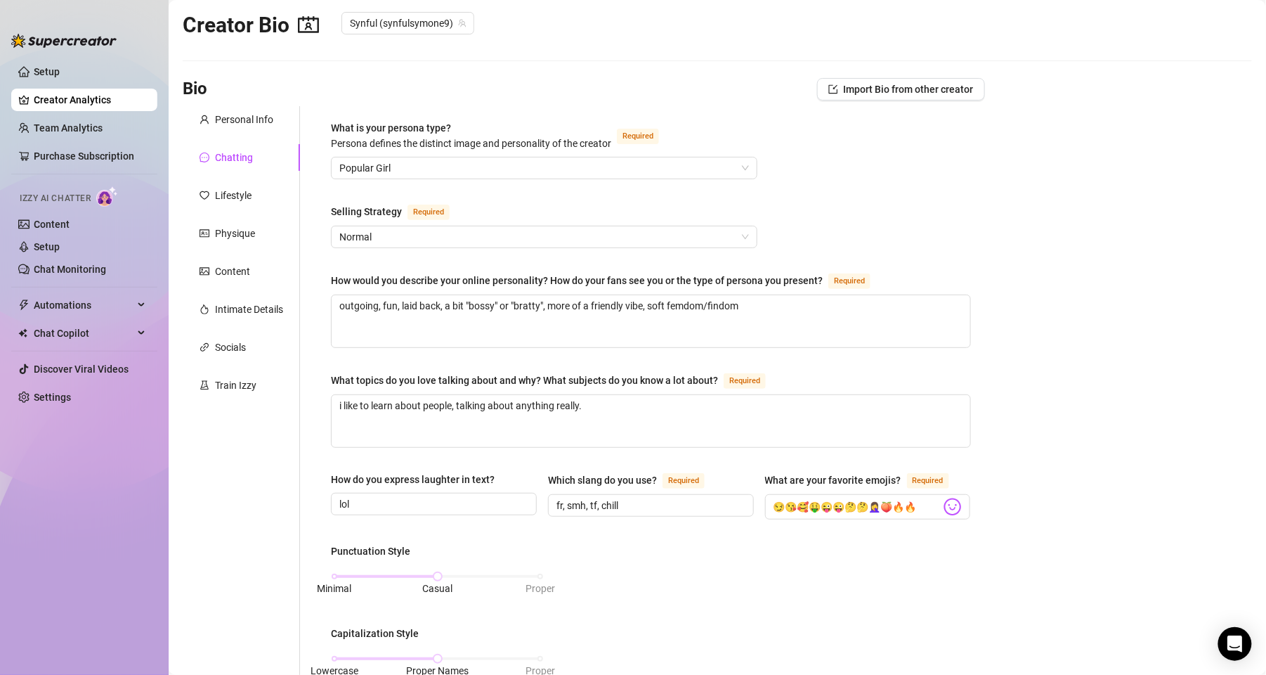
scroll to position [0, 0]
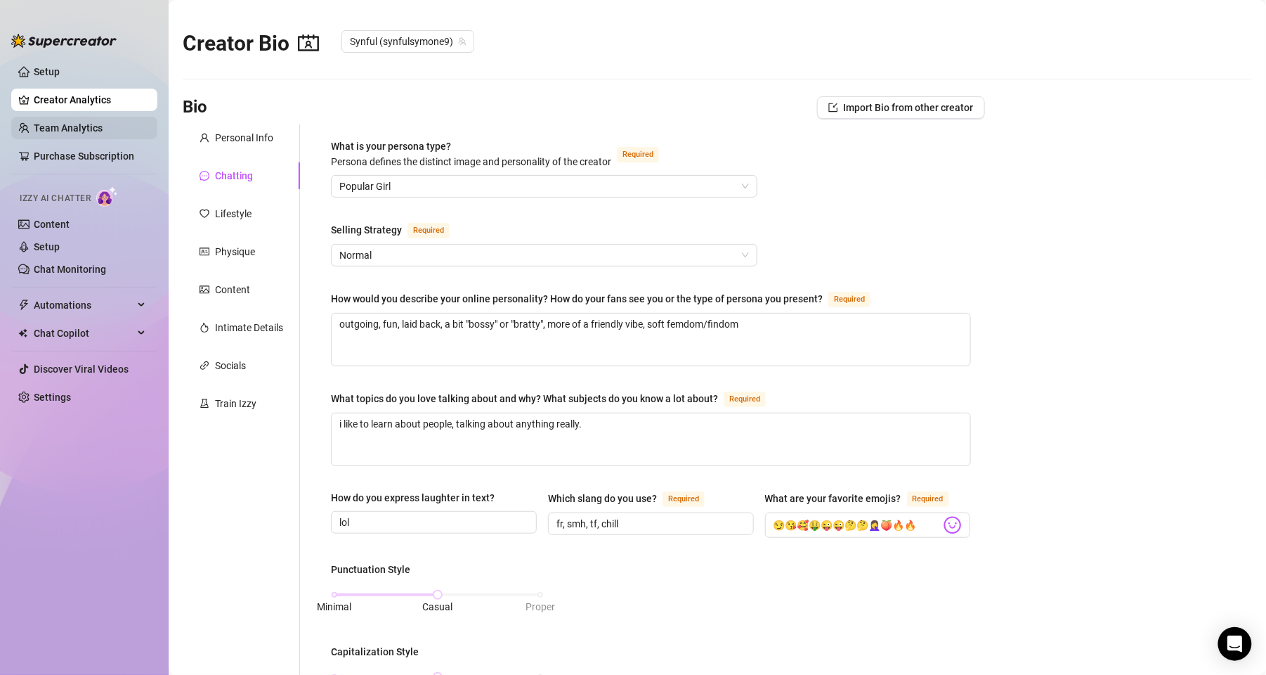
click at [53, 129] on link "Team Analytics" at bounding box center [68, 127] width 69 height 11
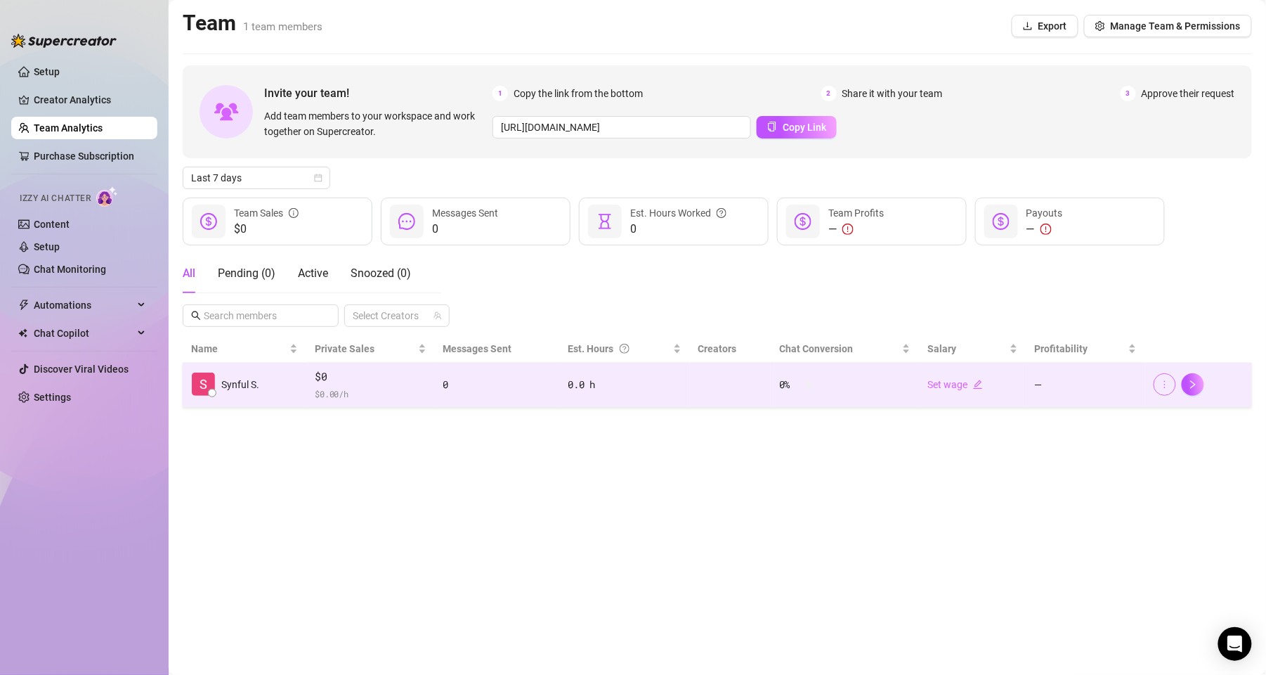
click at [618, 326] on icon "more" at bounding box center [1165, 384] width 10 height 10
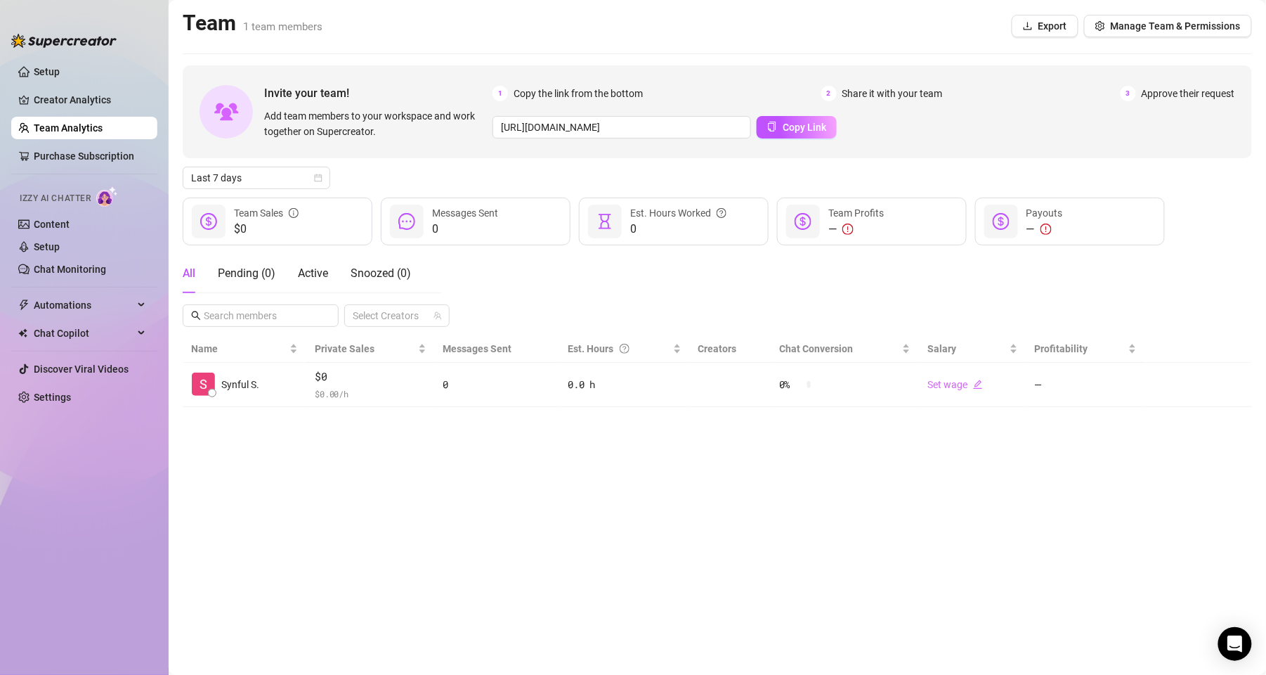
click at [618, 326] on main "Team 1 team members Export Manage Team & Permissions Invite your team! Add team…" at bounding box center [718, 337] width 1098 height 675
click at [77, 146] on link "Purchase Subscription" at bounding box center [90, 156] width 112 height 22
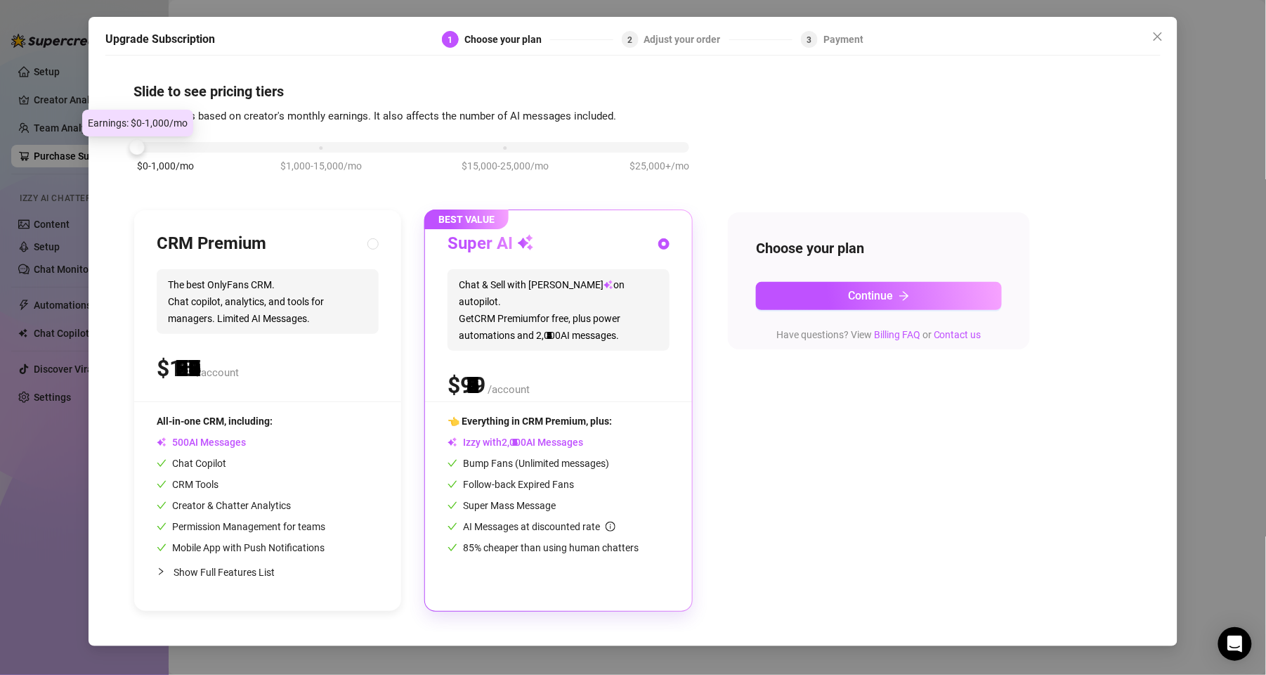
drag, startPoint x: 328, startPoint y: 150, endPoint x: 205, endPoint y: 164, distance: 124.5
click at [205, 164] on div "$0-1,000/mo $1,000-15,000/mo $15,000-25,000/mo $25,000+/mo" at bounding box center [413, 163] width 559 height 79
click at [158, 147] on div at bounding box center [413, 147] width 552 height 11
drag, startPoint x: 138, startPoint y: 149, endPoint x: 155, endPoint y: 152, distance: 17.1
click at [155, 152] on div "$0-1,000/mo $1,000-15,000/mo $15,000-25,000/mo $25,000+/mo" at bounding box center [413, 163] width 559 height 79
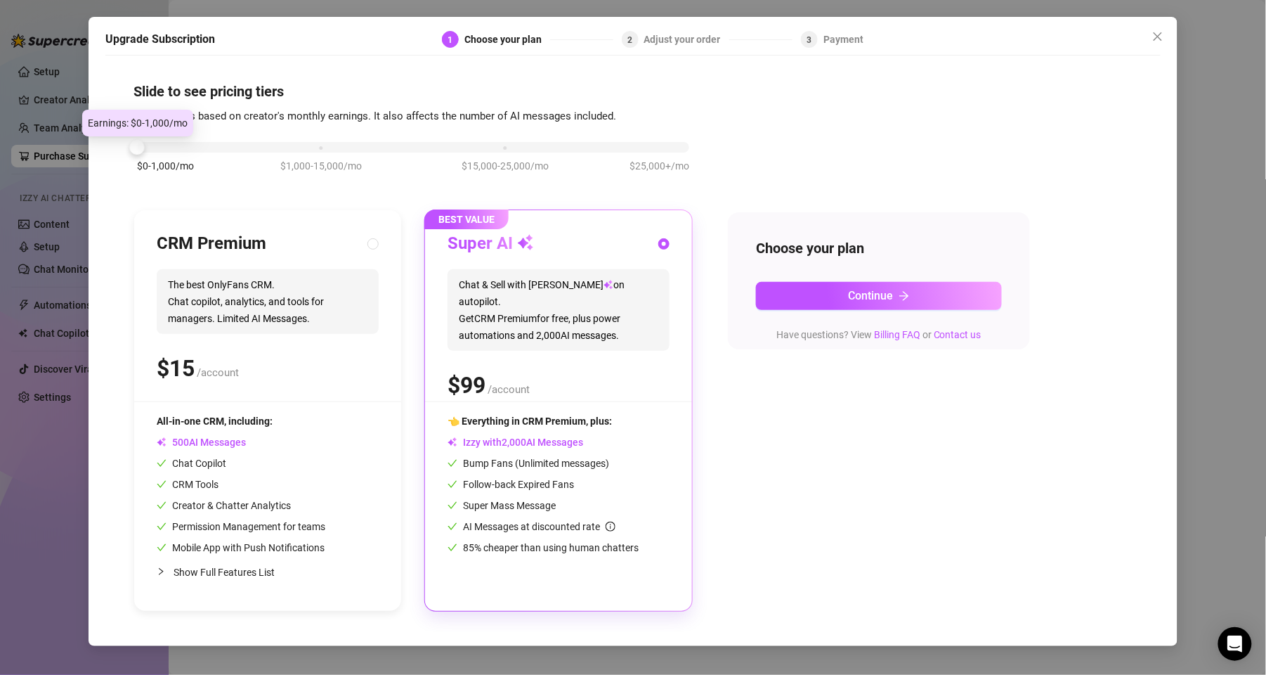
drag, startPoint x: 141, startPoint y: 151, endPoint x: 160, endPoint y: 150, distance: 19.0
click at [160, 148] on div "$0-1,000/mo $1,000-15,000/mo $15,000-25,000/mo $25,000+/mo" at bounding box center [413, 143] width 552 height 8
click at [160, 150] on div at bounding box center [413, 147] width 552 height 11
drag, startPoint x: 136, startPoint y: 154, endPoint x: 210, endPoint y: 162, distance: 74.3
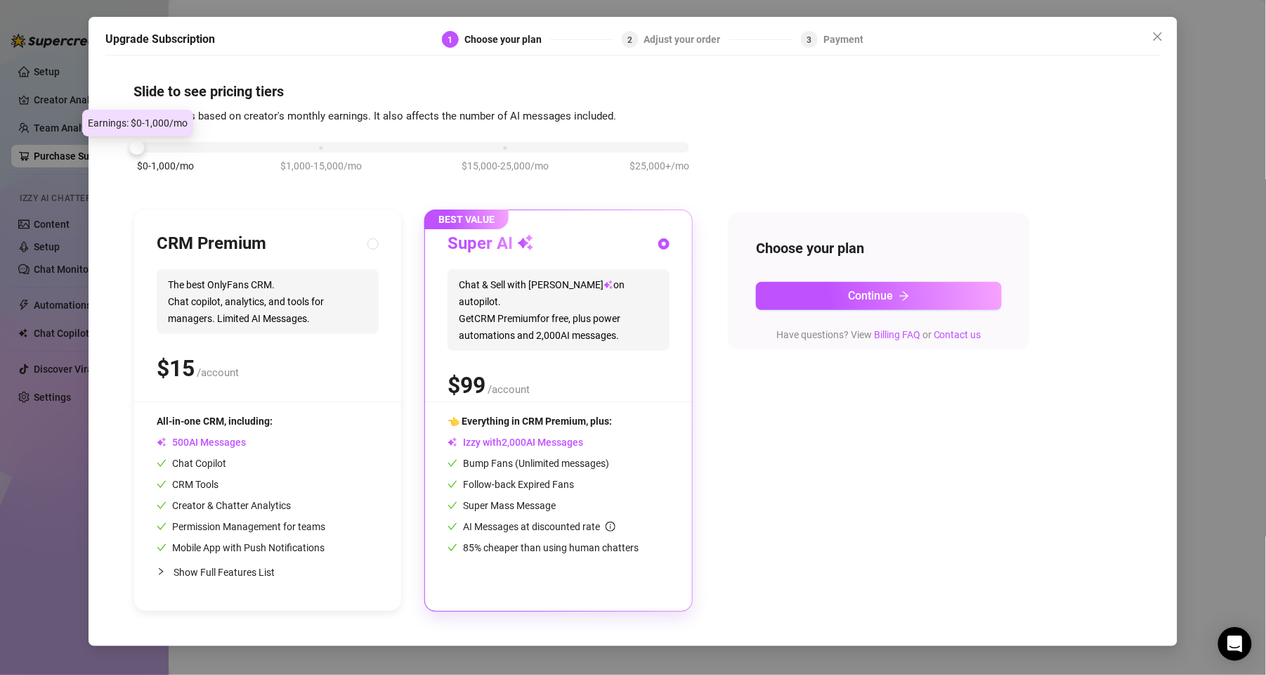
click at [210, 162] on div "$0-1,000/mo $1,000-15,000/mo $15,000-25,000/mo $25,000+/mo" at bounding box center [413, 163] width 559 height 79
drag, startPoint x: 317, startPoint y: 146, endPoint x: 374, endPoint y: 79, distance: 88.3
click at [317, 146] on div "$0-1,000/mo $1,000-15,000/mo $15,000-25,000/mo $25,000+/mo" at bounding box center [413, 143] width 552 height 8
click at [148, 146] on div "$0-1,000/mo $1,000-15,000/mo $15,000-25,000/mo $25,000+/mo" at bounding box center [413, 143] width 552 height 8
click at [381, 244] on div "CRM Premium The best OnlyFans CRM. Chat copilot, analytics, and tools for manag…" at bounding box center [267, 410] width 267 height 401
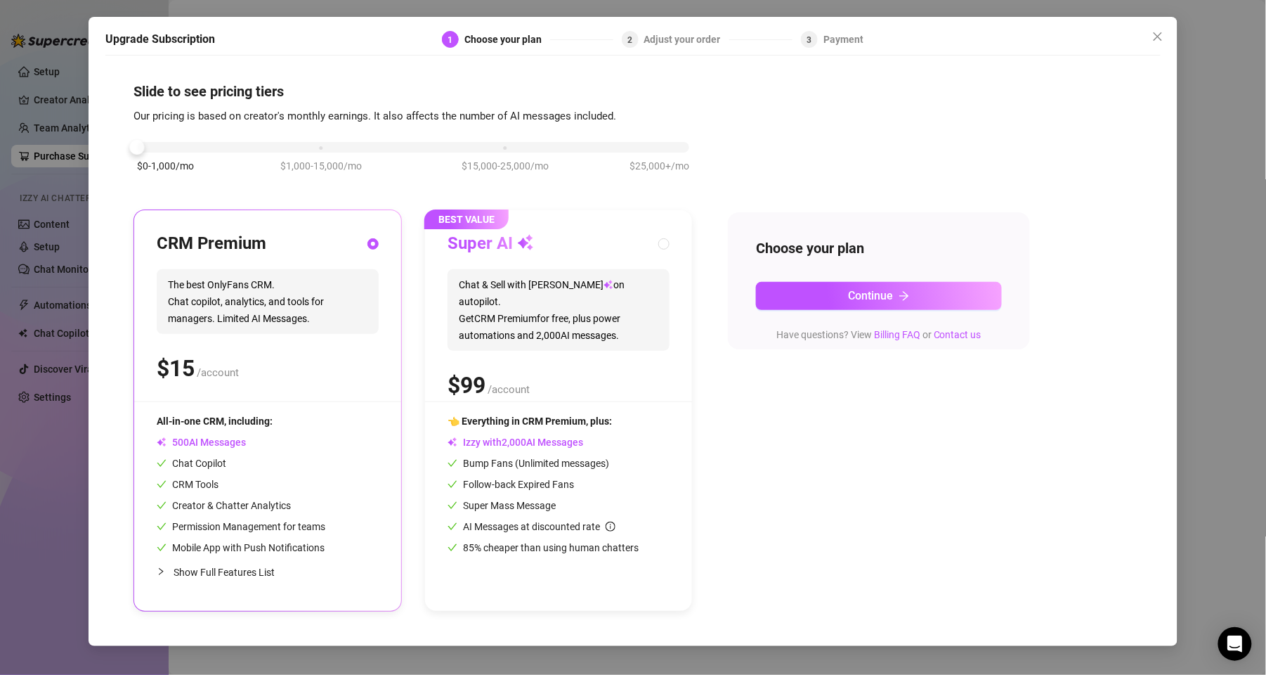
click at [118, 202] on div "Slide to see pricing tiers Our pricing is based on creator's monthly earnings. …" at bounding box center [633, 347] width 1056 height 569
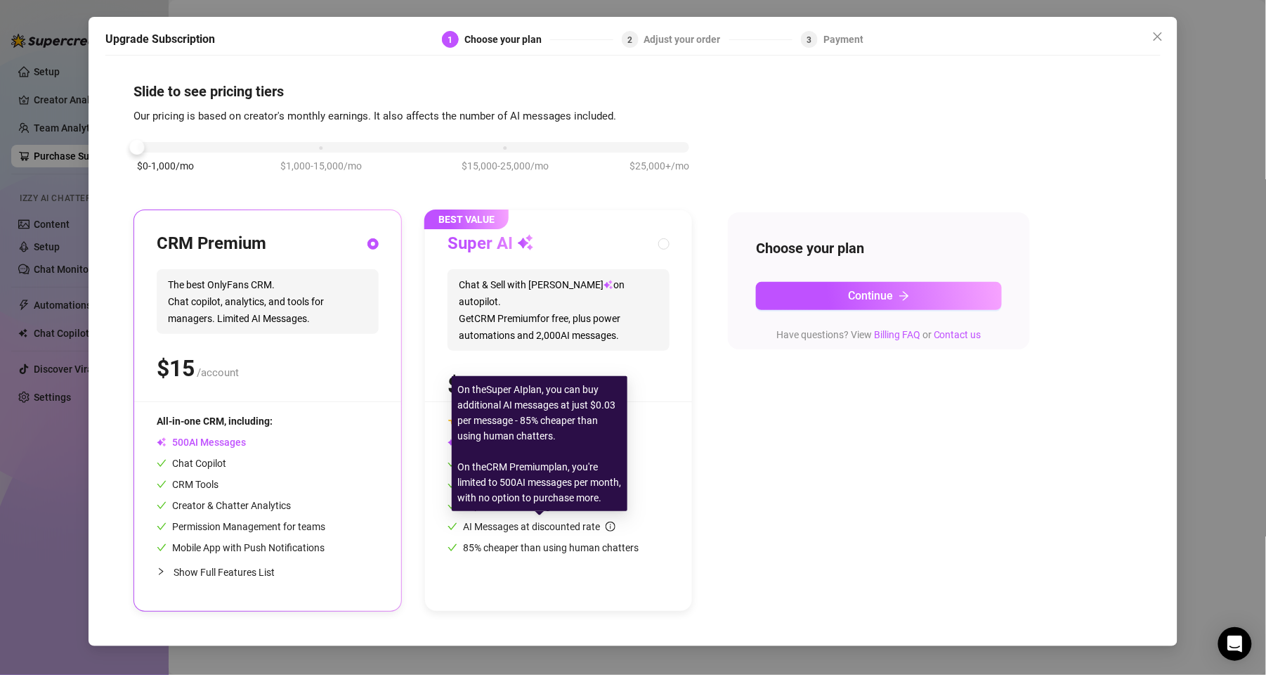
click at [609, 326] on icon "info-circle" at bounding box center [611, 526] width 10 height 10
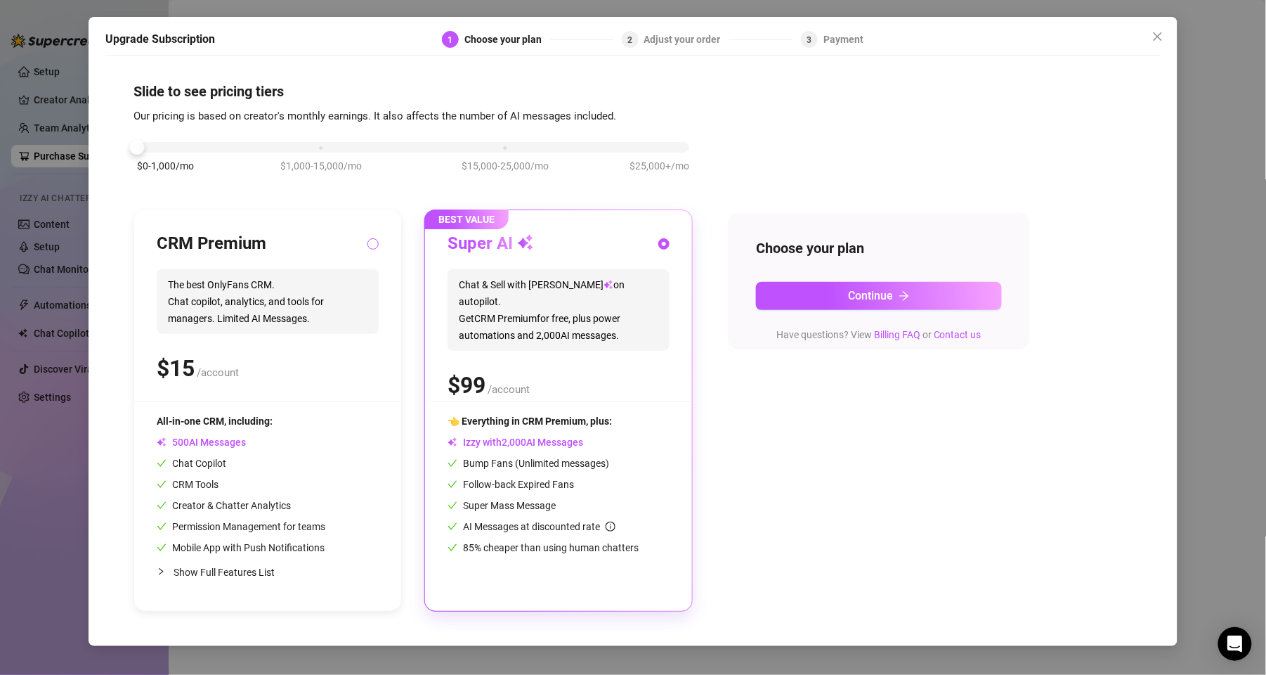
click at [369, 246] on span at bounding box center [373, 243] width 11 height 11
click at [371, 246] on input "radio" at bounding box center [374, 244] width 6 height 9
click at [618, 31] on span "Close" at bounding box center [1158, 36] width 22 height 11
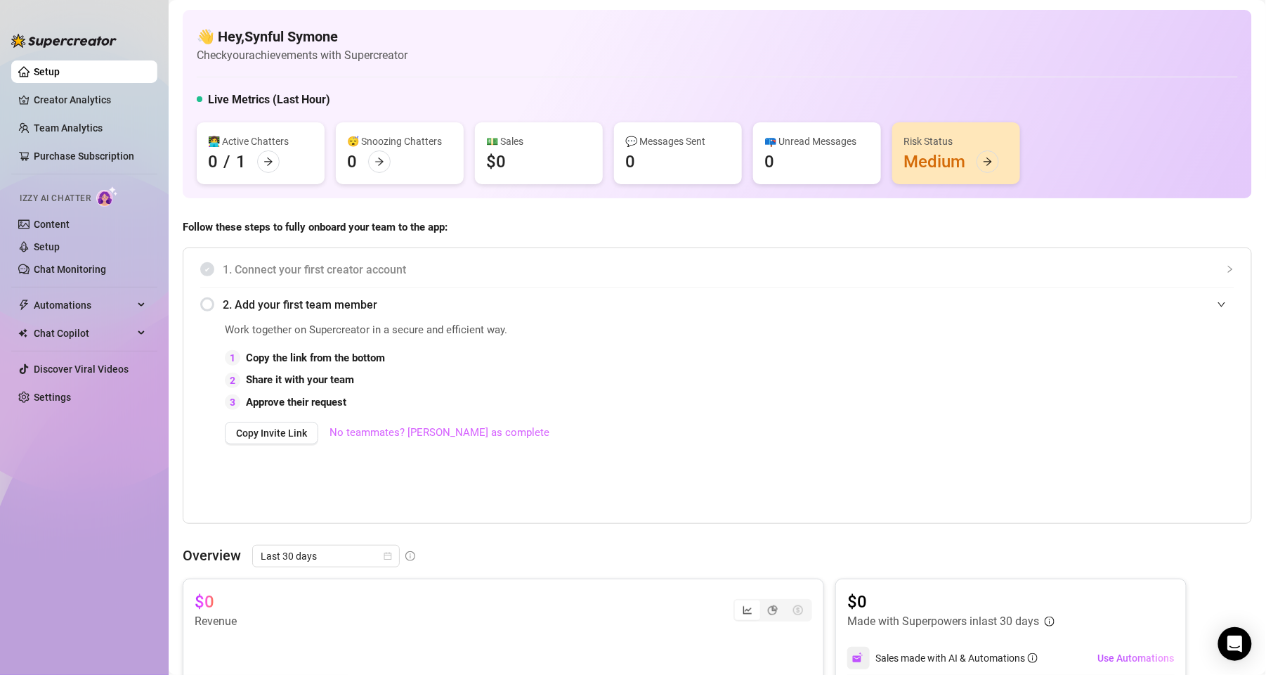
click at [421, 326] on link "No teammates? [PERSON_NAME] as complete" at bounding box center [440, 432] width 220 height 17
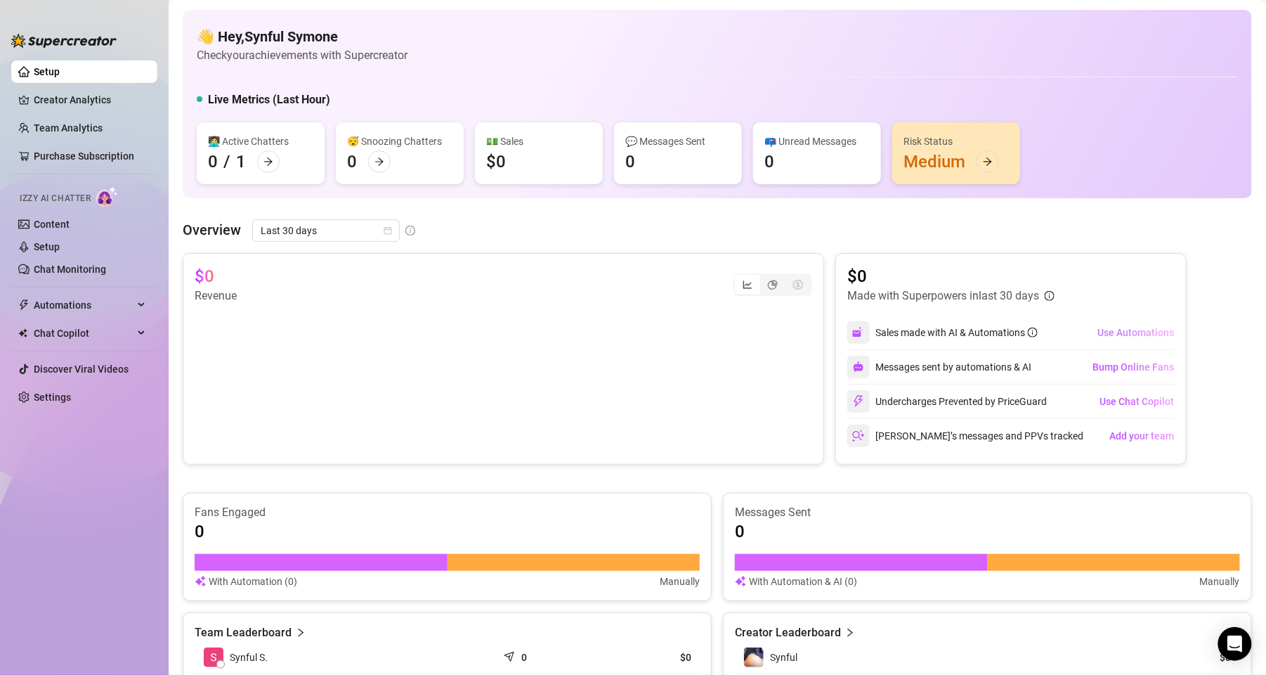
click at [618, 326] on span "Use Automations" at bounding box center [1136, 332] width 77 height 11
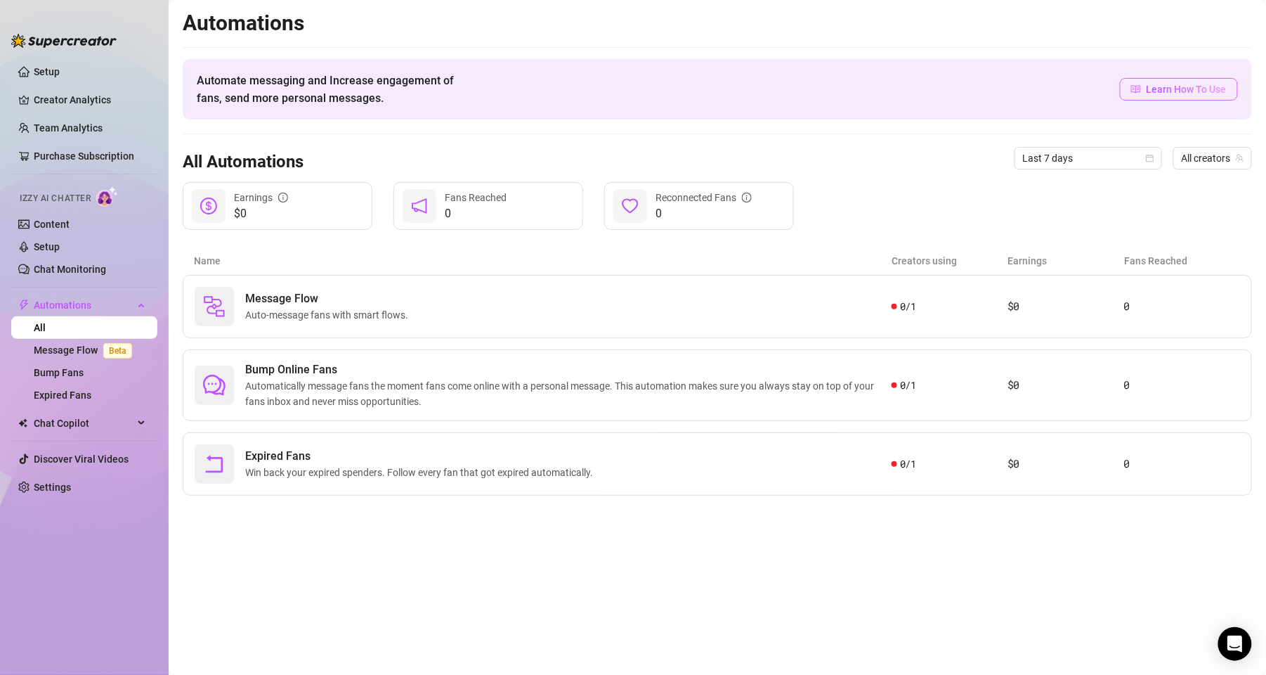
click at [618, 80] on link "Learn How To Use" at bounding box center [1179, 89] width 118 height 22
click at [456, 307] on div "Message Flow Auto-message fans with smart flows." at bounding box center [543, 306] width 697 height 39
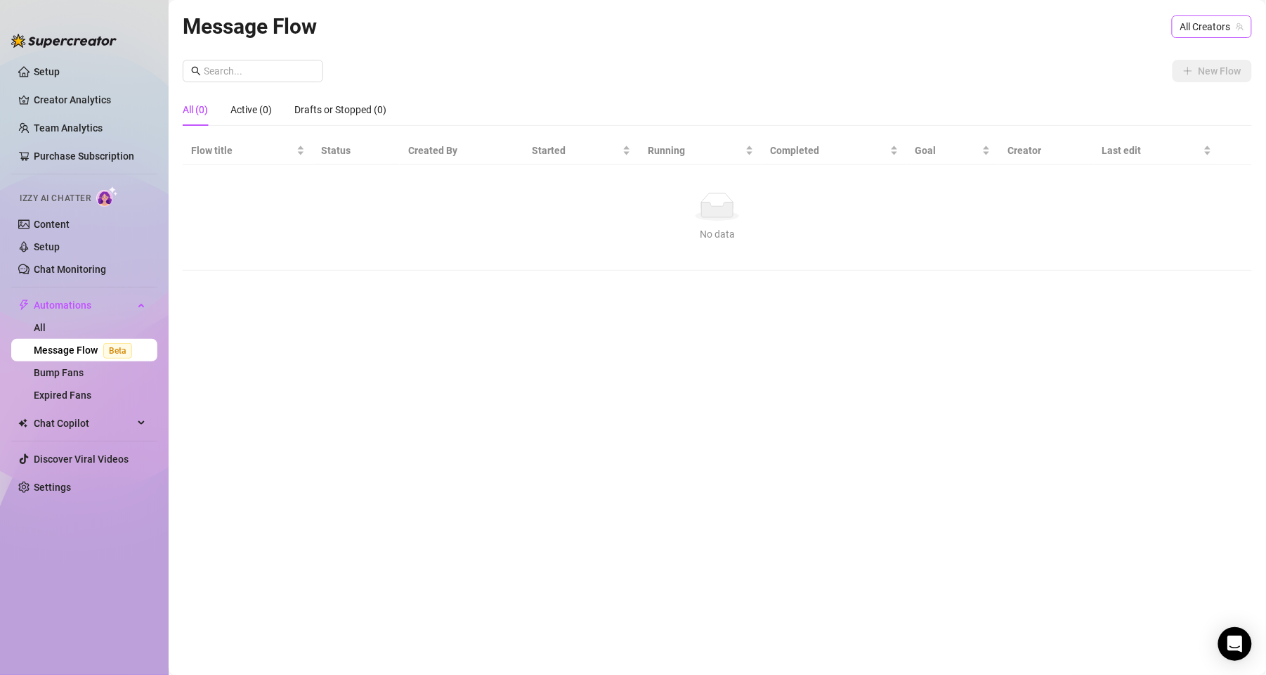
click at [618, 30] on span "All Creators" at bounding box center [1212, 26] width 63 height 21
click at [618, 77] on span "( synfulsymone9 )" at bounding box center [1204, 77] width 74 height 15
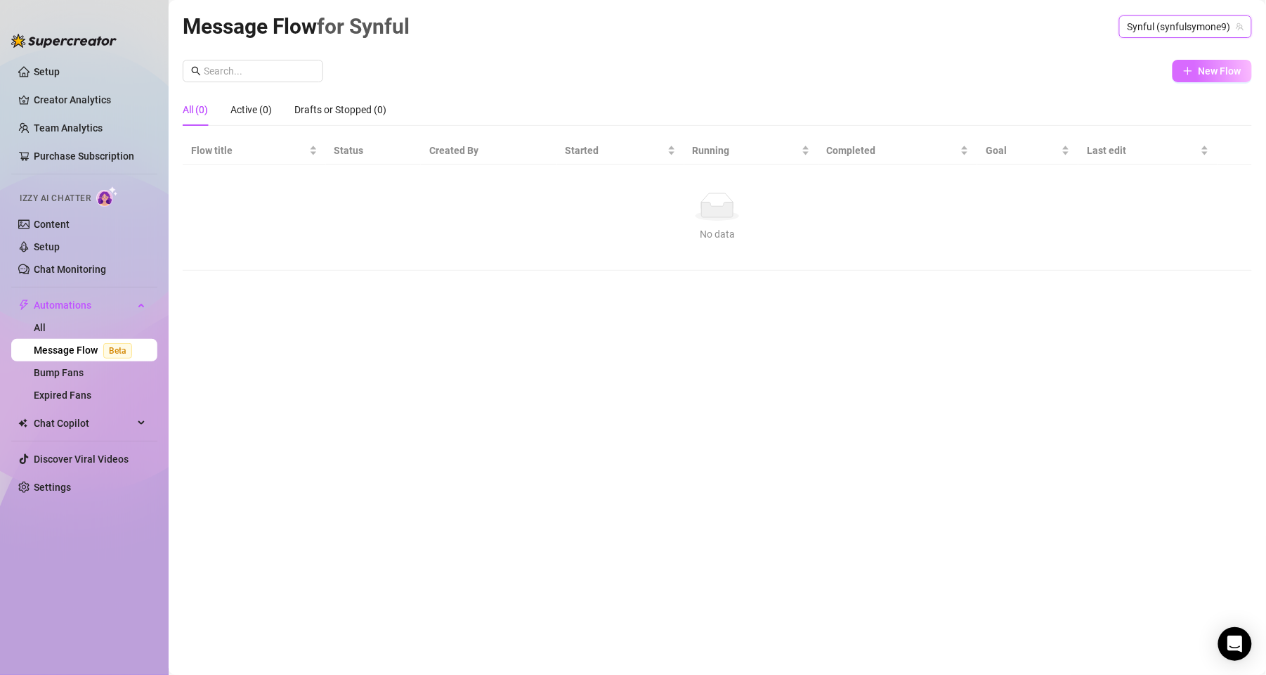
click at [618, 71] on span "New Flow" at bounding box center [1220, 70] width 43 height 11
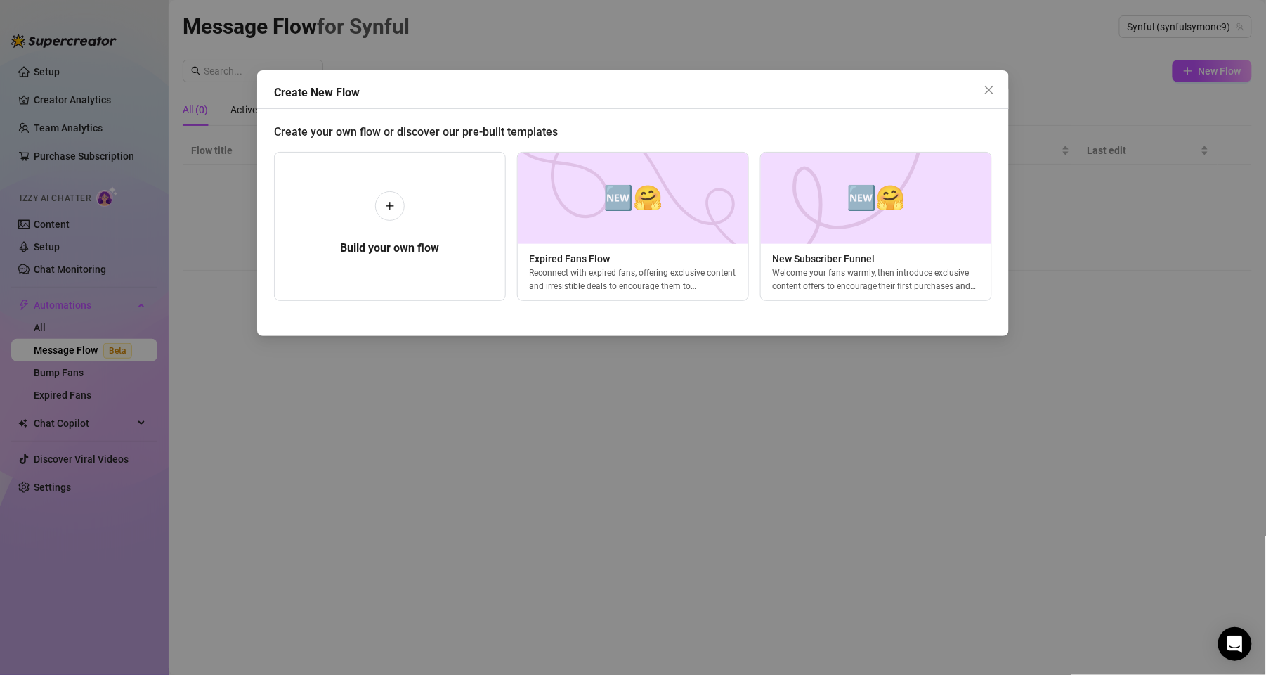
scroll to position [0, 5]
click at [618, 229] on img at bounding box center [871, 197] width 232 height 91
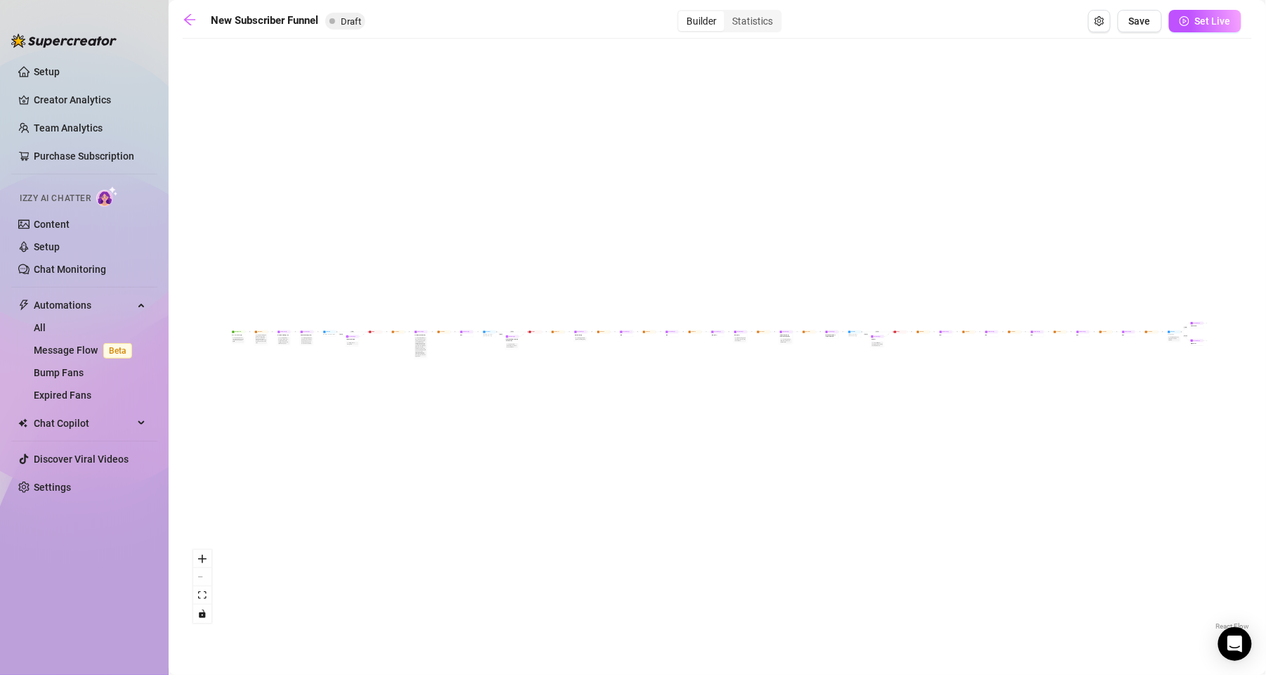
click at [618, 21] on div "Builder" at bounding box center [702, 21] width 46 height 20
click at [618, 13] on input "Builder" at bounding box center [682, 13] width 0 height 0
click at [618, 21] on div "Builder" at bounding box center [702, 21] width 46 height 20
click at [618, 13] on input "Builder" at bounding box center [682, 13] width 0 height 0
click at [618, 21] on div "Builder" at bounding box center [702, 21] width 46 height 20
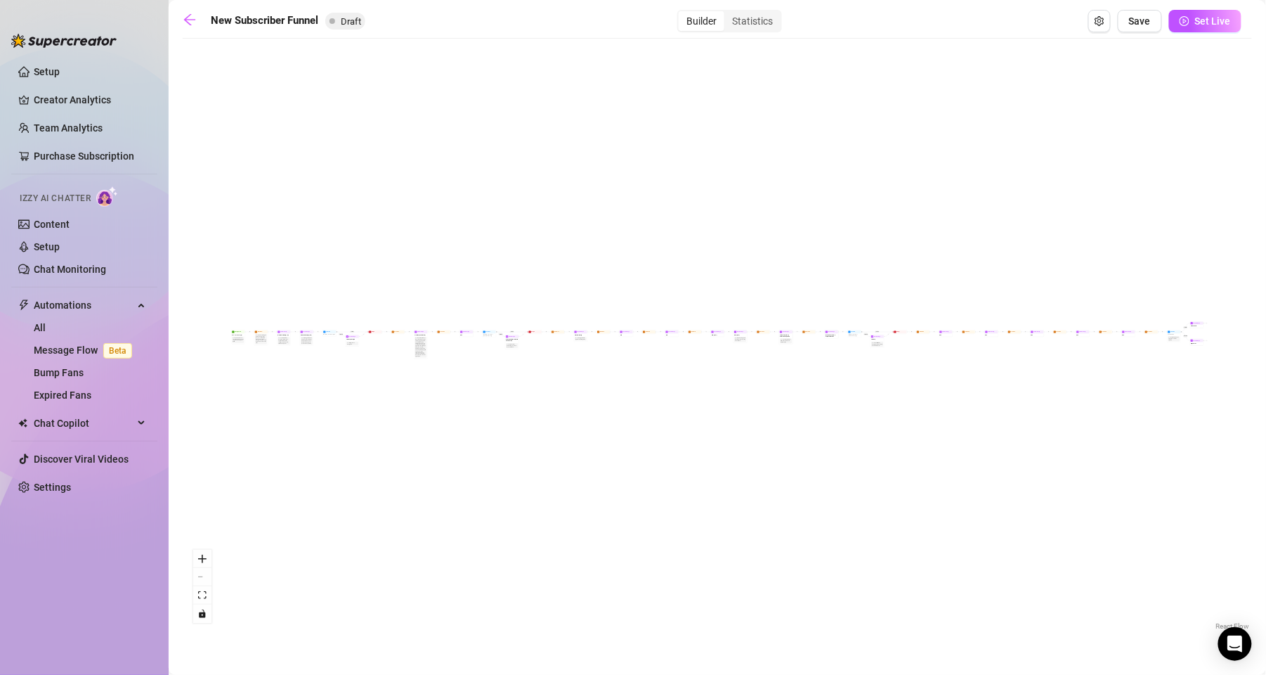
click at [618, 13] on input "Builder" at bounding box center [682, 13] width 0 height 0
click at [618, 21] on button "Open Exit Rules" at bounding box center [1100, 21] width 22 height 22
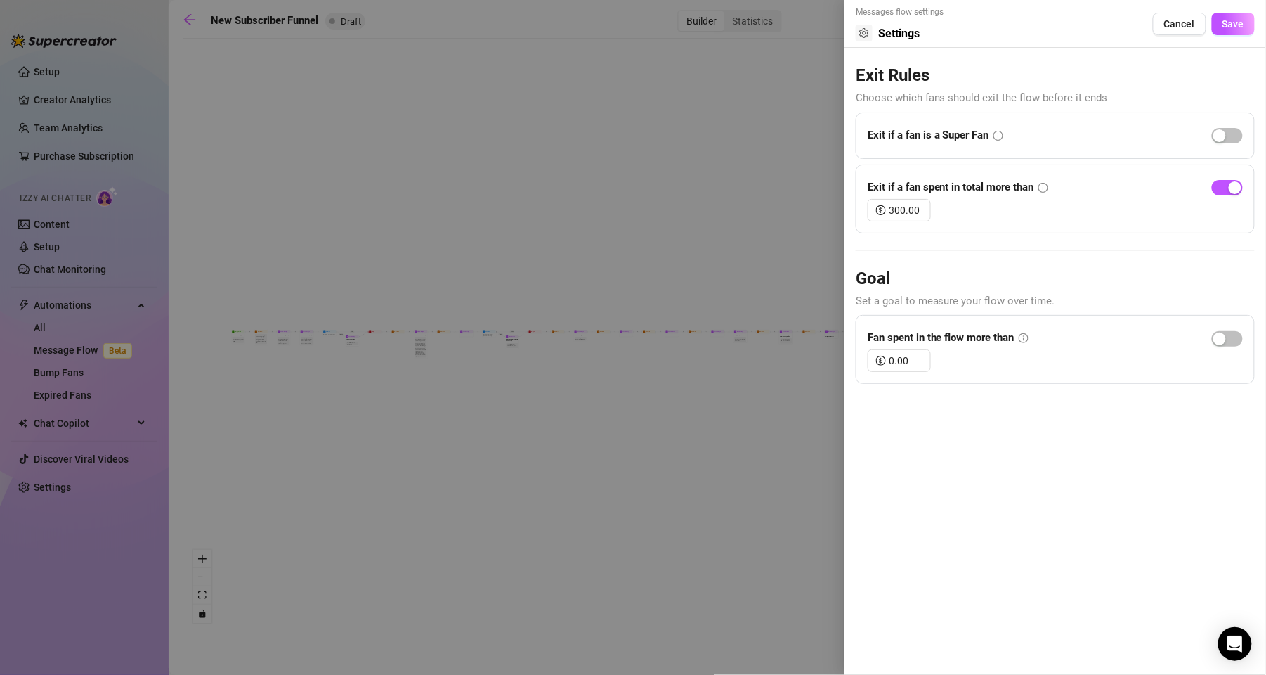
click at [618, 133] on icon "info-circle" at bounding box center [998, 135] width 1 height 5
click at [618, 141] on div "Exit if a fan is a Super Fan" at bounding box center [936, 135] width 136 height 22
click at [618, 134] on icon "info-circle" at bounding box center [999, 136] width 10 height 10
click at [618, 214] on icon "down" at bounding box center [923, 214] width 5 height 5
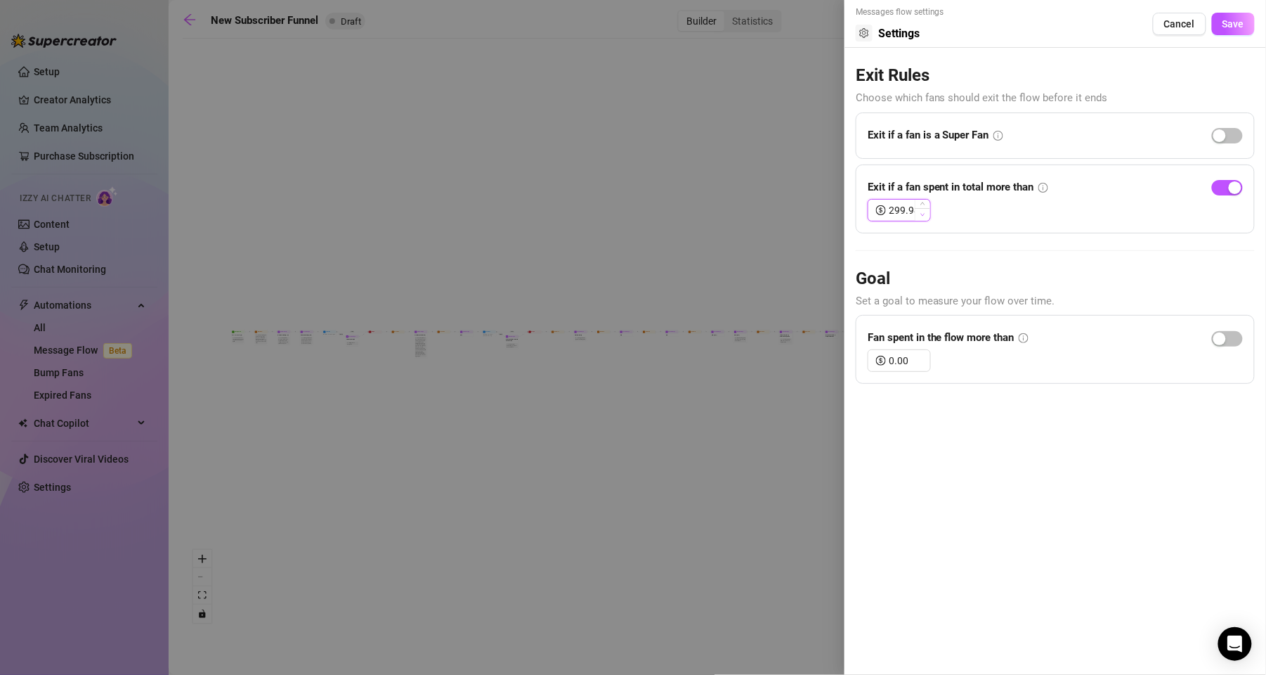
click at [618, 214] on icon "down" at bounding box center [923, 214] width 5 height 5
click at [618, 213] on span "Decrease Value" at bounding box center [922, 214] width 15 height 13
click at [618, 223] on div "Exit if a fan spent in total more than 299.92" at bounding box center [1055, 198] width 399 height 69
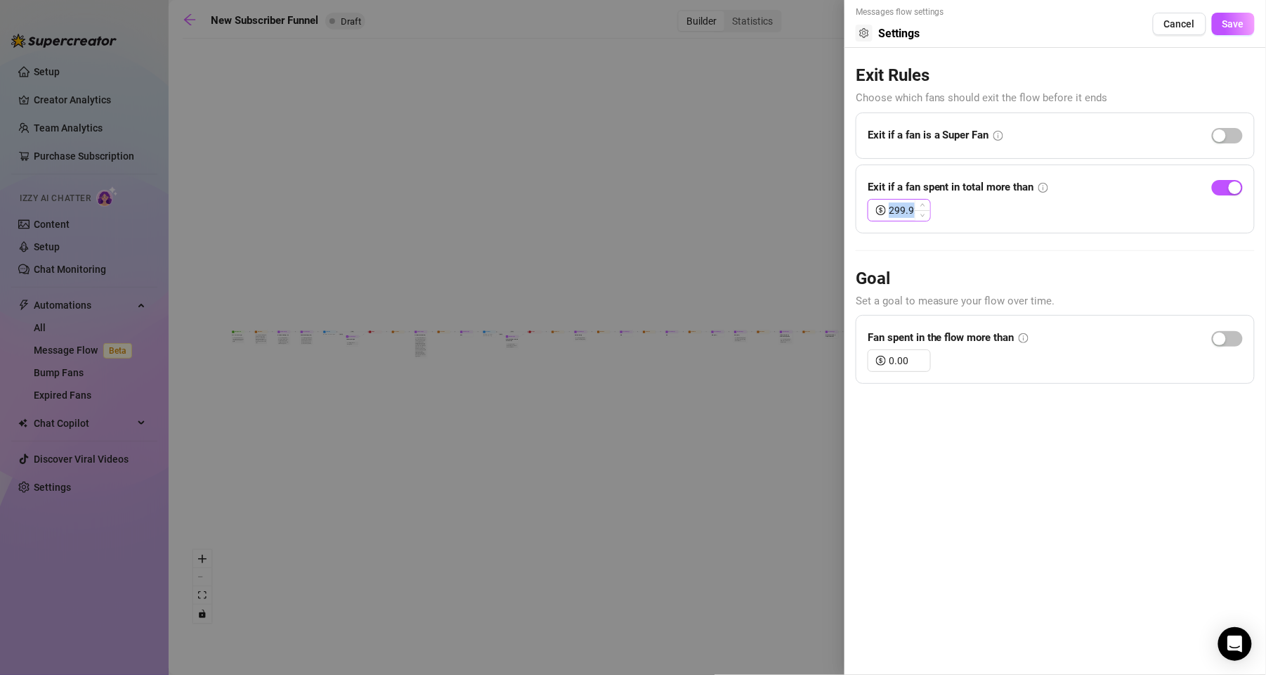
drag, startPoint x: 906, startPoint y: 205, endPoint x: 899, endPoint y: 207, distance: 7.3
click at [618, 207] on input "299.92" at bounding box center [909, 210] width 41 height 21
click at [618, 134] on span "button" at bounding box center [1227, 135] width 31 height 15
click at [618, 326] on icon "info-circle" at bounding box center [1024, 338] width 10 height 10
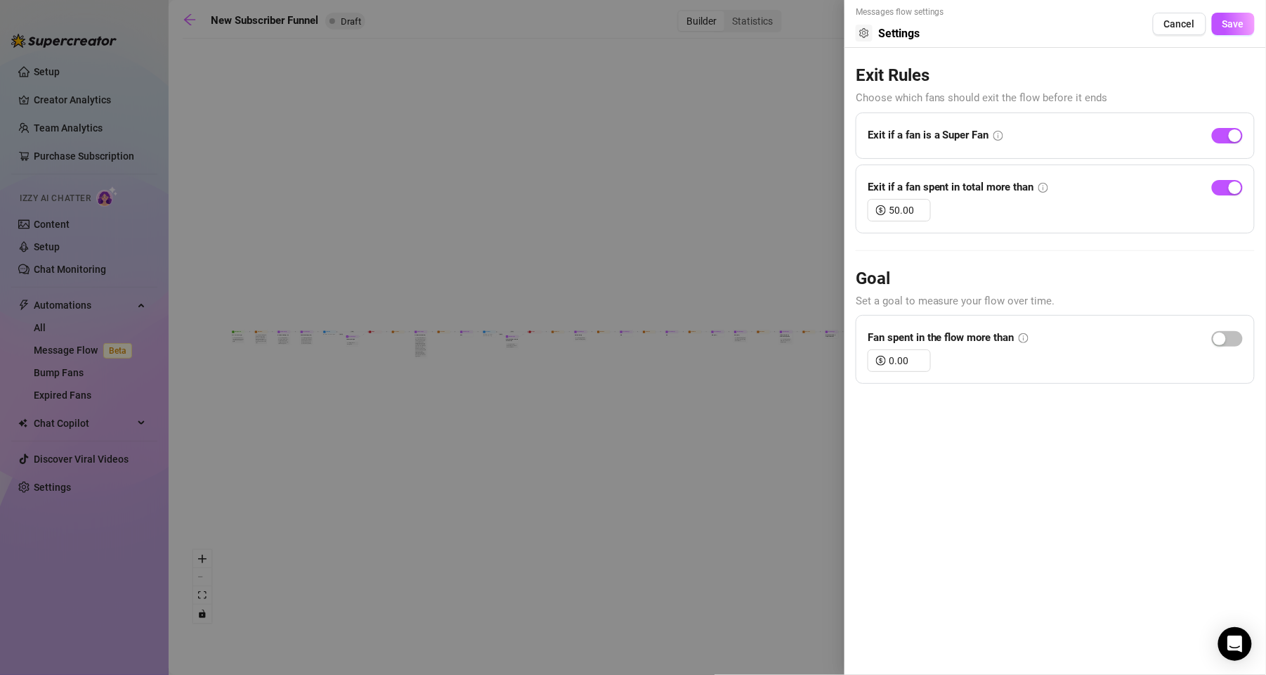
click at [618, 326] on icon "info-circle" at bounding box center [1024, 338] width 10 height 10
click at [618, 326] on icon "up" at bounding box center [923, 356] width 5 height 5
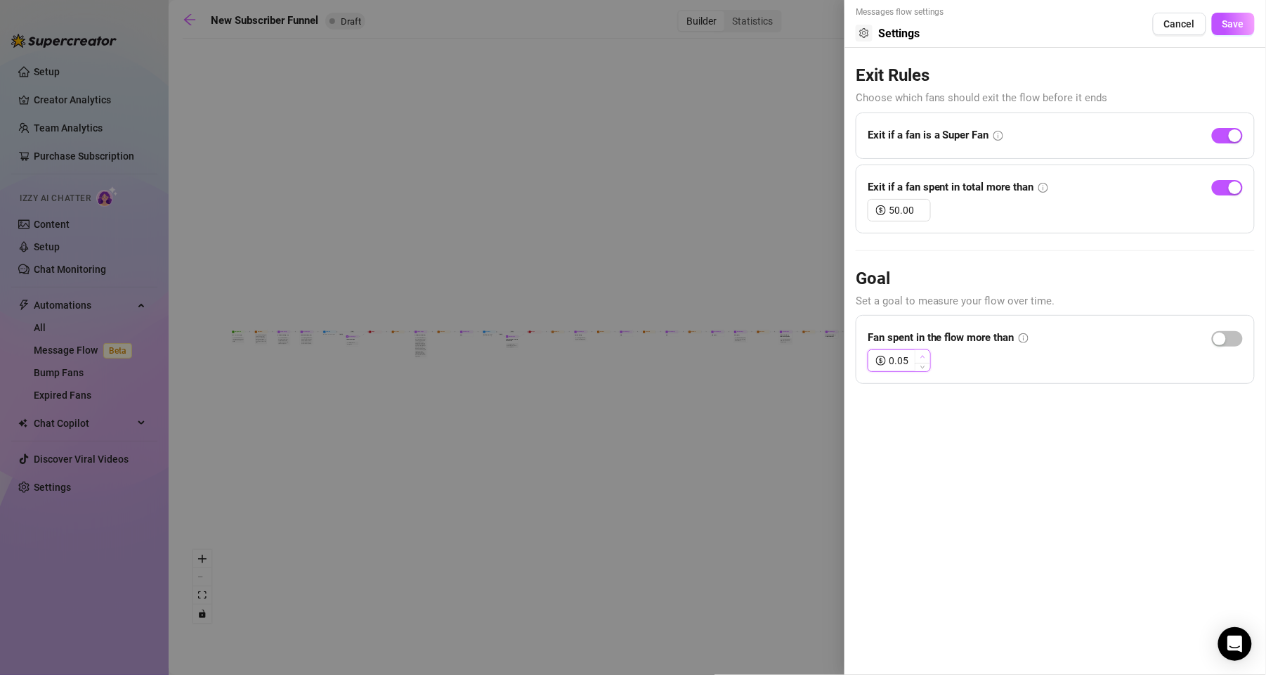
click at [618, 326] on icon "up" at bounding box center [923, 356] width 5 height 5
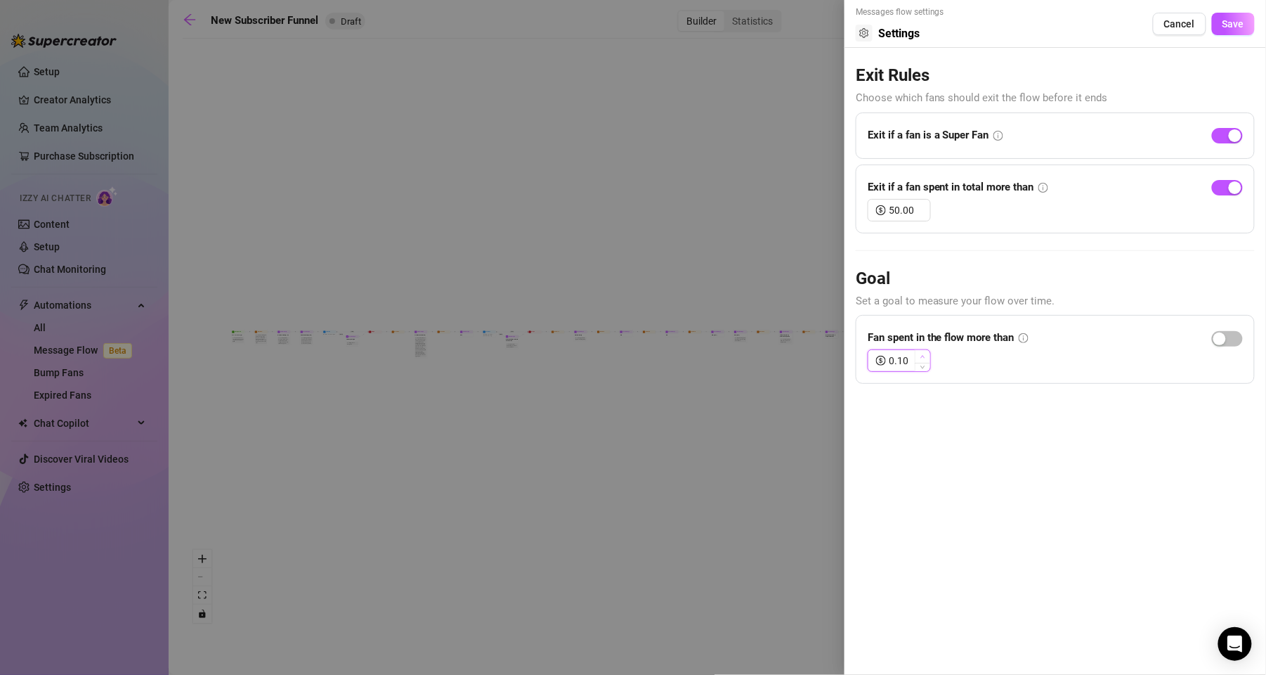
click at [618, 326] on icon "up" at bounding box center [923, 356] width 5 height 5
click at [618, 326] on span "button" at bounding box center [1227, 338] width 31 height 15
